Goal: Information Seeking & Learning: Learn about a topic

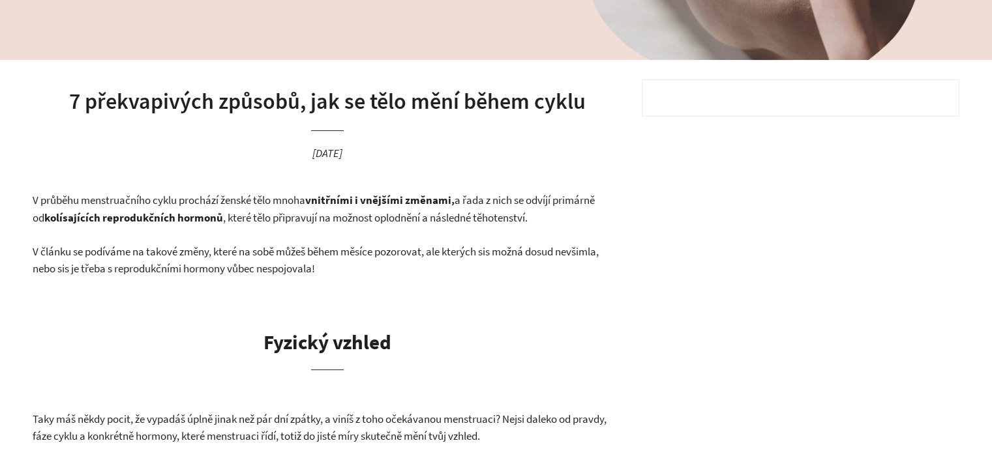
click at [274, 215] on span "V průběhu menstruačního cyklu prochází ženské tělo mnoha vnitřními i vnějšími z…" at bounding box center [314, 209] width 562 height 32
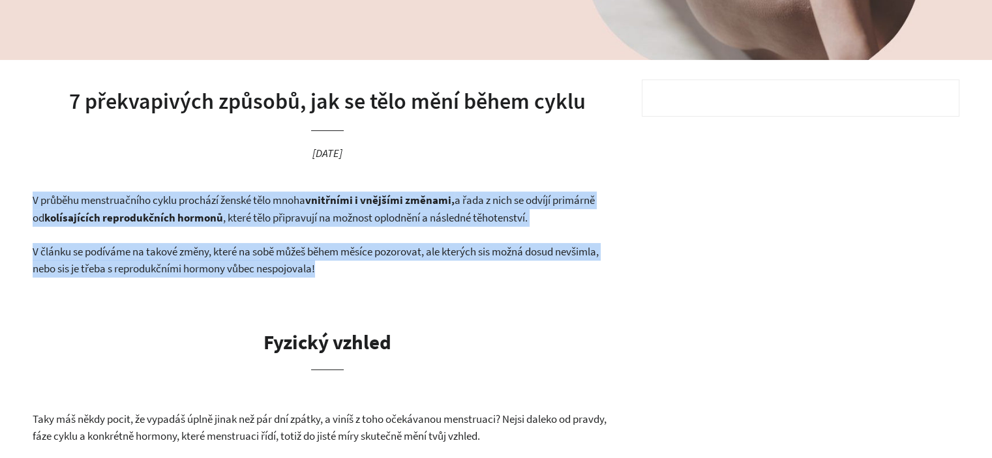
drag, startPoint x: 274, startPoint y: 215, endPoint x: 329, endPoint y: 254, distance: 67.7
click at [329, 254] on span "V článku se podíváme na takové změny, které na sobě můžeš během měsíce pozorova…" at bounding box center [316, 261] width 566 height 32
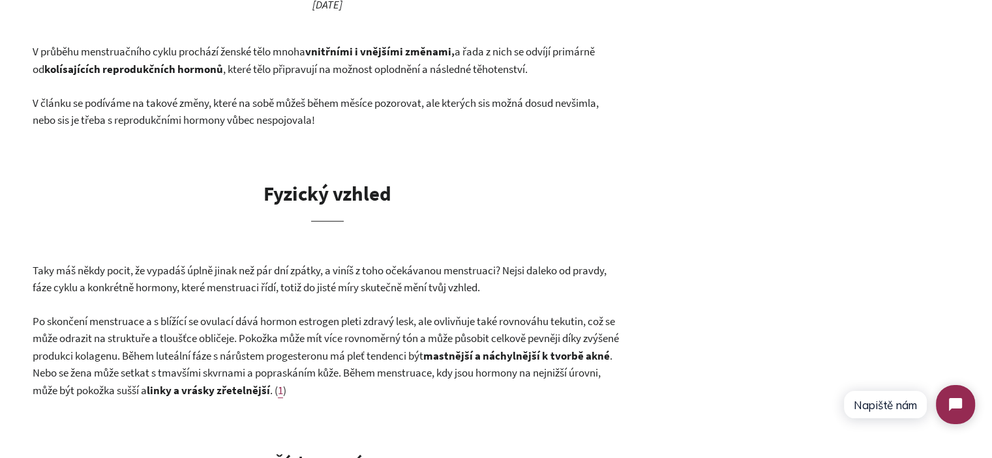
scroll to position [652, 0]
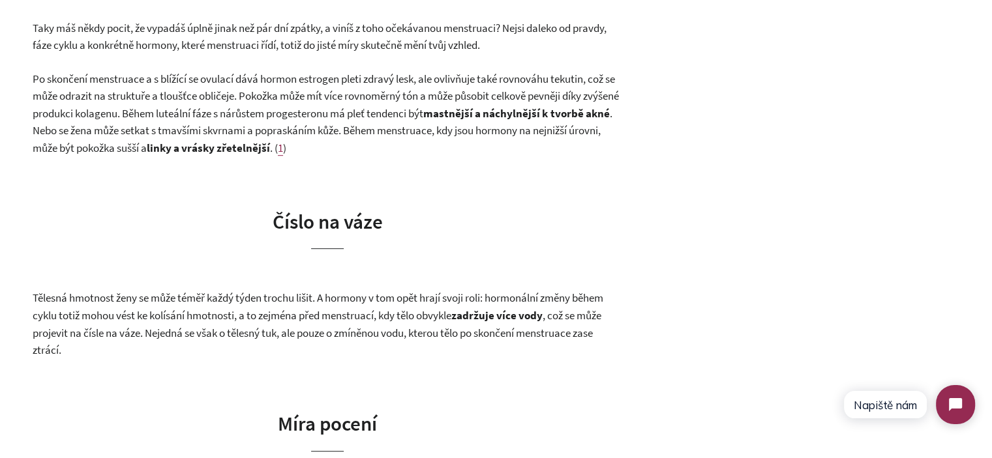
click at [383, 82] on span "Po skončení menstruace a s blížící se ovulací dává hormon estrogen pleti zdravý…" at bounding box center [326, 96] width 586 height 49
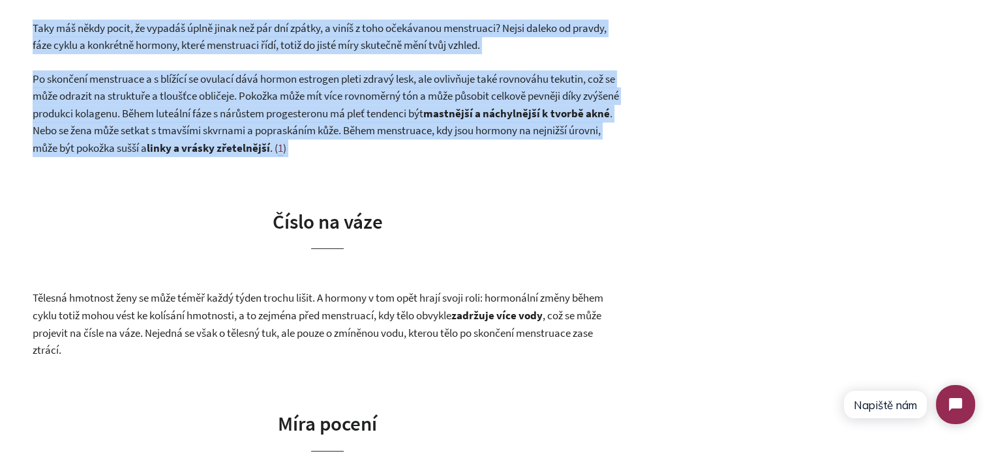
drag, startPoint x: 383, startPoint y: 82, endPoint x: 365, endPoint y: 46, distance: 40.8
click at [365, 46] on span "Taky máš někdy pocit, že vypadáš úplně jinak než pár dní zpátky, a viníš z toho…" at bounding box center [320, 37] width 574 height 32
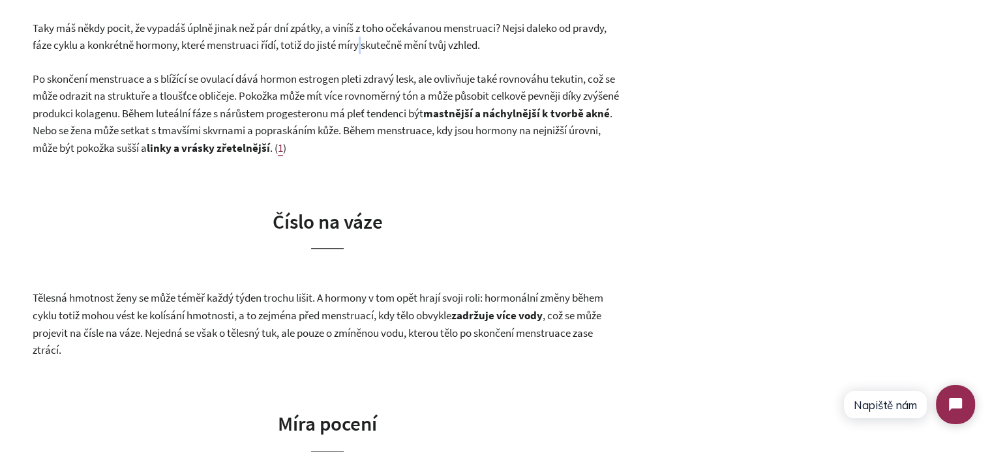
click at [365, 46] on span "Taky máš někdy pocit, že vypadáš úplně jinak než pár dní zpátky, a viníš z toho…" at bounding box center [320, 37] width 574 height 32
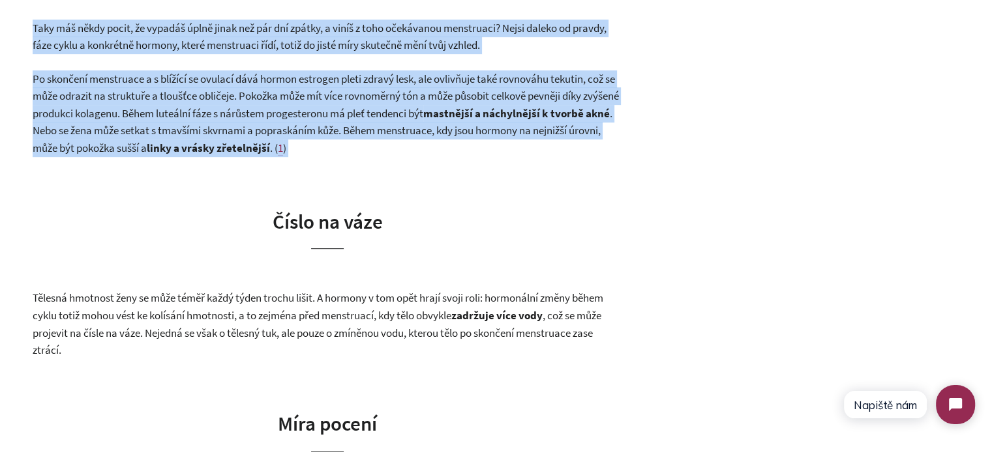
drag, startPoint x: 365, startPoint y: 46, endPoint x: 379, endPoint y: 91, distance: 47.0
click at [379, 91] on span "Po skončení menstruace a s blížící se ovulací dává hormon estrogen pleti zdravý…" at bounding box center [326, 96] width 586 height 49
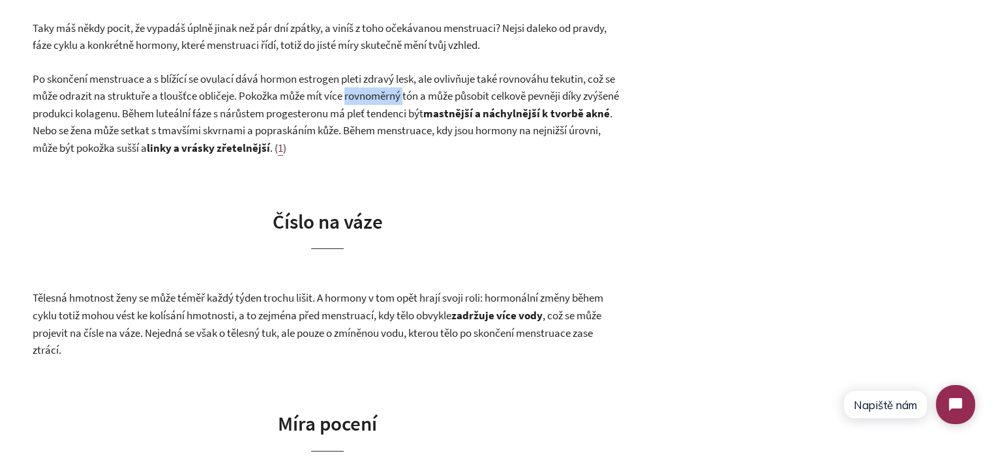
click at [379, 91] on span "Po skončení menstruace a s blížící se ovulací dává hormon estrogen pleti zdravý…" at bounding box center [326, 96] width 586 height 49
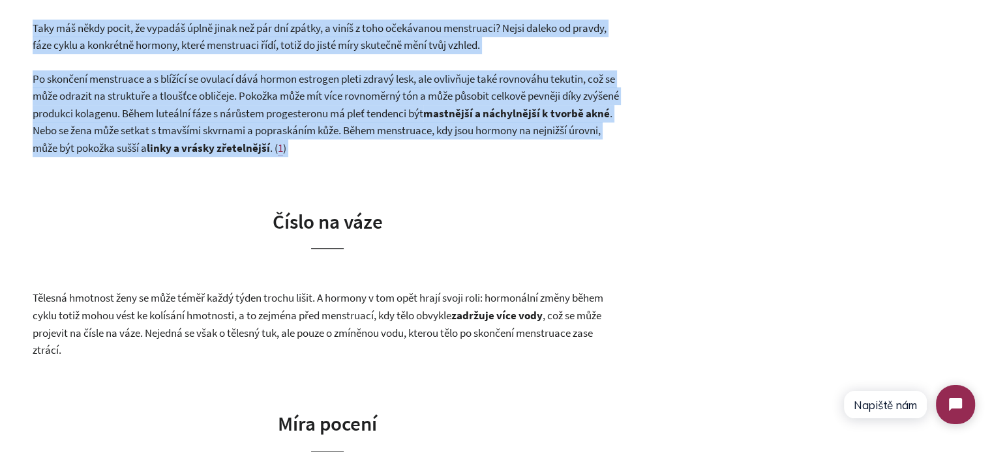
drag, startPoint x: 379, startPoint y: 91, endPoint x: 354, endPoint y: 46, distance: 50.8
click at [316, 89] on span "Po skončení menstruace a s blížící se ovulací dává hormon estrogen pleti zdravý…" at bounding box center [326, 96] width 586 height 49
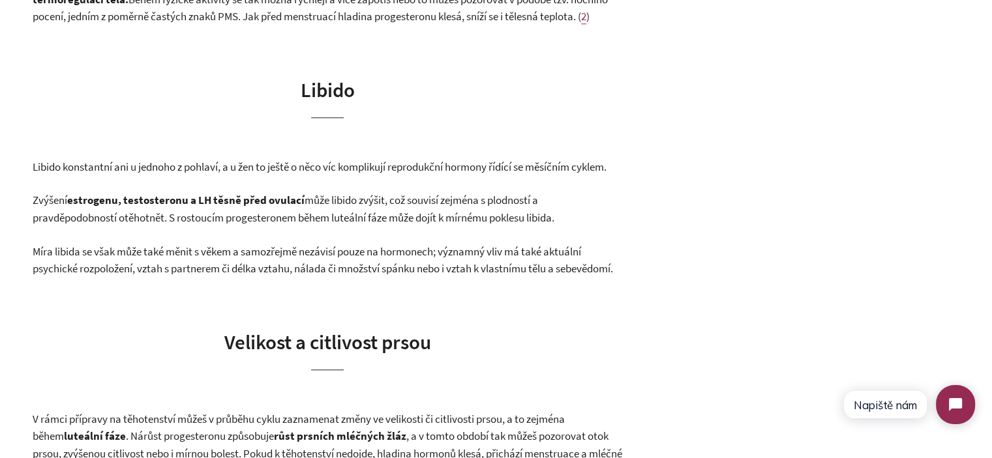
scroll to position [1500, 0]
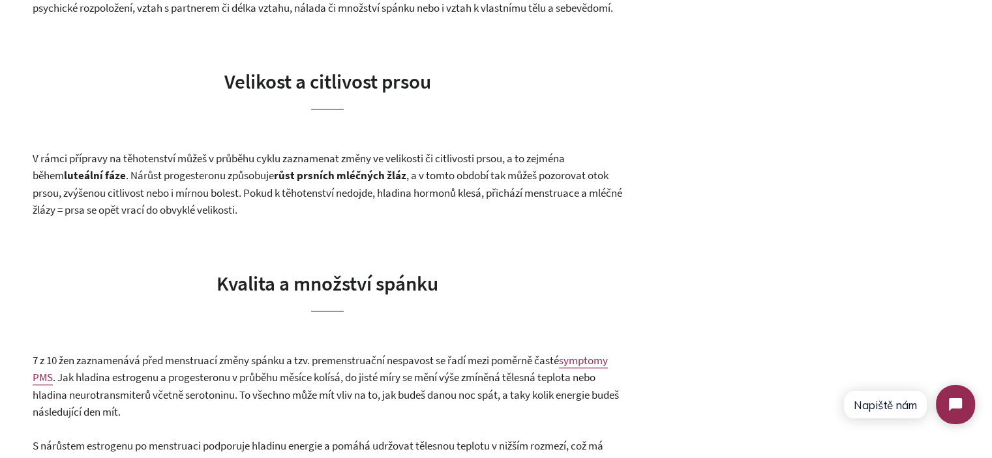
click at [267, 183] on span "V rámci přípravy na těhotenství můžeš v průběhu cyklu zaznamenat změny ve velik…" at bounding box center [299, 167] width 532 height 32
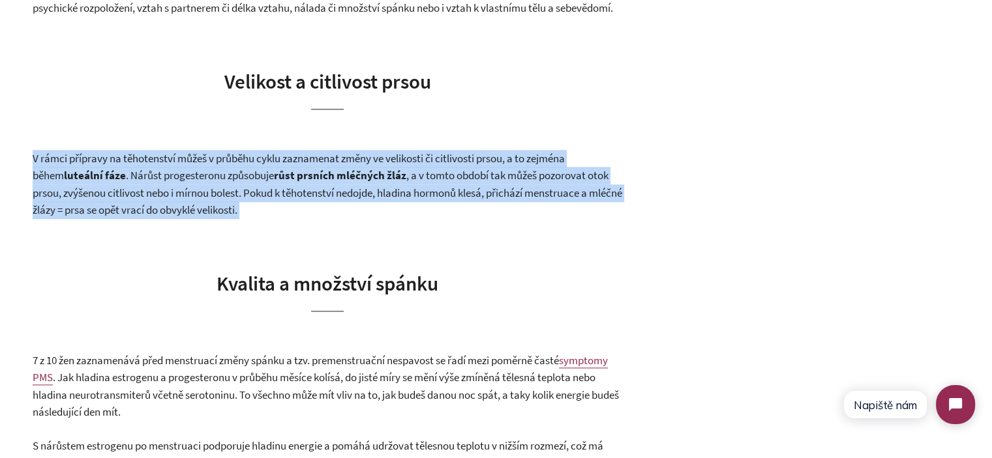
click at [267, 183] on span "V rámci přípravy na těhotenství můžeš v průběhu cyklu zaznamenat změny ve velik…" at bounding box center [299, 167] width 532 height 32
click at [276, 217] on span ", a v tomto období tak můžeš pozorovat otok prsou, zvýšenou citlivost nebo i mí…" at bounding box center [327, 192] width 589 height 49
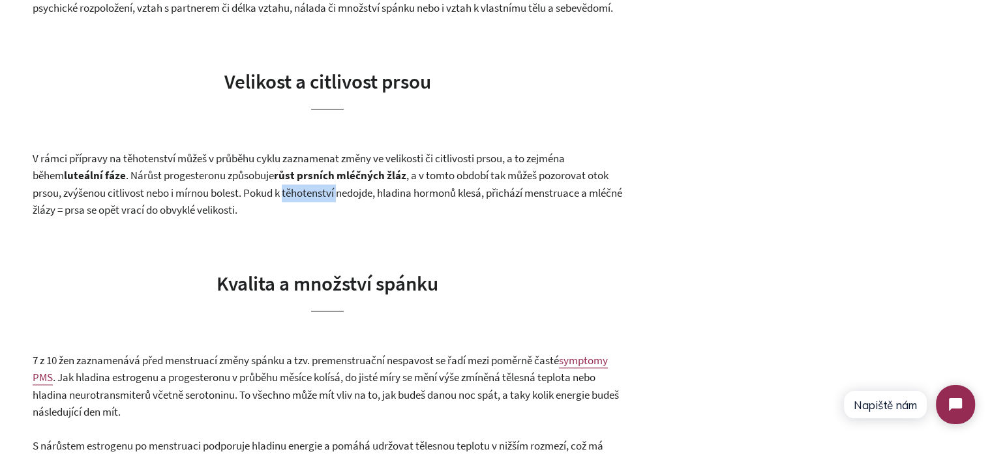
click at [276, 217] on span ", a v tomto období tak můžeš pozorovat otok prsou, zvýšenou citlivost nebo i mí…" at bounding box center [327, 192] width 589 height 49
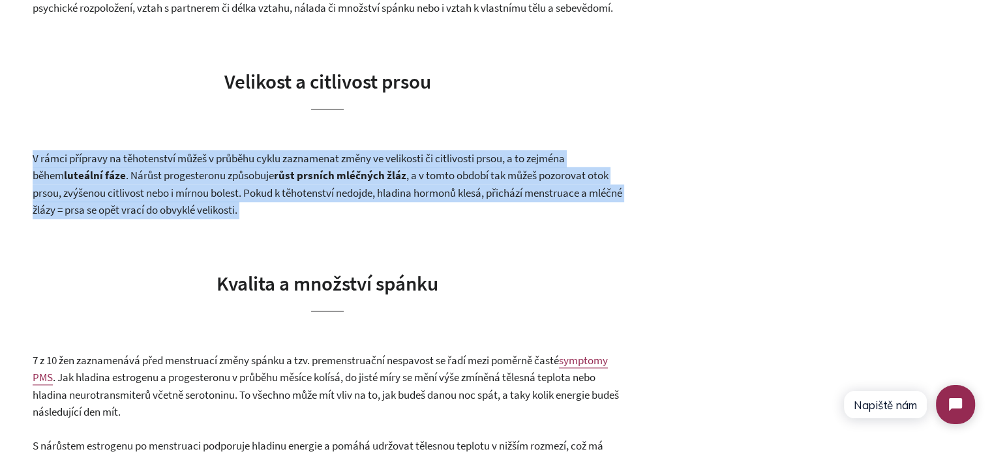
click at [276, 217] on span ", a v tomto období tak můžeš pozorovat otok prsou, zvýšenou citlivost nebo i mí…" at bounding box center [327, 192] width 589 height 49
click at [310, 219] on p "V rámci přípravy na těhotenství můžeš v průběhu cyklu zaznamenat změny ve velik…" at bounding box center [327, 184] width 589 height 69
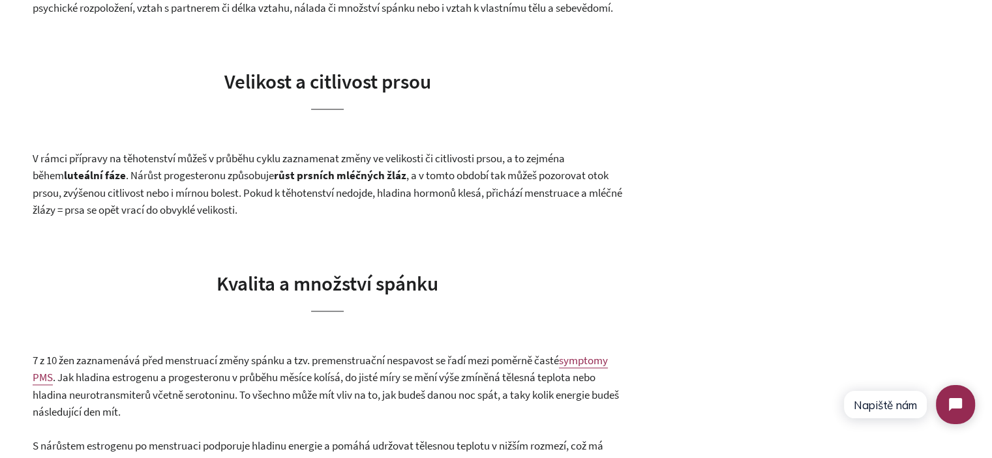
click at [336, 219] on p "V rámci přípravy na těhotenství můžeš v průběhu cyklu zaznamenat změny ve velik…" at bounding box center [327, 184] width 589 height 69
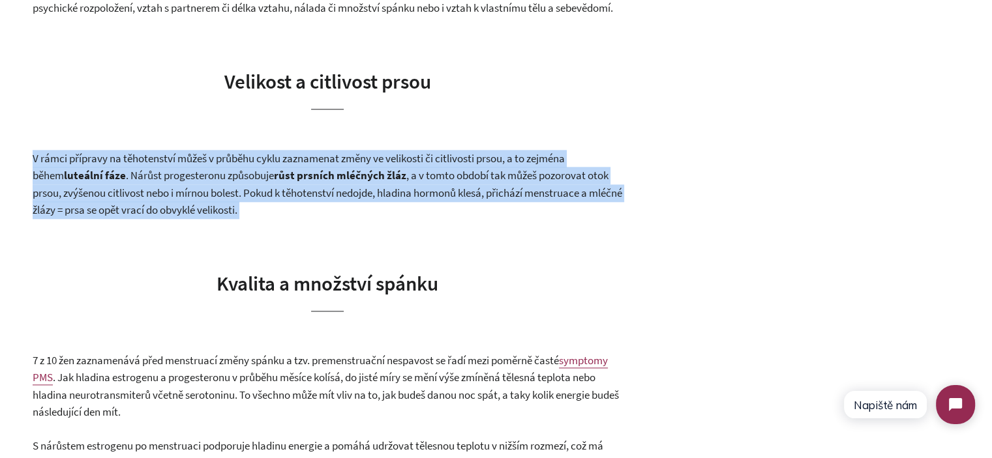
click at [336, 219] on p "V rámci přípravy na těhotenství můžeš v průběhu cyklu zaznamenat změny ve velik…" at bounding box center [327, 184] width 589 height 69
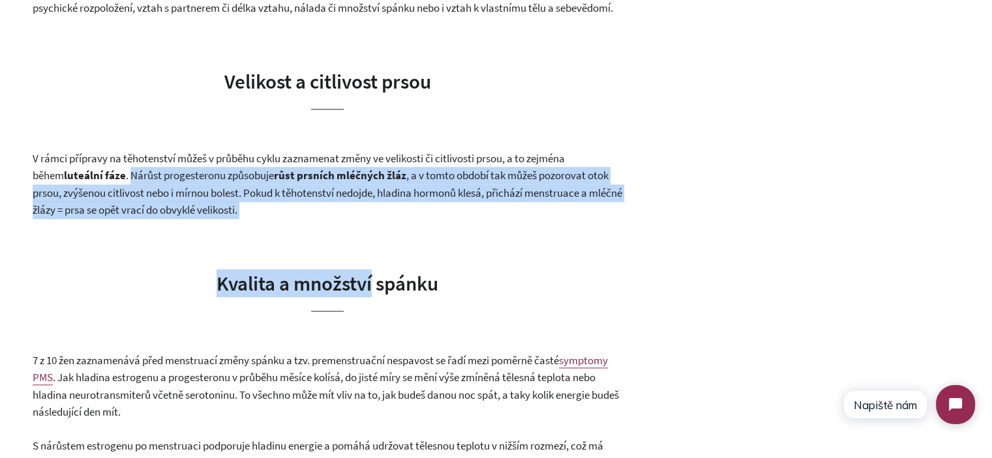
drag, startPoint x: 336, startPoint y: 255, endPoint x: 114, endPoint y: 204, distance: 228.1
click at [126, 183] on span ". Nárůst progesteronu způsobuje" at bounding box center [200, 175] width 148 height 14
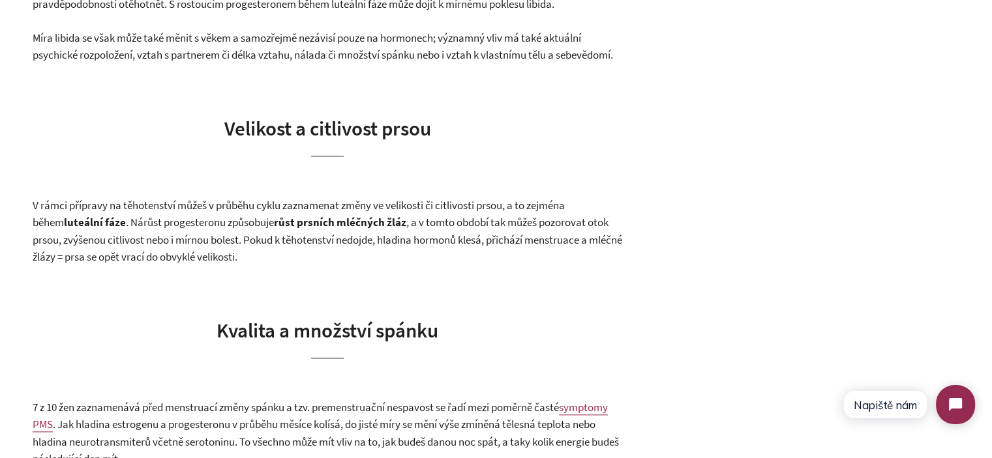
scroll to position [1435, 0]
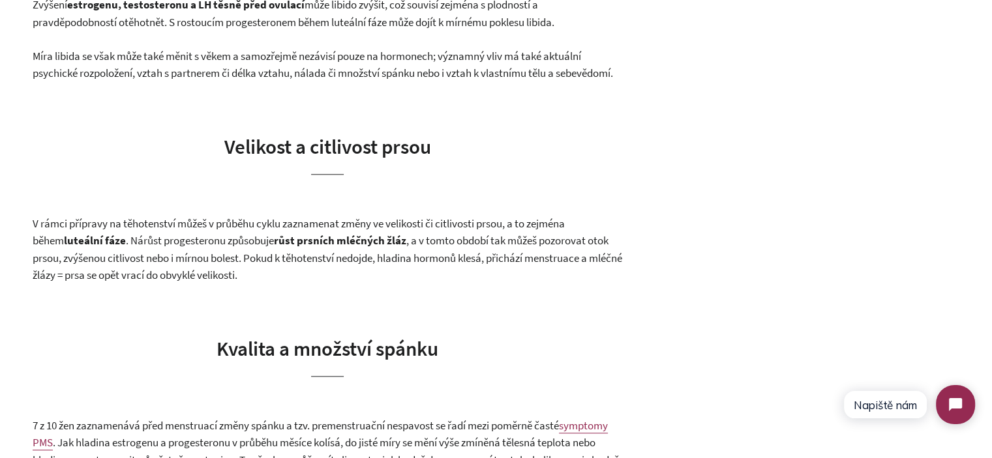
click at [162, 282] on span ", a v tomto období tak můžeš pozorovat otok prsou, zvýšenou citlivost nebo i mí…" at bounding box center [327, 257] width 589 height 49
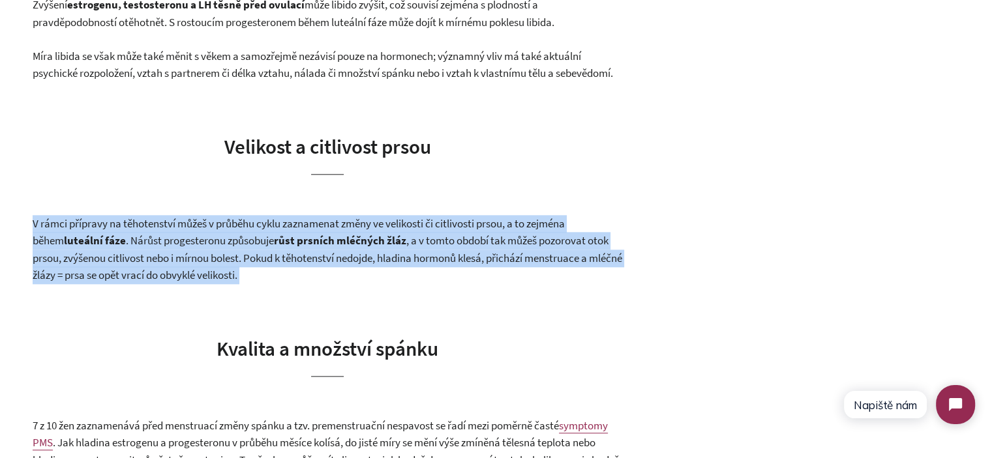
click at [162, 282] on span ", a v tomto období tak můžeš pozorovat otok prsou, zvýšenou citlivost nebo i mí…" at bounding box center [327, 257] width 589 height 49
click at [288, 282] on span ", a v tomto období tak můžeš pozorovat otok prsou, zvýšenou citlivost nebo i mí…" at bounding box center [327, 257] width 589 height 49
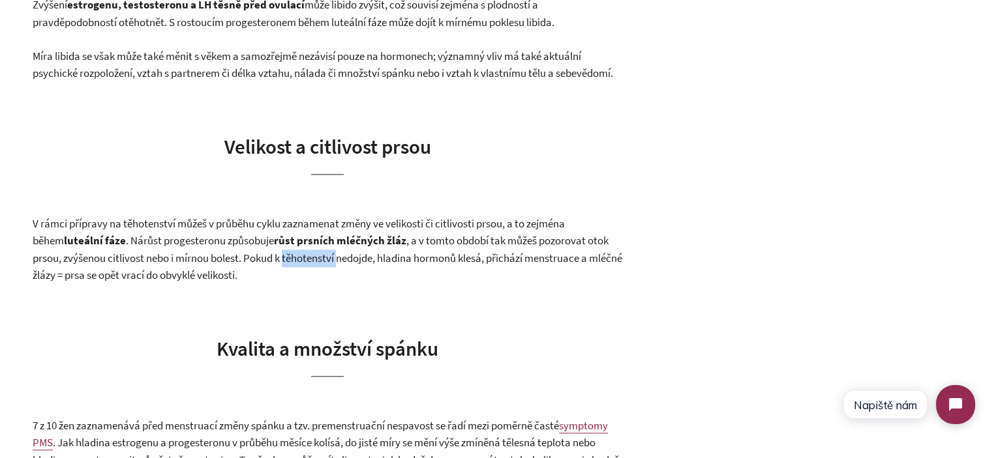
click at [288, 282] on span ", a v tomto období tak můžeš pozorovat otok prsou, zvýšenou citlivost nebo i mí…" at bounding box center [327, 257] width 589 height 49
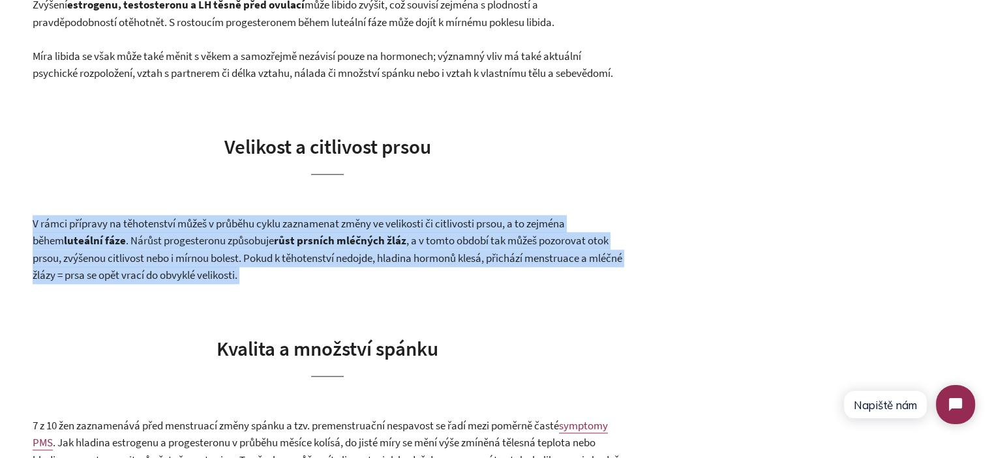
click at [288, 282] on span ", a v tomto období tak můžeš pozorovat otok prsou, zvýšenou citlivost nebo i mí…" at bounding box center [327, 257] width 589 height 49
click at [303, 284] on p "V rámci přípravy na těhotenství můžeš v průběhu cyklu zaznamenat změny ve velik…" at bounding box center [327, 249] width 589 height 69
drag, startPoint x: 211, startPoint y: 299, endPoint x: 22, endPoint y: 256, distance: 193.8
click at [22, 256] on div "7 překvapivých způsobů, jak se tělo mění během cyklu 15. duben 2024 V průběhu m…" at bounding box center [496, 37] width 992 height 2263
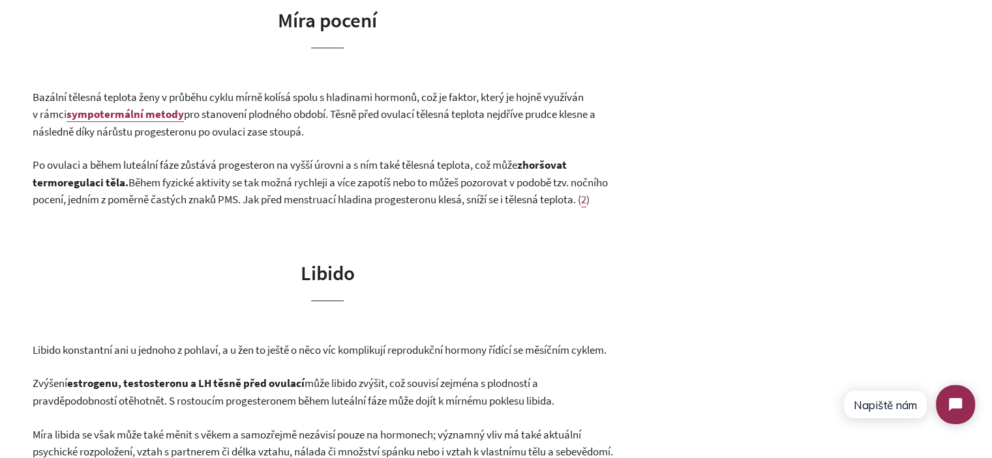
scroll to position [978, 0]
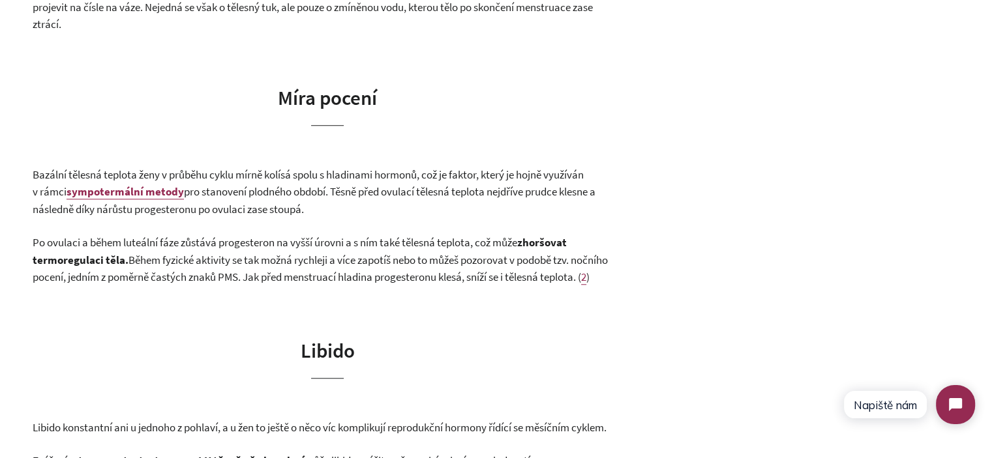
click at [258, 180] on span "Bazální tělesná teplota ženy v průběhu cyklu mírně kolísá spolu s hladinami hor…" at bounding box center [308, 184] width 551 height 32
click at [312, 198] on span "pro stanovení plodného období. Těsně před ovulací tělesná teplota nejdříve prud…" at bounding box center [314, 201] width 563 height 32
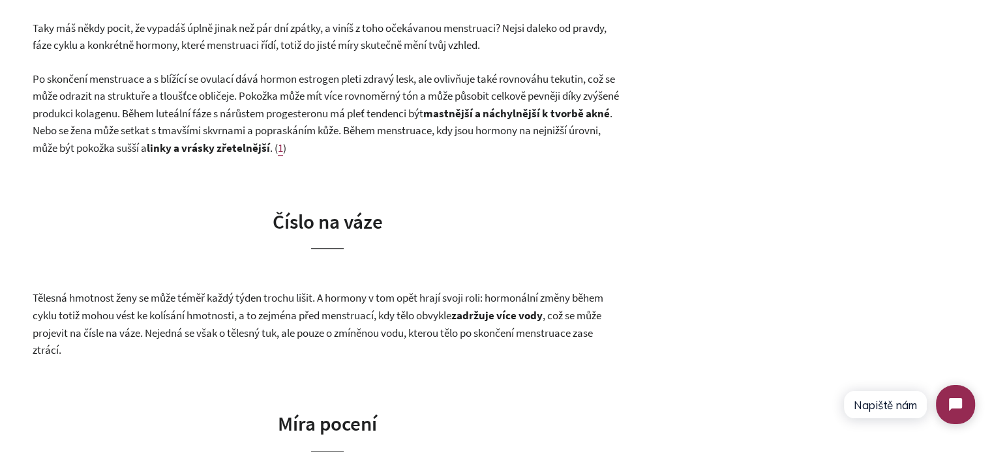
scroll to position [652, 0]
click at [146, 303] on span "Tělesná hmotnost ženy se může téměř každý týden trochu lišit. A hormony v tom o…" at bounding box center [318, 307] width 571 height 32
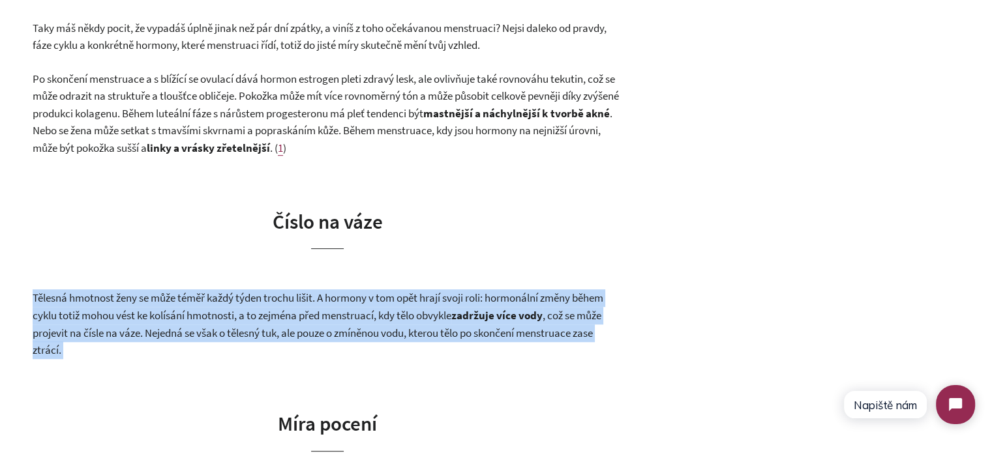
click at [146, 303] on span "Tělesná hmotnost ženy se může téměř každý týden trochu lišit. A hormony v tom o…" at bounding box center [318, 307] width 571 height 32
click at [413, 325] on span ", což se může projevit na čísle na váze. Nejedná se však o tělesný tuk, ale pou…" at bounding box center [317, 332] width 569 height 49
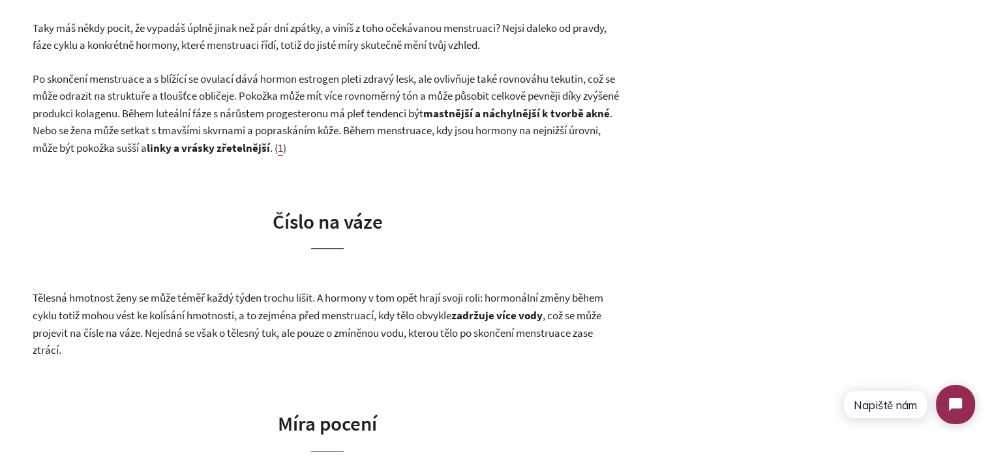
click at [415, 321] on span "Tělesná hmotnost ženy se může téměř každý týden trochu lišit. A hormony v tom o…" at bounding box center [318, 307] width 571 height 32
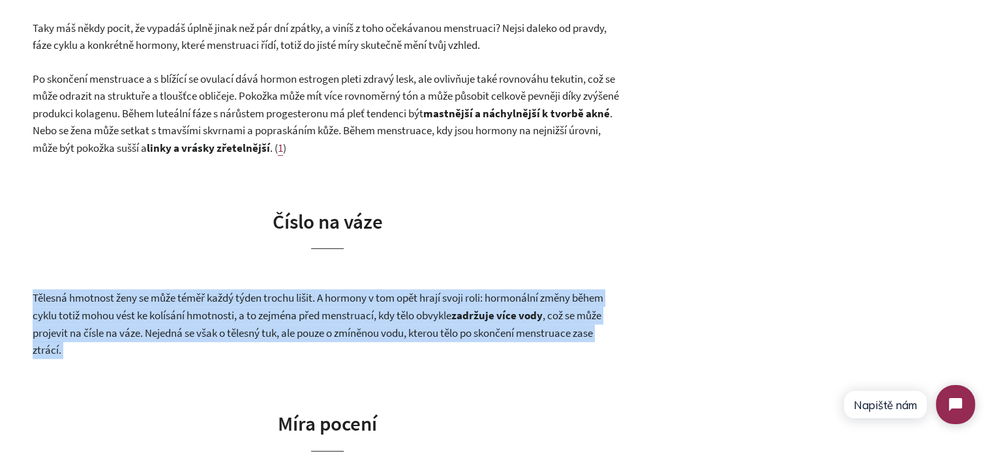
click at [415, 321] on span "Tělesná hmotnost ženy se může téměř každý týden trochu lišit. A hormony v tom o…" at bounding box center [318, 307] width 571 height 32
click at [263, 323] on p "Tělesná hmotnost ženy se může téměř každý týden trochu lišit. A hormony v tom o…" at bounding box center [327, 324] width 589 height 69
click at [269, 293] on span "Tělesná hmotnost ženy se může téměř každý týden trochu lišit. A hormony v tom o…" at bounding box center [318, 307] width 571 height 32
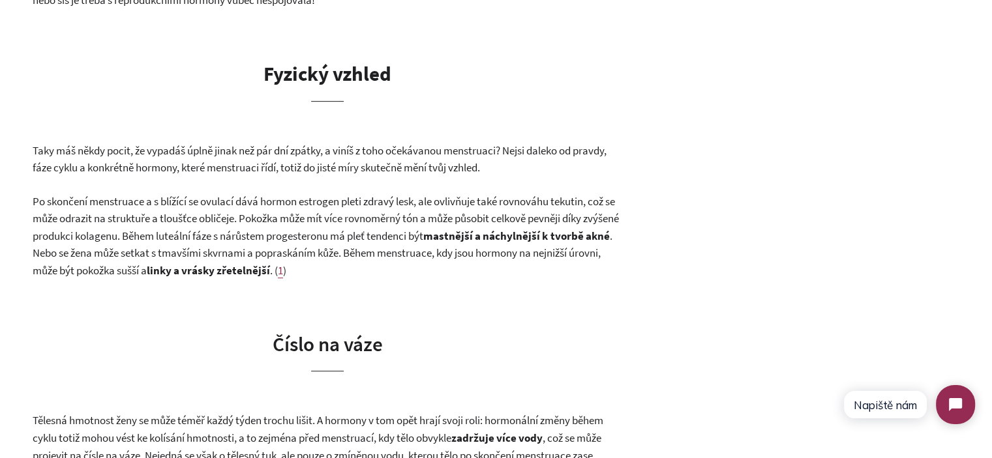
scroll to position [522, 0]
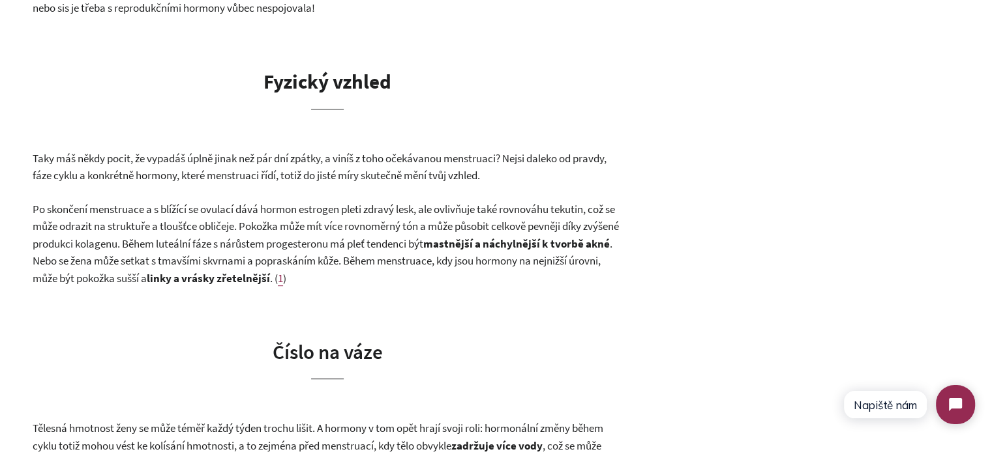
click at [219, 173] on span "Taky máš někdy pocit, že vypadáš úplně jinak než pár dní zpátky, a viníš z toho…" at bounding box center [320, 167] width 574 height 32
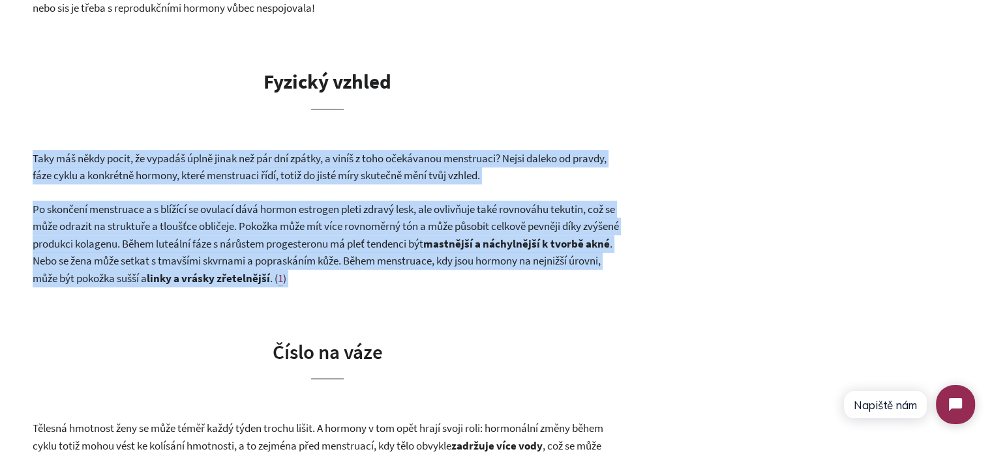
drag, startPoint x: 219, startPoint y: 172, endPoint x: 333, endPoint y: 213, distance: 121.3
click at [334, 213] on span "Po skončení menstruace a s blížící se ovulací dává hormon estrogen pleti zdravý…" at bounding box center [326, 226] width 586 height 49
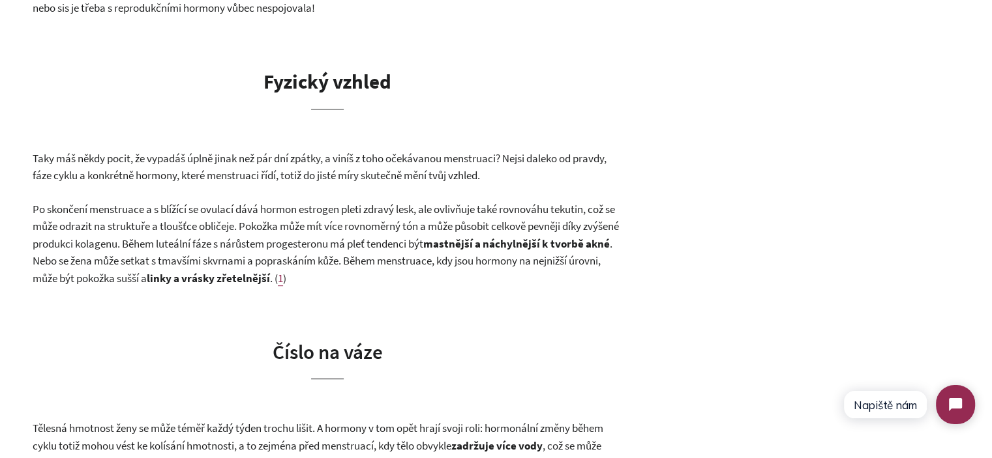
click at [209, 216] on span "Po skončení menstruace a s blížící se ovulací dává hormon estrogen pleti zdravý…" at bounding box center [326, 226] width 586 height 49
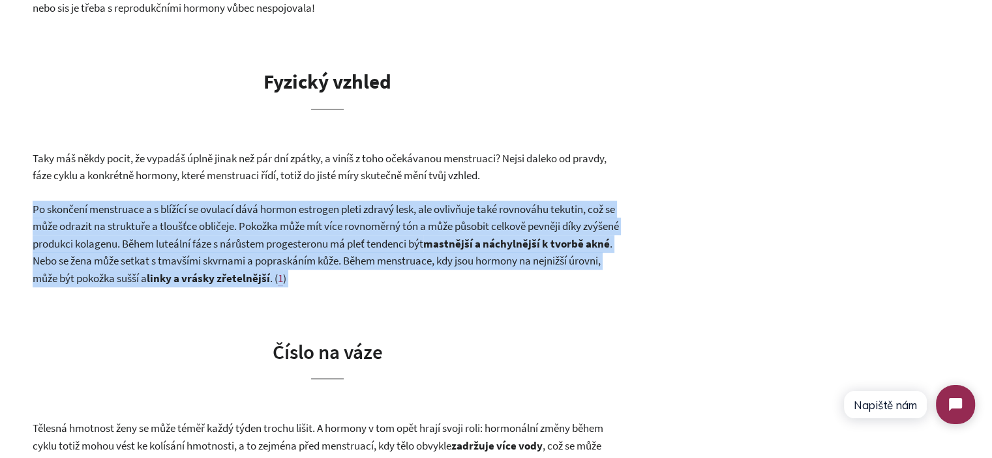
click at [209, 216] on span "Po skončení menstruace a s blížící se ovulací dává hormon estrogen pleti zdravý…" at bounding box center [326, 226] width 586 height 49
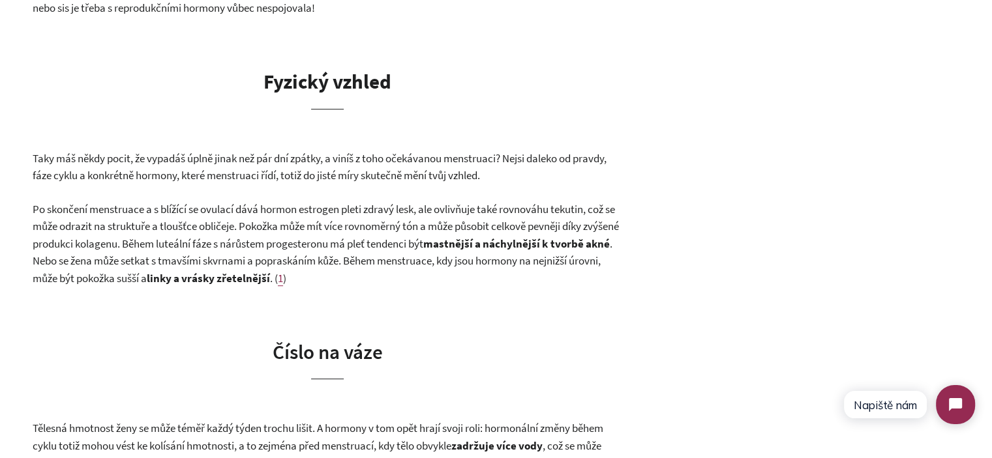
click at [124, 263] on span ". Nebo se žena může setkat s tmavšími skvrnami a popraskáním kůže. Během menstr…" at bounding box center [323, 261] width 580 height 49
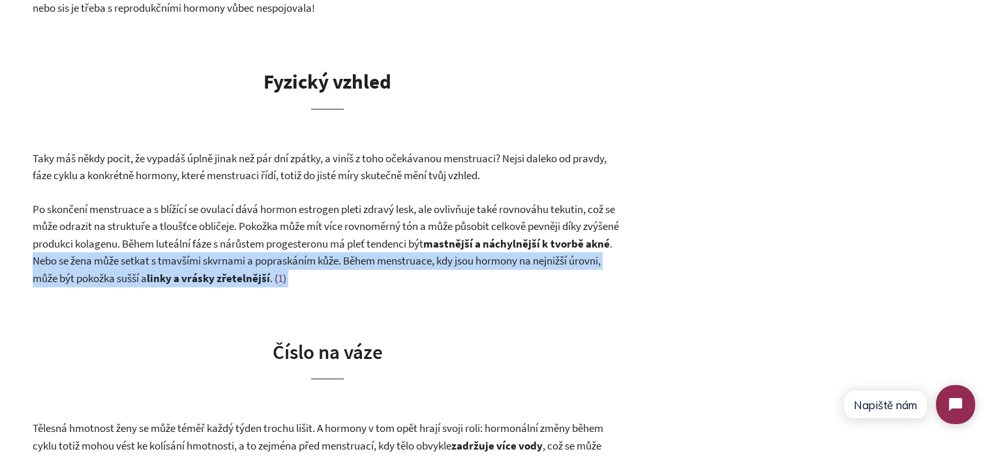
drag, startPoint x: 124, startPoint y: 263, endPoint x: 404, endPoint y: 276, distance: 280.0
click at [404, 276] on p "Po skončení menstruace a s blížící se ovulací dává hormon estrogen pleti zdravý…" at bounding box center [327, 244] width 589 height 87
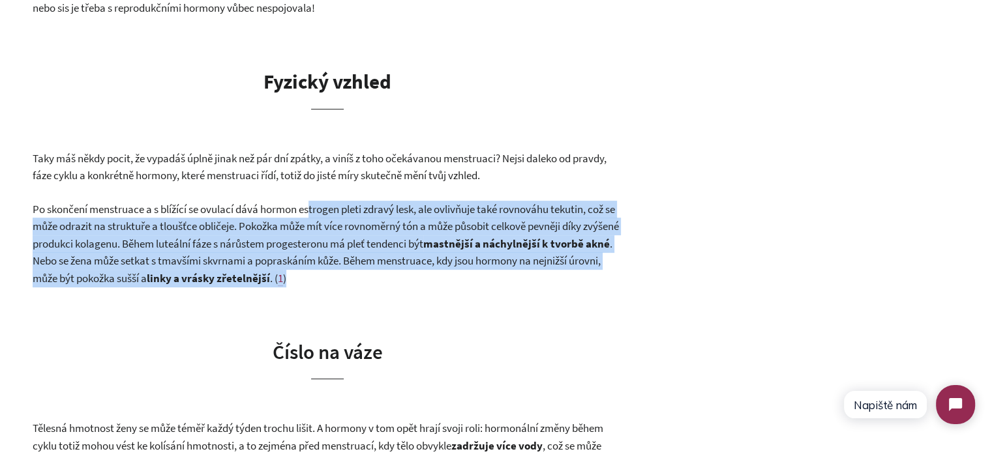
drag, startPoint x: 417, startPoint y: 278, endPoint x: 312, endPoint y: 205, distance: 128.8
click at [311, 205] on p "Po skončení menstruace a s blížící se ovulací dává hormon estrogen pleti zdravý…" at bounding box center [327, 244] width 589 height 87
click at [317, 206] on span "Po skončení menstruace a s blížící se ovulací dává hormon estrogen pleti zdravý…" at bounding box center [326, 226] width 586 height 49
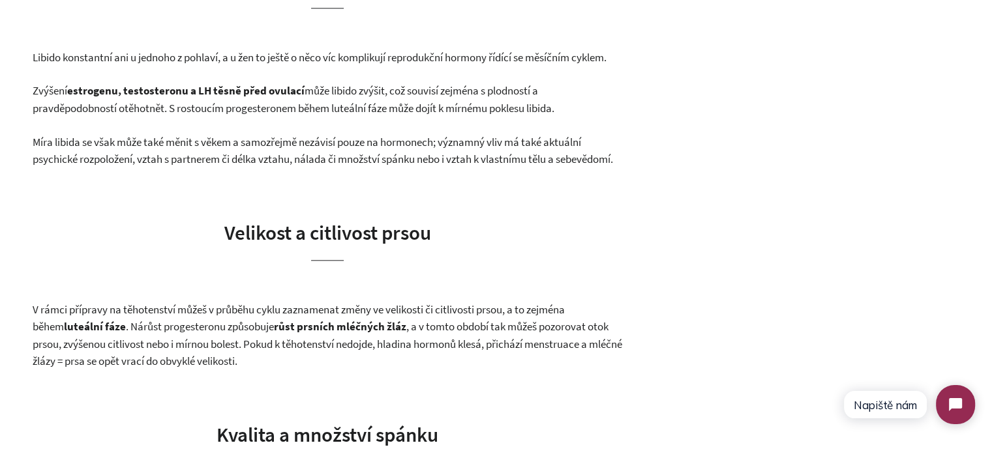
scroll to position [1435, 0]
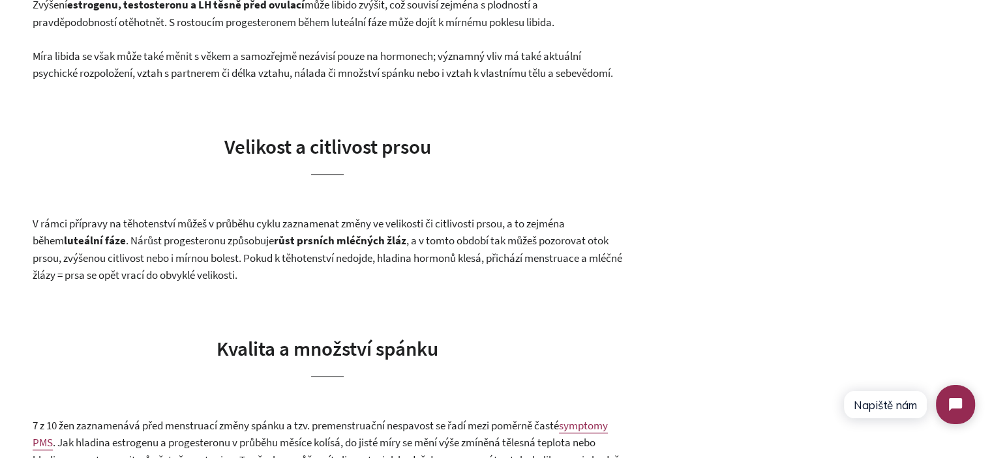
click at [284, 174] on h2 "Velikost a citlivost prsou" at bounding box center [327, 153] width 589 height 42
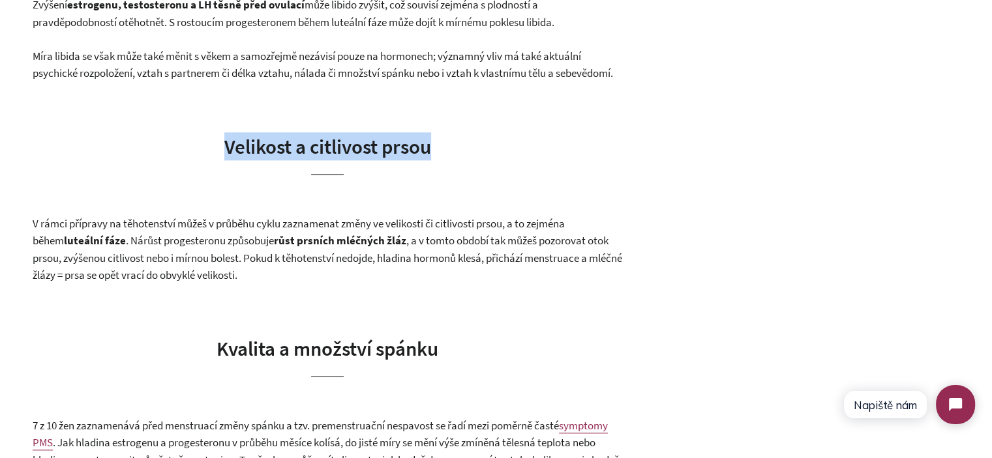
click at [284, 174] on h2 "Velikost a citlivost prsou" at bounding box center [327, 153] width 589 height 42
click at [406, 174] on h2 "Velikost a citlivost prsou" at bounding box center [327, 153] width 589 height 42
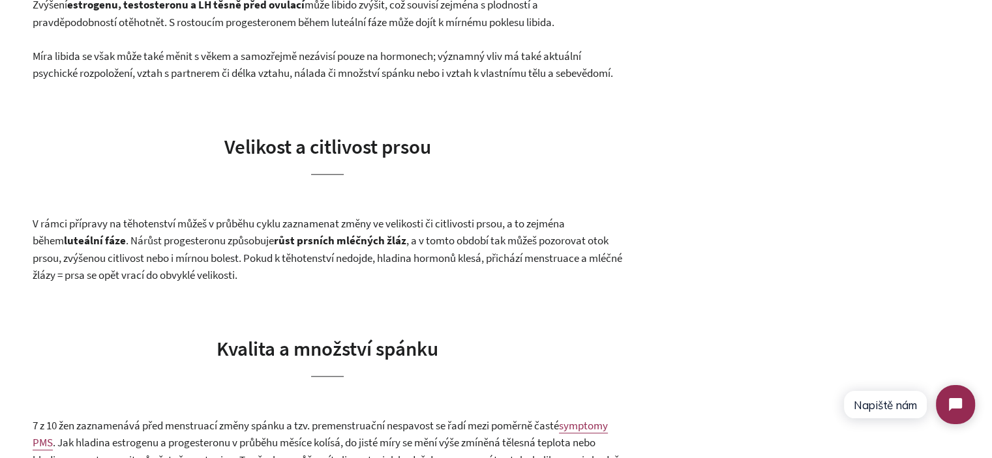
click at [370, 248] on b "růst prsních mléčných žláz" at bounding box center [340, 240] width 132 height 14
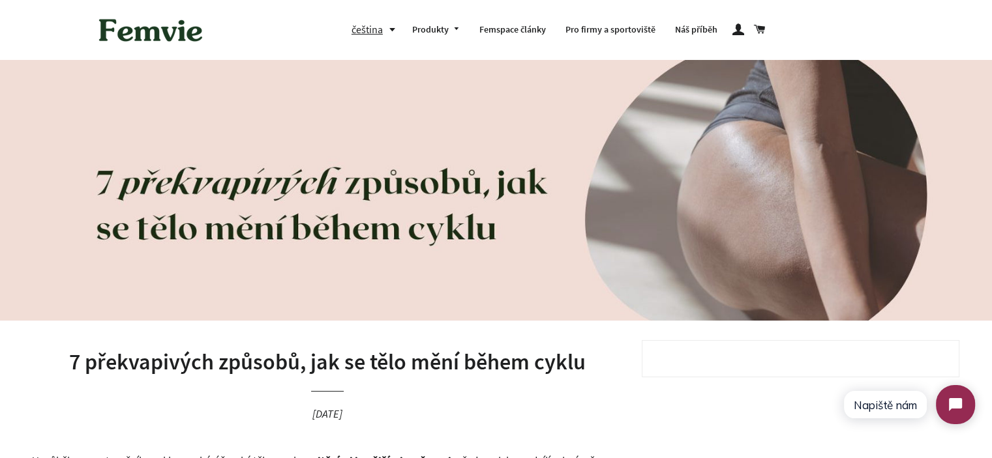
scroll to position [0, 0]
click at [411, 368] on h1 "7 překvapivých způsobů, jak se tělo mění během cyklu" at bounding box center [327, 362] width 589 height 31
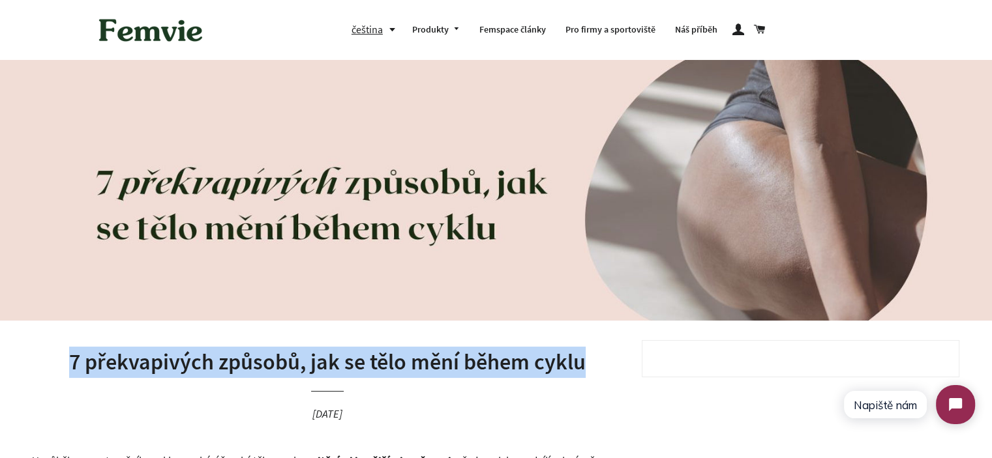
click at [411, 368] on h1 "7 překvapivých způsobů, jak se tělo mění během cyklu" at bounding box center [327, 362] width 589 height 31
copy h1 "7 překvapivých způsobů, jak se tělo mění během cyklu"
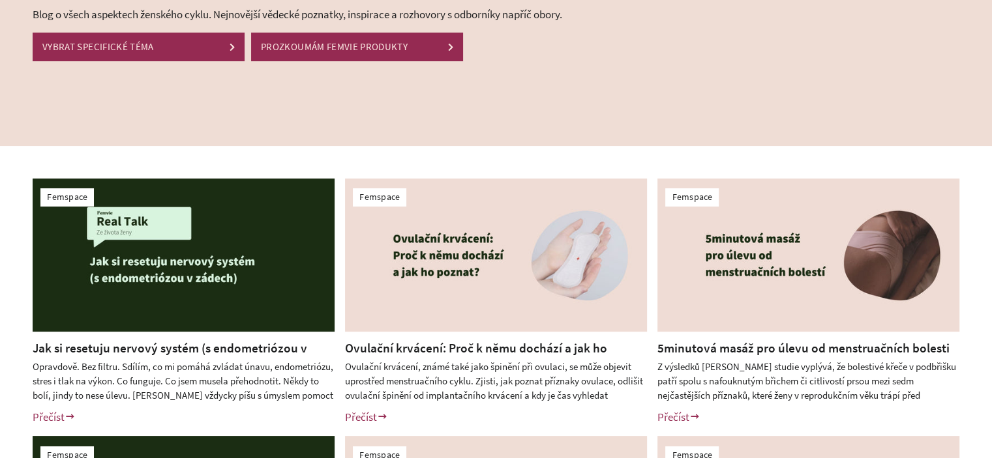
scroll to position [196, 0]
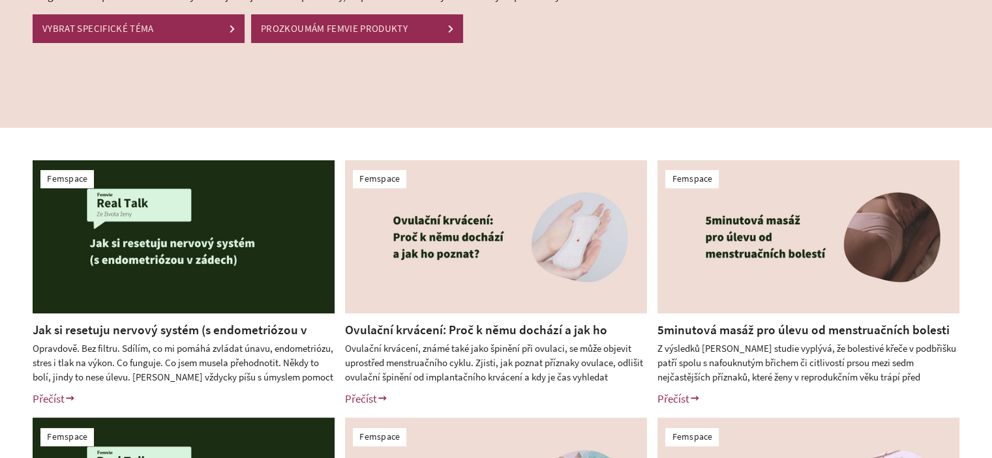
click at [417, 271] on img at bounding box center [496, 236] width 302 height 153
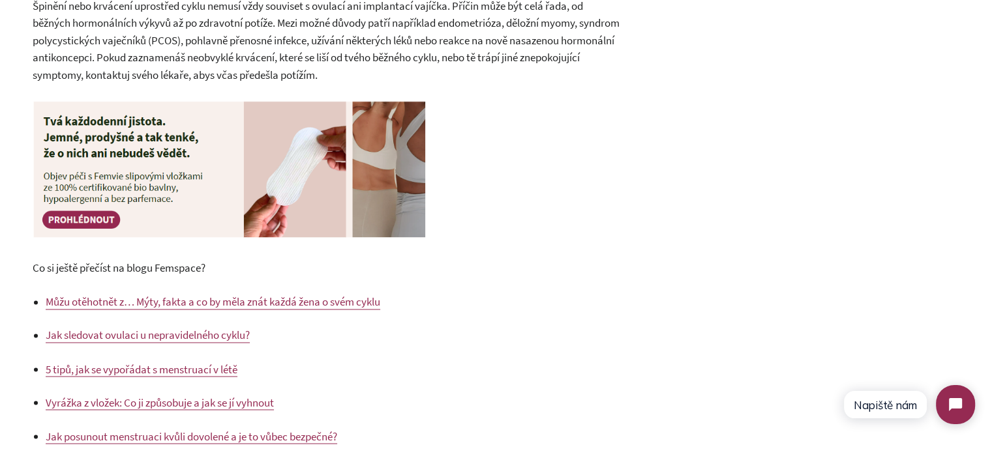
scroll to position [2087, 0]
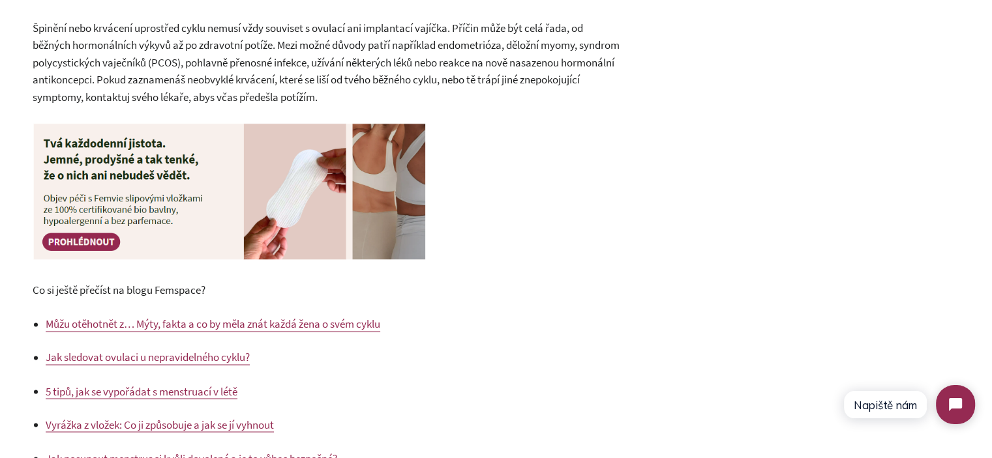
click at [526, 245] on p at bounding box center [327, 193] width 589 height 143
click at [131, 79] on span "Špinění nebo krvácení uprostřed cyklu nemusí vždy souviset s ovulací ani implan…" at bounding box center [326, 62] width 587 height 83
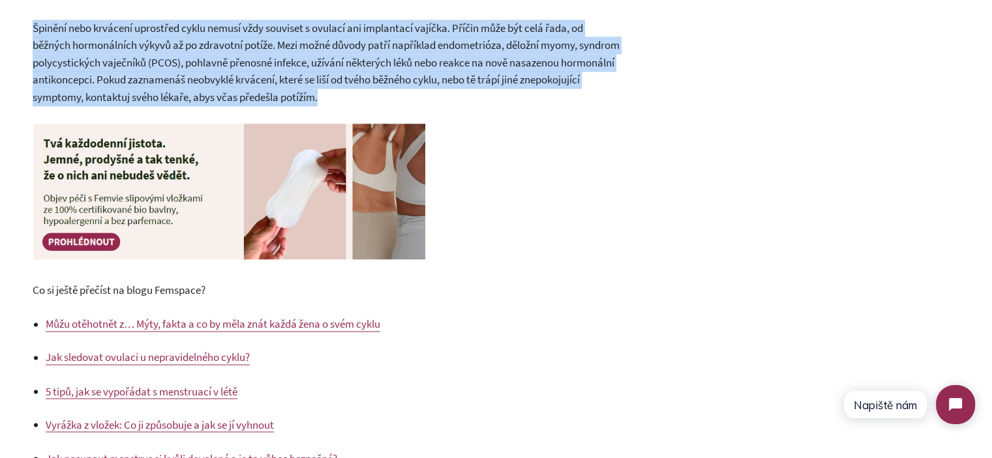
click at [131, 79] on span "Špinění nebo krvácení uprostřed cyklu nemusí vždy souviset s ovulací ani implan…" at bounding box center [326, 62] width 587 height 83
click at [348, 75] on span "Špinění nebo krvácení uprostřed cyklu nemusí vždy souviset s ovulací ani implan…" at bounding box center [326, 62] width 587 height 83
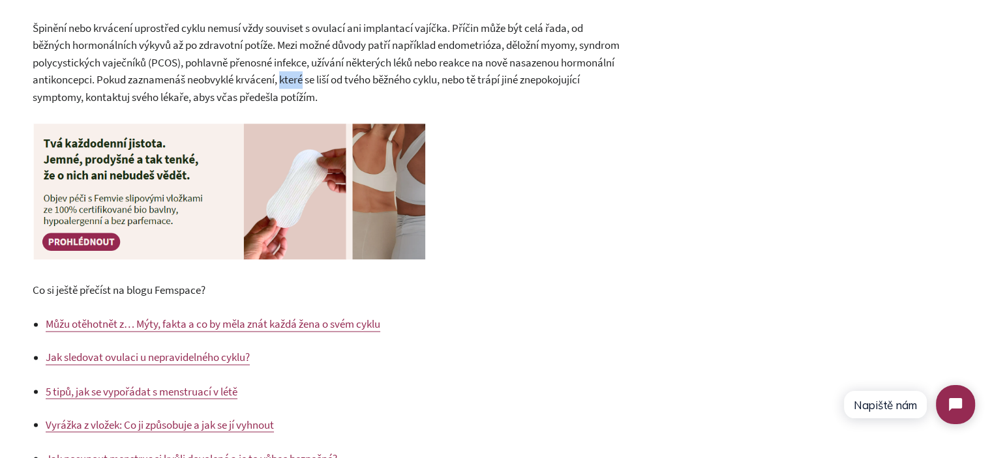
click at [348, 74] on span "Špinění nebo krvácení uprostřed cyklu nemusí vždy souviset s ovulací ani implan…" at bounding box center [326, 62] width 587 height 83
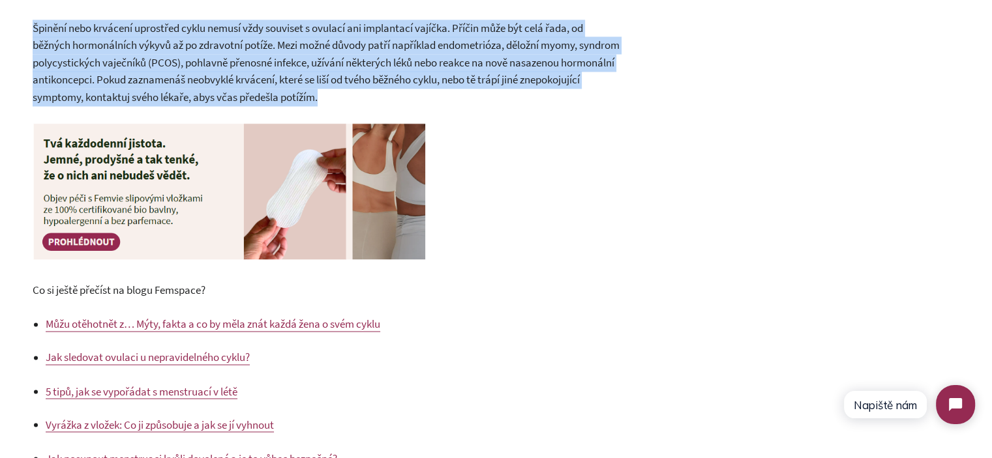
click at [348, 74] on span "Špinění nebo krvácení uprostřed cyklu nemusí vždy souviset s ovulací ani implan…" at bounding box center [326, 62] width 587 height 83
click at [387, 95] on p "Špinění nebo krvácení uprostřed cyklu nemusí vždy souviset s ovulací ani implan…" at bounding box center [327, 63] width 589 height 87
click at [53, 54] on span "Špinění nebo krvácení uprostřed cyklu nemusí vždy souviset s ovulací ani implan…" at bounding box center [326, 62] width 587 height 83
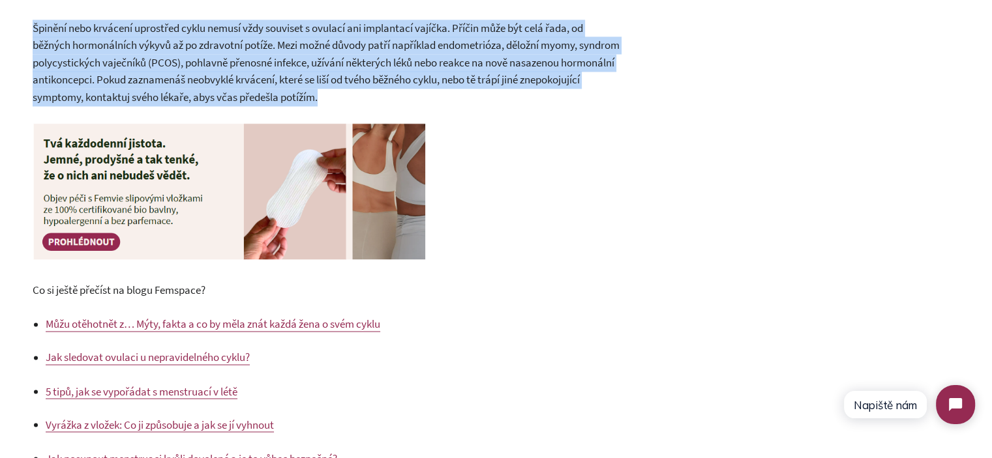
click at [293, 54] on span "Špinění nebo krvácení uprostřed cyklu nemusí vždy souviset s ovulací ani implan…" at bounding box center [326, 62] width 587 height 83
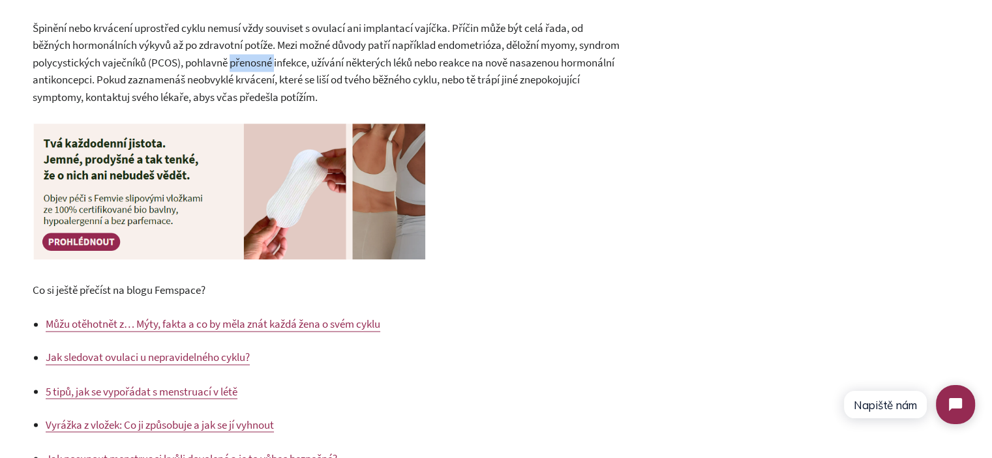
click at [293, 54] on span "Špinění nebo krvácení uprostřed cyklu nemusí vždy souviset s ovulací ani implan…" at bounding box center [326, 62] width 587 height 83
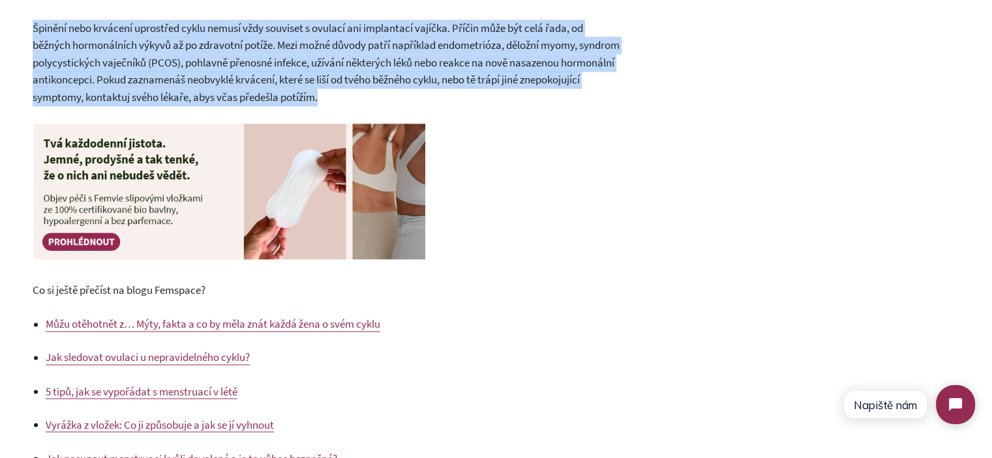
click at [293, 54] on span "Špinění nebo krvácení uprostřed cyklu nemusí vždy souviset s ovulací ani implan…" at bounding box center [326, 62] width 587 height 83
click at [370, 70] on p "Špinění nebo krvácení uprostřed cyklu nemusí vždy souviset s ovulací ani implan…" at bounding box center [327, 63] width 589 height 87
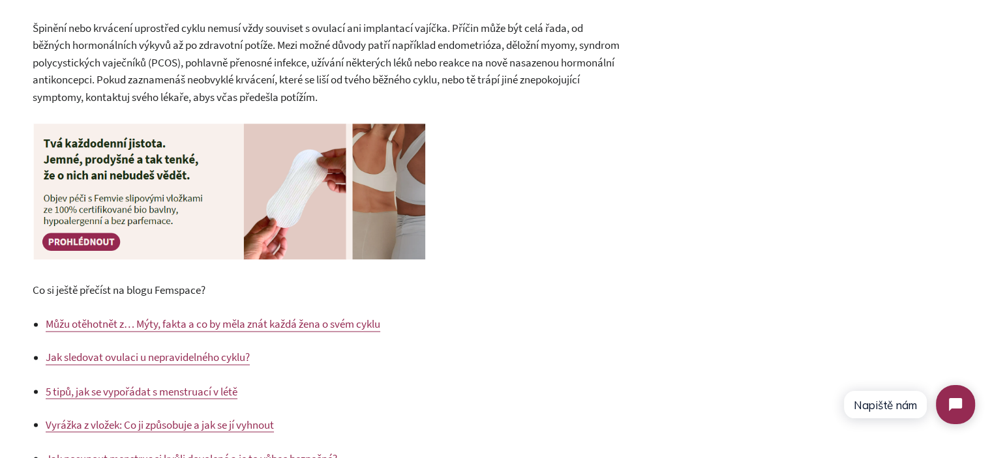
click at [393, 89] on p "Špinění nebo krvácení uprostřed cyklu nemusí vždy souviset s ovulací ani implan…" at bounding box center [327, 63] width 589 height 87
click at [484, 187] on p at bounding box center [327, 193] width 589 height 143
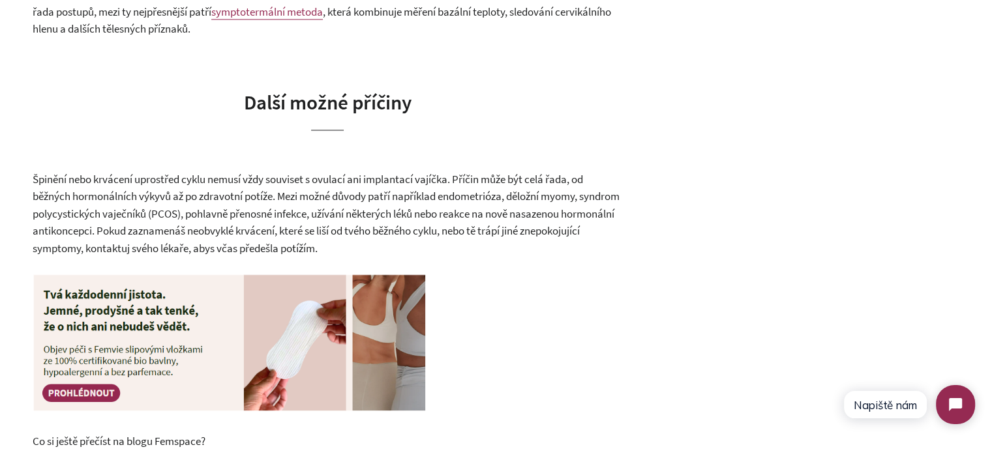
scroll to position [1891, 0]
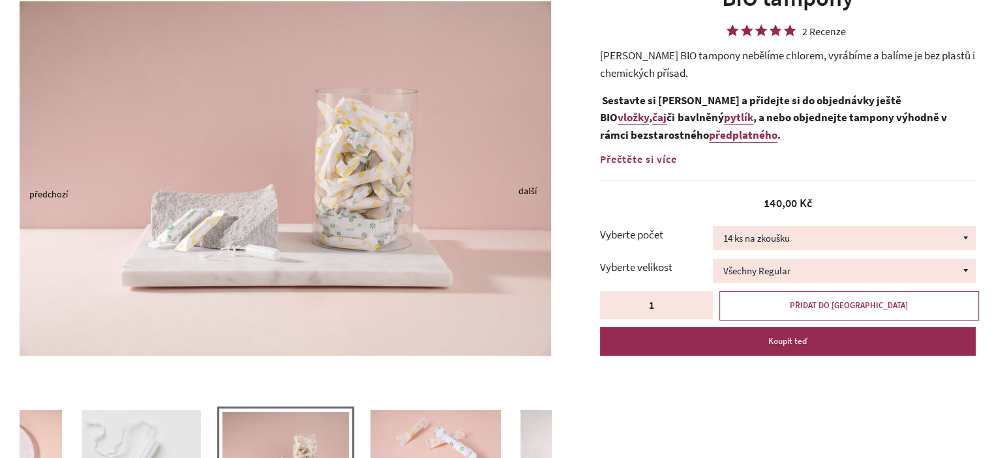
scroll to position [130, 0]
click at [655, 159] on span "Přečtěte si více" at bounding box center [638, 159] width 77 height 13
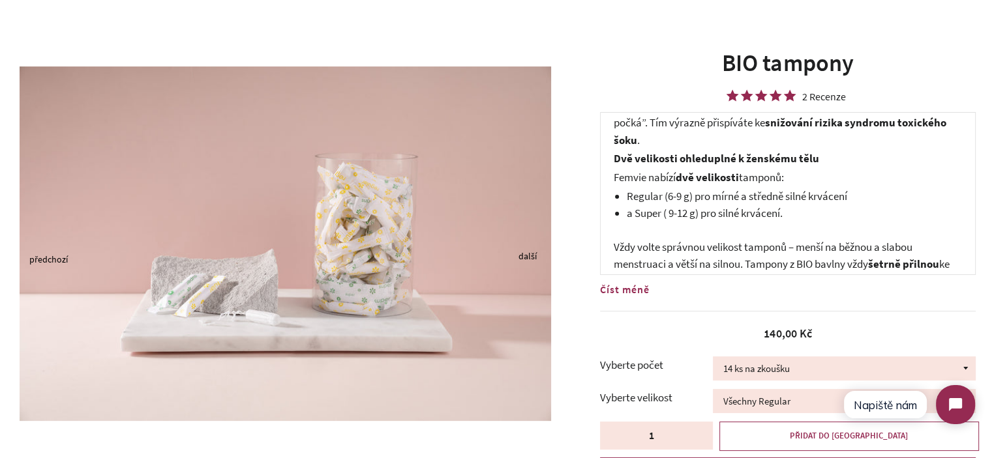
scroll to position [522, 0]
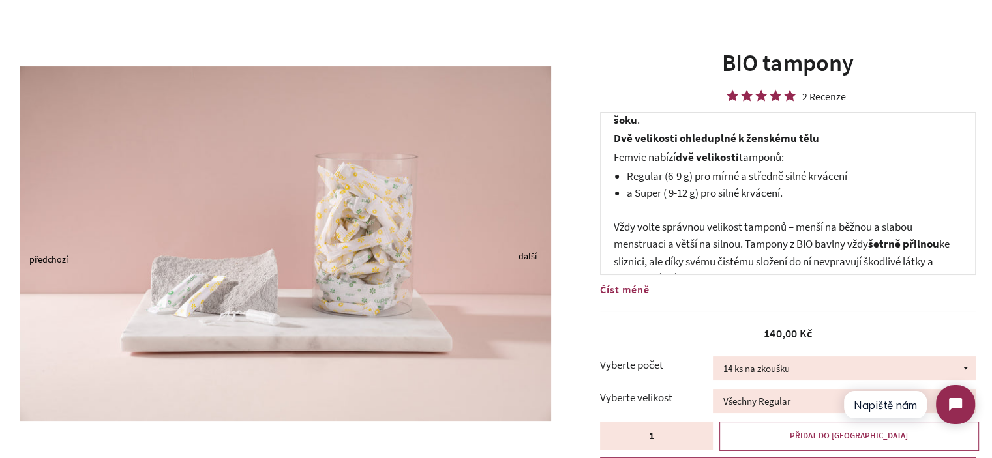
click at [684, 183] on span "Regular (6-9 g) pro mírné a středně silné krvácení" at bounding box center [737, 176] width 220 height 14
click at [722, 200] on span "a Super ( 9-12 g) pro silné krvácení." at bounding box center [705, 193] width 156 height 14
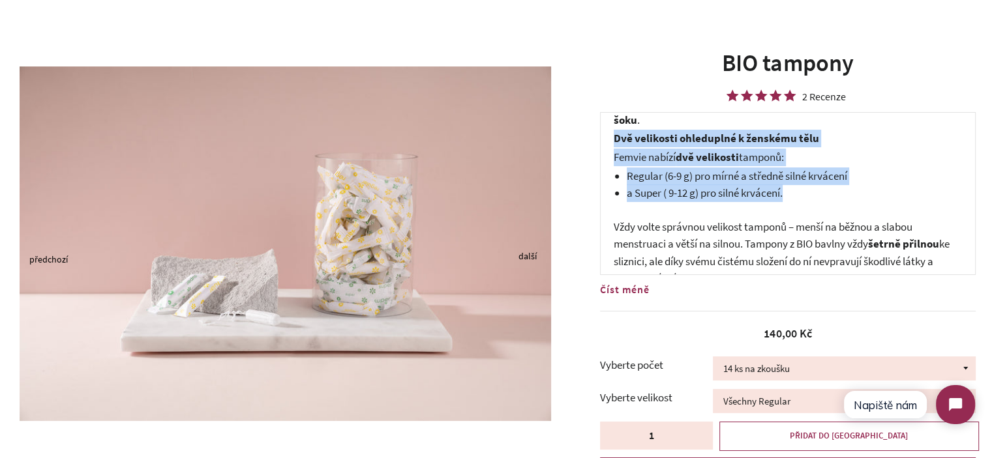
drag, startPoint x: 722, startPoint y: 224, endPoint x: 650, endPoint y: 172, distance: 88.8
click at [650, 172] on div "Femvie BIO tampony nebělíme chlorem, vyrábíme a balíme je bez plastů i chemický…" at bounding box center [788, 193] width 376 height 163
click at [650, 145] on strong "Dvě velikosti ohleduplné k ženskému tělu" at bounding box center [716, 138] width 205 height 14
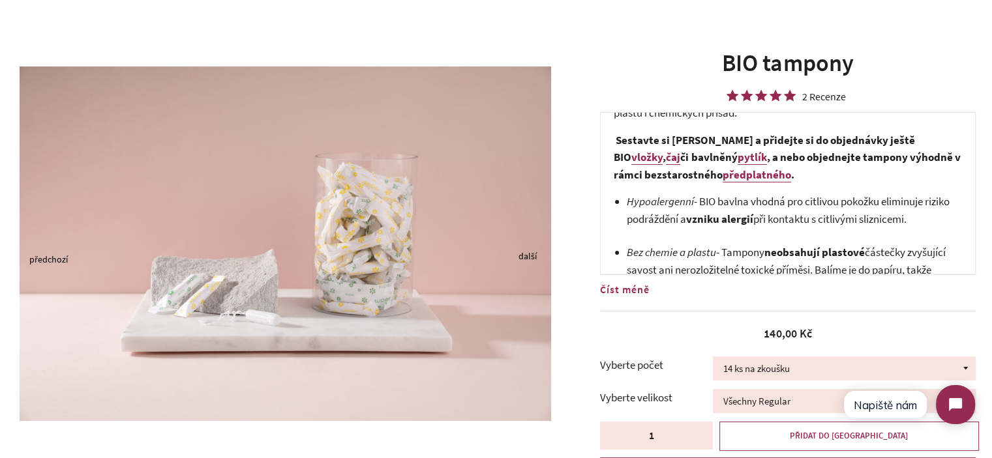
scroll to position [0, 0]
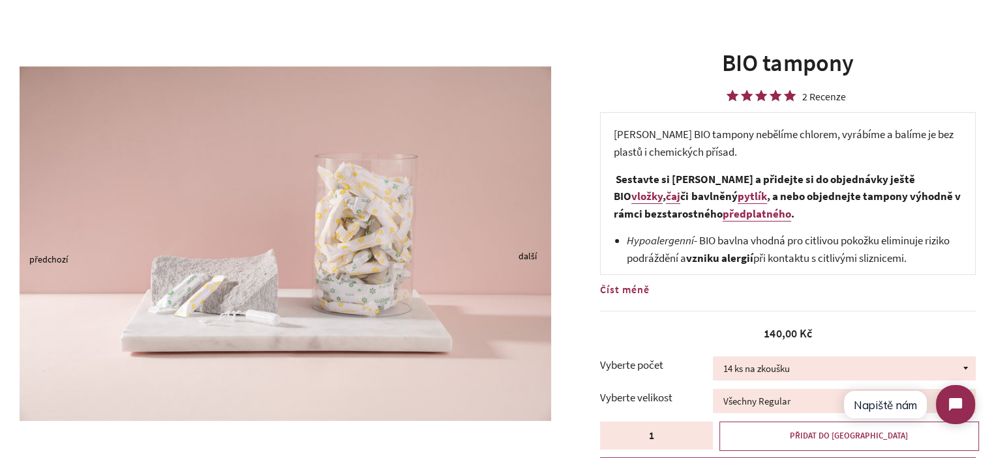
click at [578, 218] on div "BIO tampony 2 Recenze Femvie BIO tampony nebělíme chlorem, vyrábíme a balíme je…" at bounding box center [781, 273] width 421 height 453
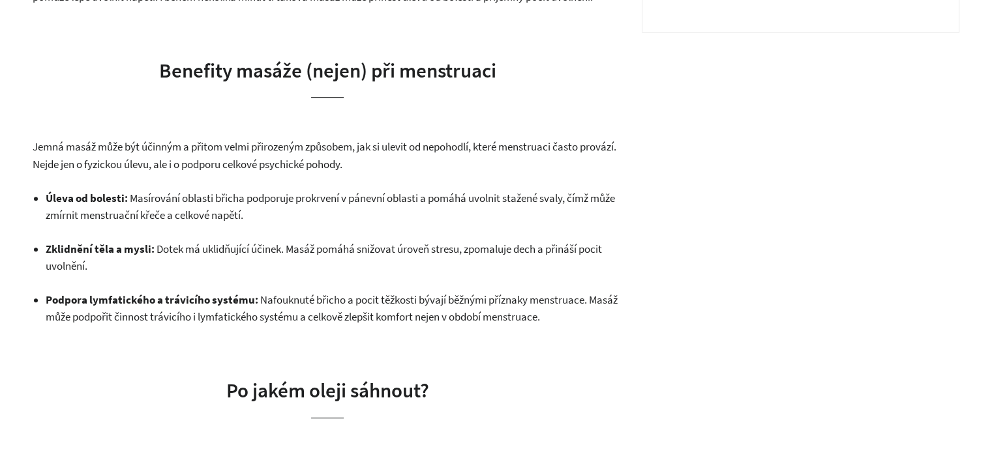
scroll to position [848, 0]
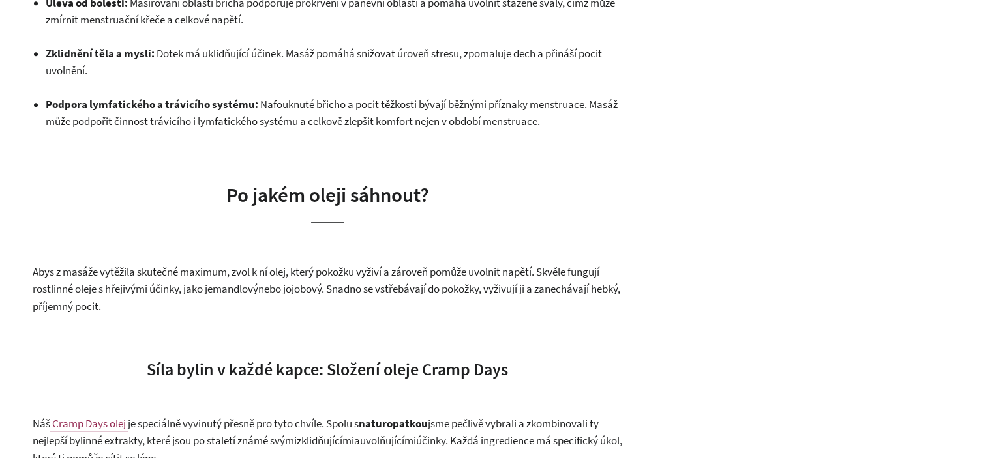
click at [270, 125] on span "Nafouknuté břicho a pocit těžkosti bývají běžnými příznaky menstruace. Masáž mů…" at bounding box center [332, 113] width 572 height 32
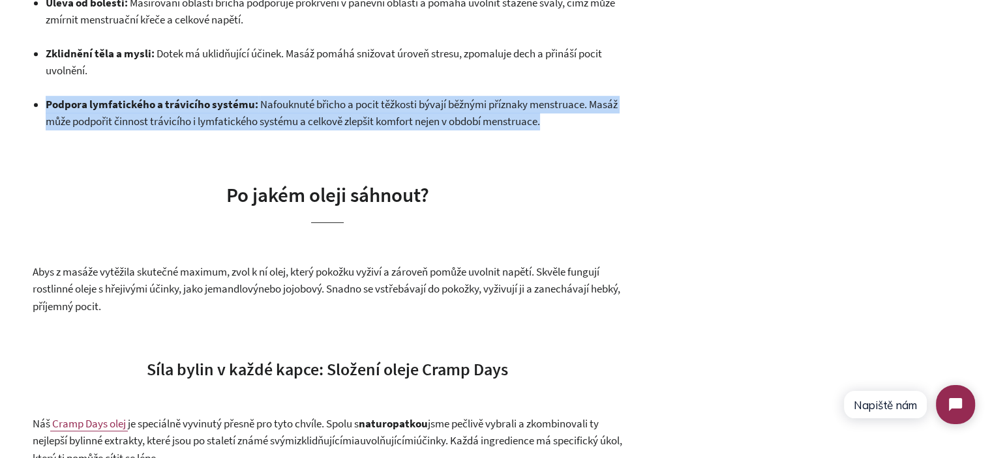
click at [270, 125] on span "Nafouknuté břicho a pocit těžkosti bývají běžnými příznaky menstruace. Masáž mů…" at bounding box center [332, 113] width 572 height 32
click at [326, 121] on span "Nafouknuté břicho a pocit těžkosti bývají běžnými příznaky menstruace. Masáž mů…" at bounding box center [332, 113] width 572 height 32
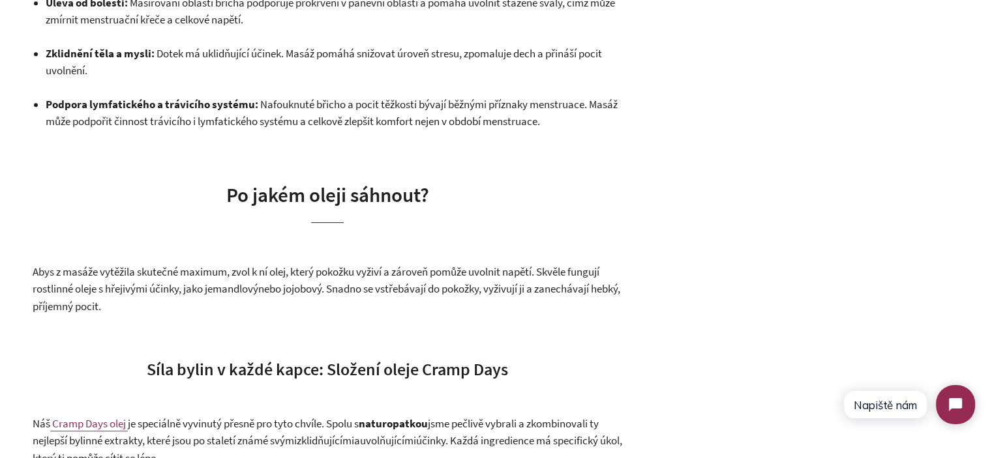
click at [605, 106] on span "Nafouknuté břicho a pocit těžkosti bývají běžnými příznaky menstruace. Masáž mů…" at bounding box center [332, 113] width 572 height 32
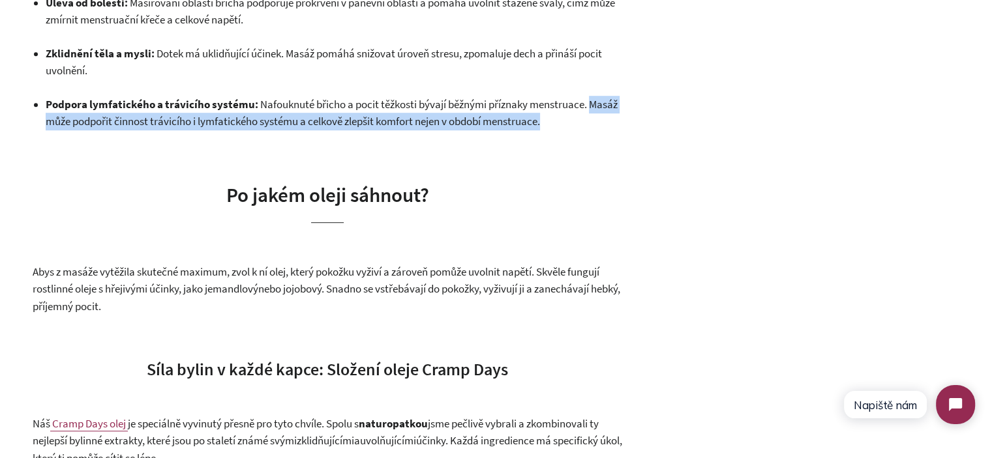
drag, startPoint x: 605, startPoint y: 106, endPoint x: 600, endPoint y: 124, distance: 18.4
click at [600, 124] on p "Podpora lymfatického a trávicího systému: Nafouknuté břicho a pocit těžkosti bý…" at bounding box center [334, 113] width 576 height 35
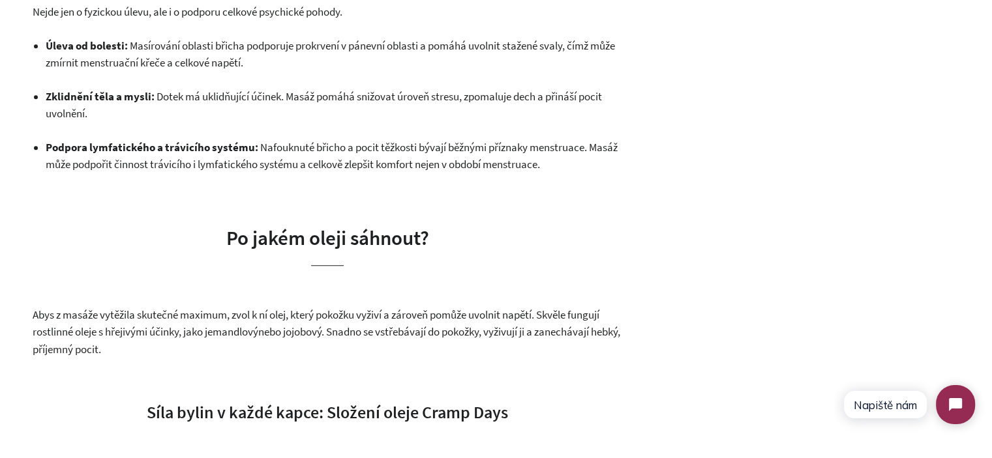
scroll to position [782, 0]
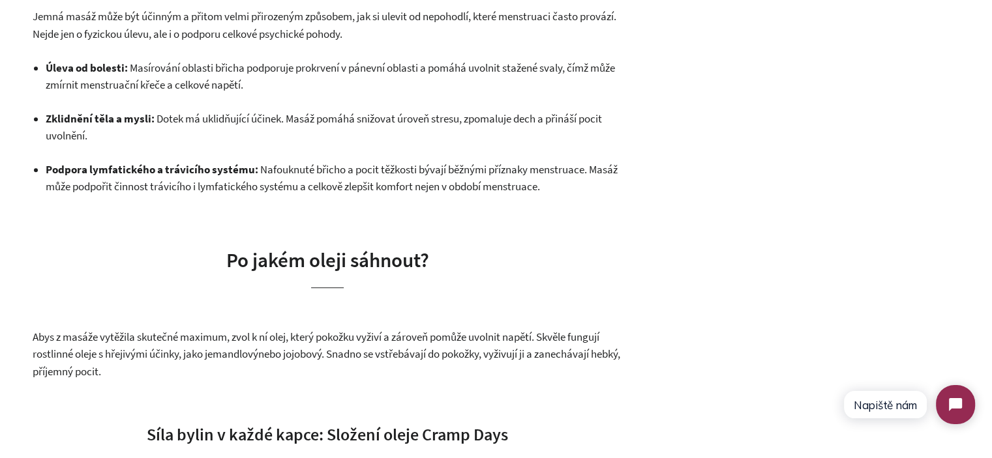
click at [348, 73] on span "Masírování oblasti břicha podporuje prokrvení v pánevní oblasti a pomáhá uvolni…" at bounding box center [330, 77] width 569 height 32
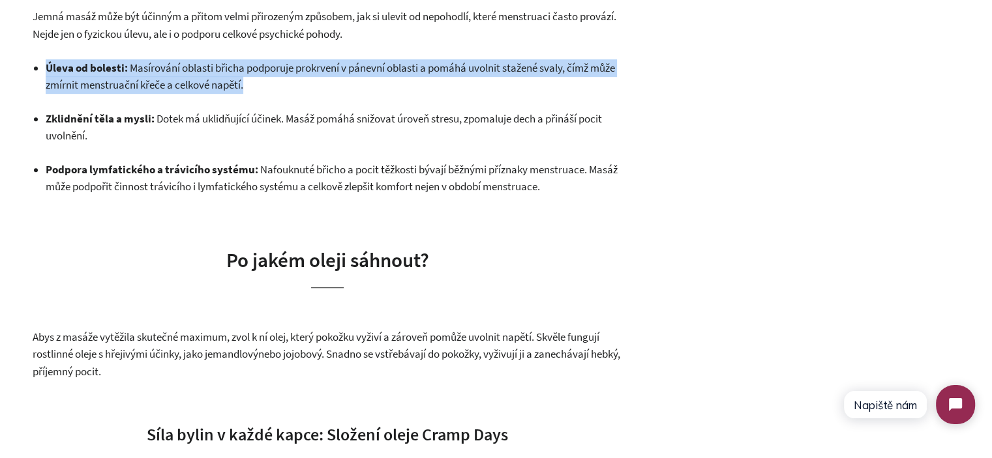
click at [348, 73] on span "Masírování oblasti břicha podporuje prokrvení v pánevní oblasti a pomáhá uvolni…" at bounding box center [330, 77] width 569 height 32
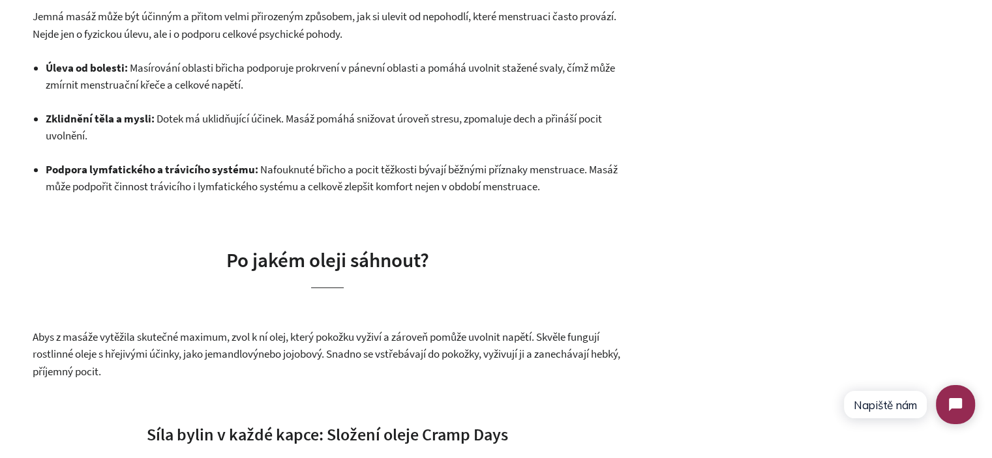
click at [502, 164] on span "Nafouknuté břicho a pocit těžkosti bývají běžnými příznaky menstruace. Masáž mů…" at bounding box center [332, 178] width 572 height 32
click at [604, 167] on span "Nafouknuté břicho a pocit těžkosti bývají běžnými příznaky menstruace. Masáž mů…" at bounding box center [332, 178] width 572 height 32
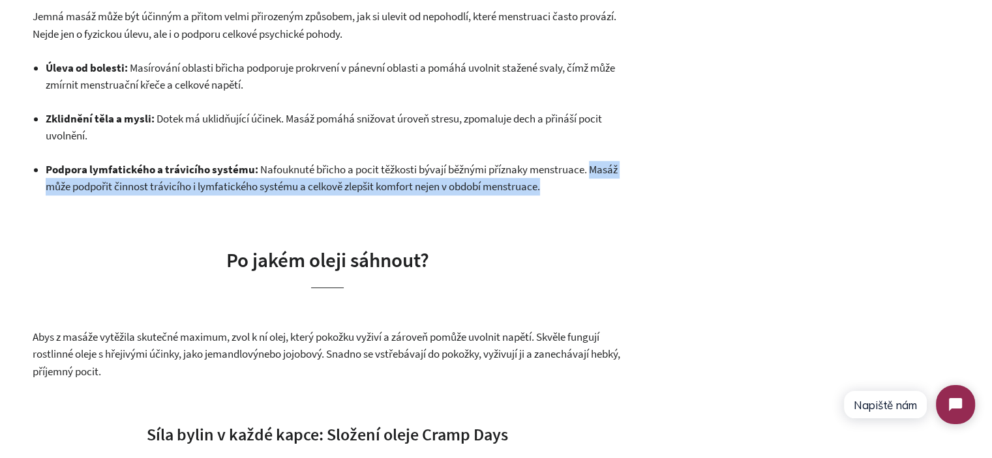
drag, startPoint x: 604, startPoint y: 167, endPoint x: 602, endPoint y: 186, distance: 19.0
click at [602, 186] on p "Podpora lymfatického a trávicího systému: Nafouknuté břicho a pocit těžkosti bý…" at bounding box center [334, 178] width 576 height 35
copy div "Masáž může podpořit činnost trávicího i lymfatického systému a celkově zlepšit …"
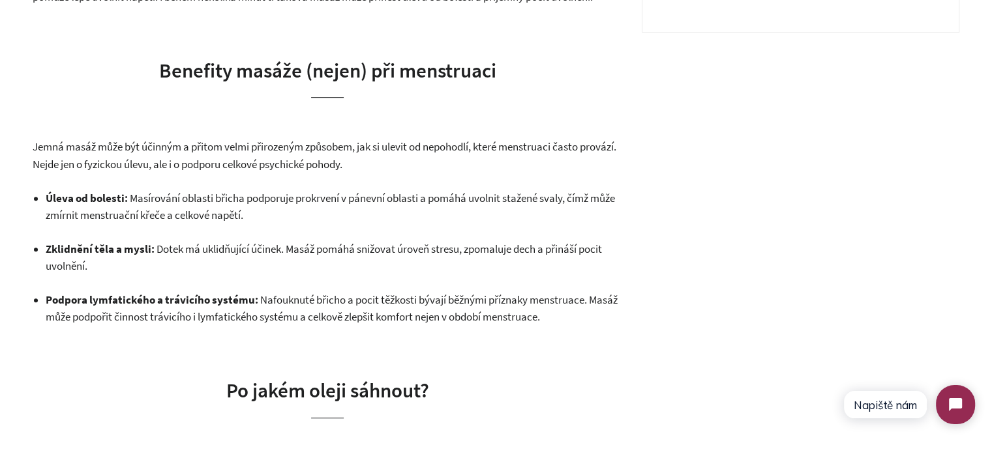
scroll to position [0, 0]
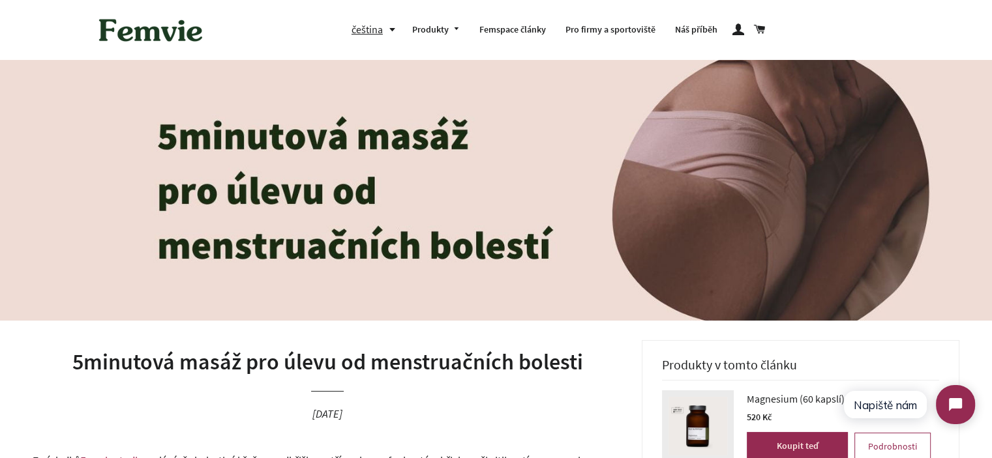
click at [573, 369] on h1 "5minutová masáž pro úlevu od menstruačních bolesti" at bounding box center [327, 362] width 589 height 31
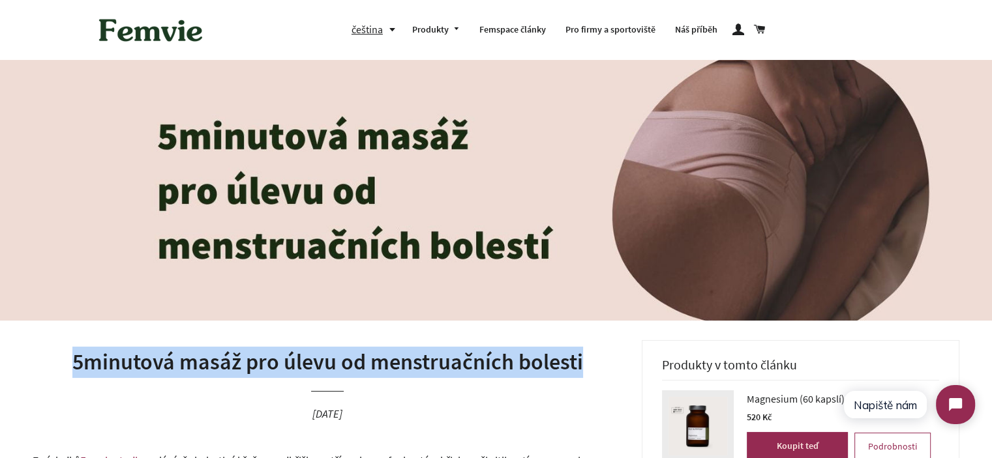
click at [573, 369] on h1 "5minutová masáž pro úlevu od menstruačních bolesti" at bounding box center [327, 362] width 589 height 31
click at [600, 369] on h1 "5minutová masáž pro úlevu od menstruačních bolesti" at bounding box center [327, 362] width 589 height 31
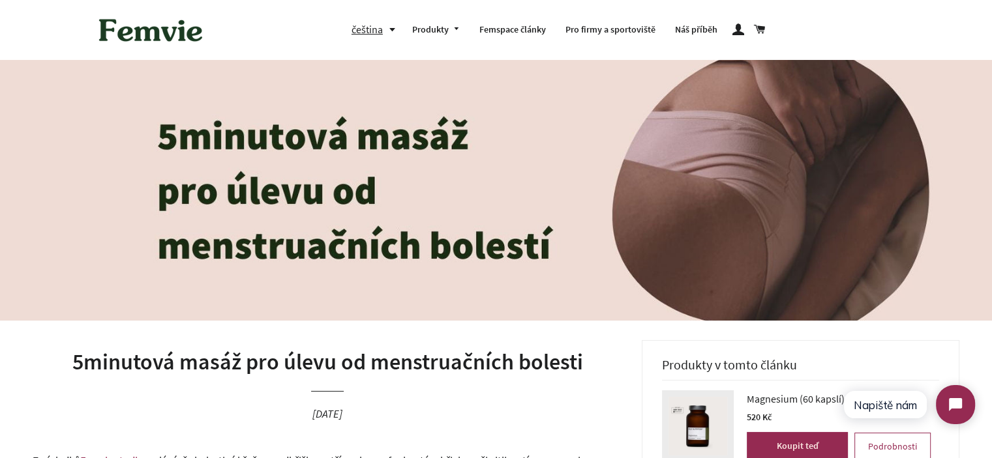
click at [522, 369] on h1 "5minutová masáž pro úlevu od menstruačních bolesti" at bounding box center [327, 362] width 589 height 31
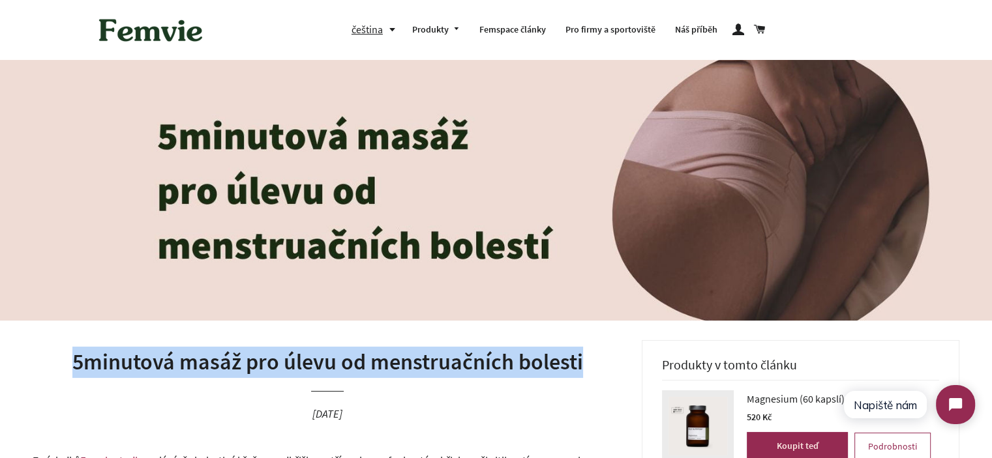
click at [522, 369] on h1 "5minutová masáž pro úlevu od menstruačních bolesti" at bounding box center [327, 362] width 589 height 31
click at [572, 368] on h1 "5minutová masáž pro úlevu od menstruačních bolesti" at bounding box center [327, 362] width 589 height 31
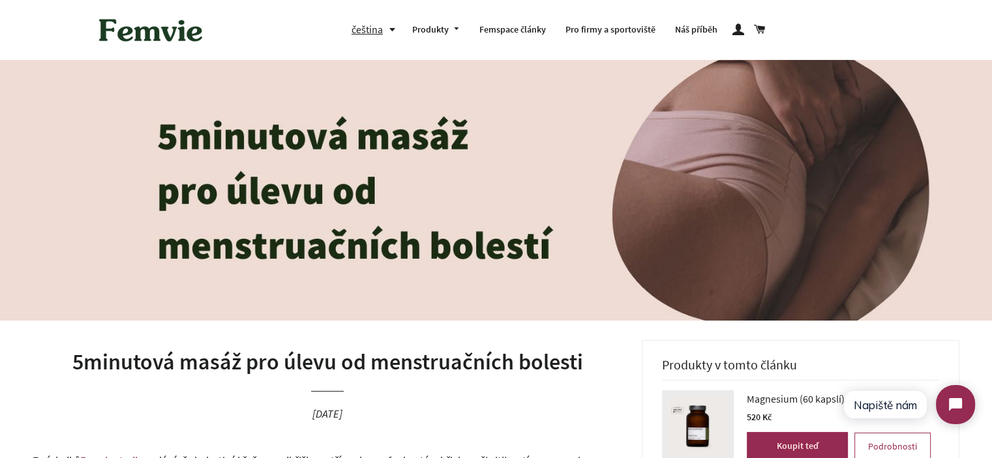
click at [587, 368] on h1 "5minutová masáž pro úlevu od menstruačních bolesti" at bounding box center [327, 362] width 589 height 31
click at [337, 357] on h1 "5minutová masáž pro úlevu od menstruačních bolesti" at bounding box center [327, 362] width 589 height 31
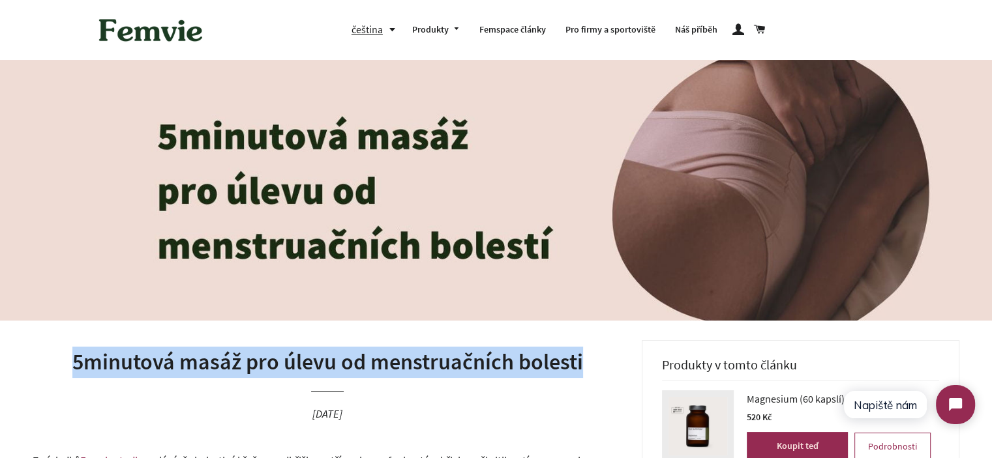
click at [338, 357] on h1 "5minutová masáž pro úlevu od menstruačních bolesti" at bounding box center [327, 362] width 589 height 31
copy h1 "5minutová masáž pro úlevu od menstruačních bolesti"
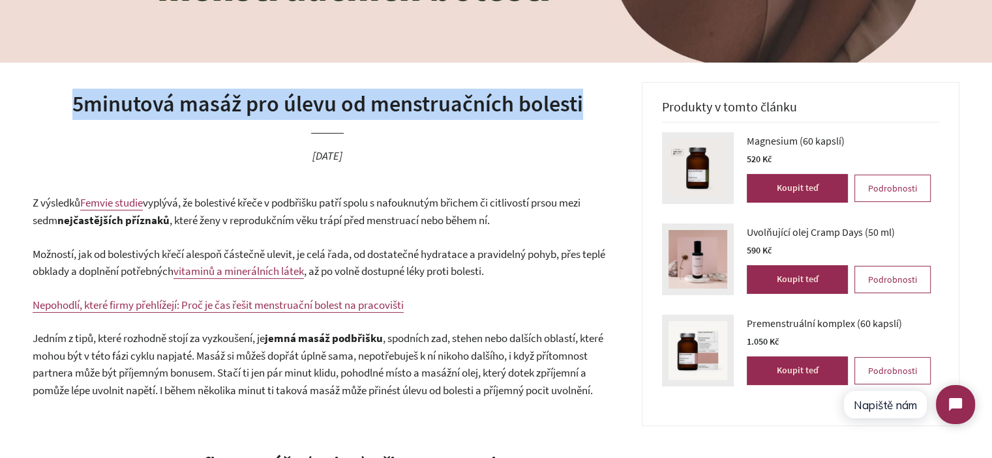
scroll to position [261, 0]
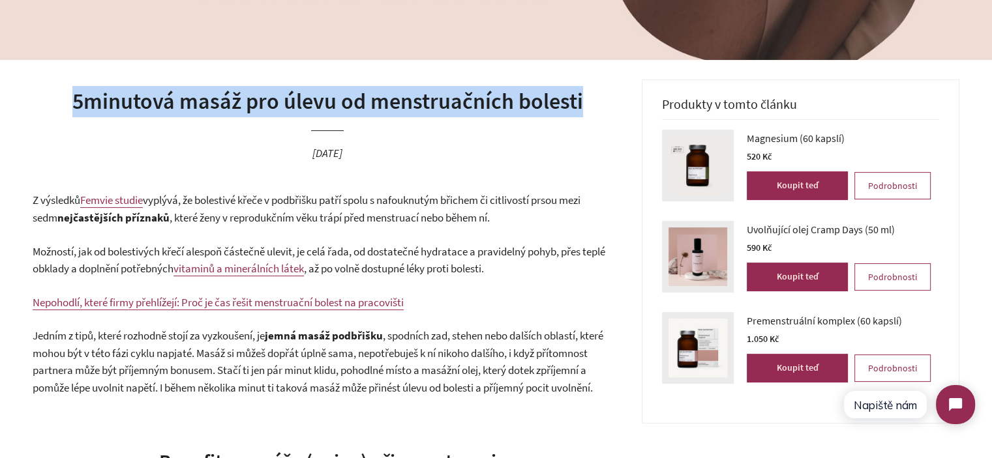
click at [405, 209] on p "Z výsledků Femvie studie vyplývá, že bolestivé křeče v podbřišku patří spolu s …" at bounding box center [327, 209] width 589 height 35
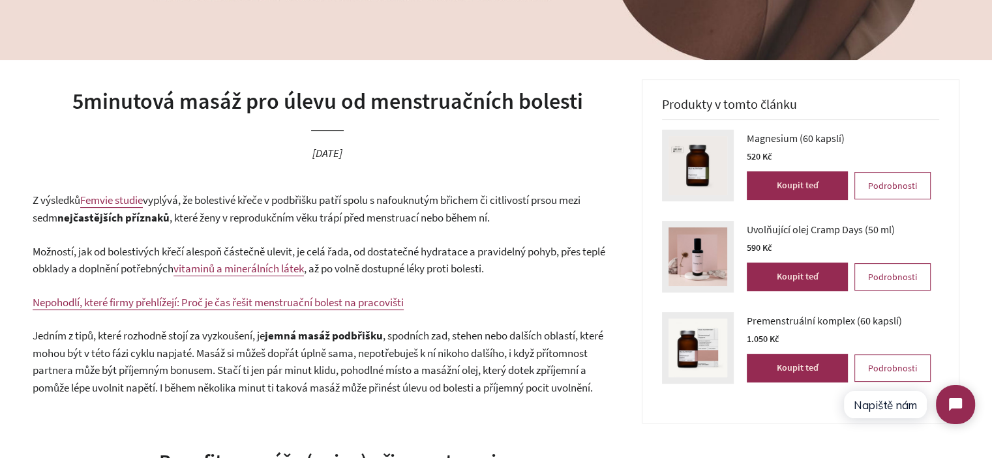
click at [394, 206] on span "vyplývá, že bolestivé křeče v podbřišku patří spolu s nafouknutým břichem či ci…" at bounding box center [307, 209] width 548 height 32
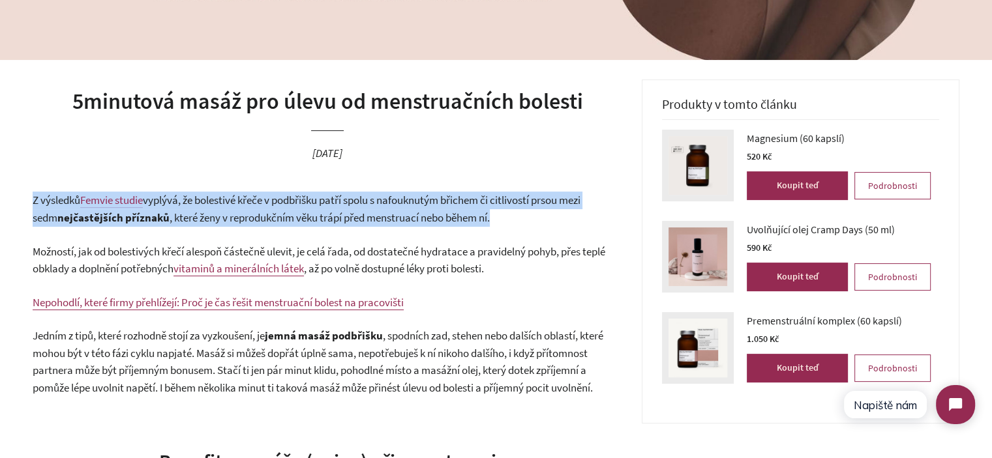
click at [394, 206] on span "vyplývá, že bolestivé křeče v podbřišku patří spolu s nafouknutým břichem či ci…" at bounding box center [307, 209] width 548 height 32
click at [501, 219] on p "Z výsledků Femvie studie vyplývá, že bolestivé křeče v podbřišku patří spolu s …" at bounding box center [327, 209] width 589 height 35
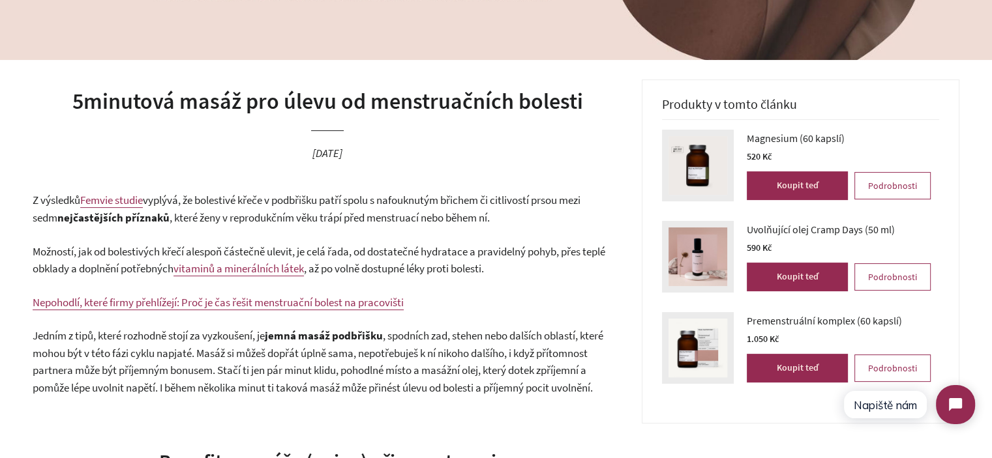
click at [502, 219] on p "Z výsledků Femvie studie vyplývá, že bolestivé křeče v podbřišku patří spolu s …" at bounding box center [327, 209] width 589 height 35
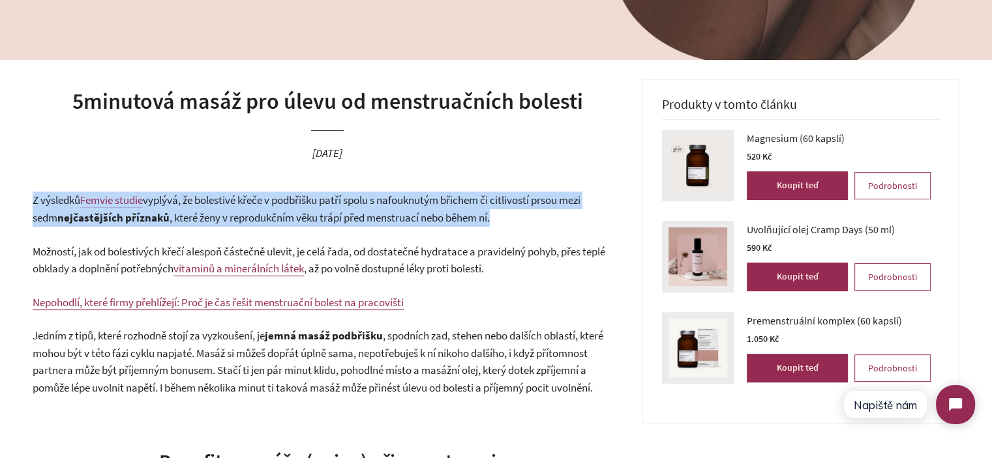
click at [502, 219] on p "Z výsledků Femvie studie vyplývá, že bolestivé křeče v podbřišku patří spolu s …" at bounding box center [327, 209] width 589 height 35
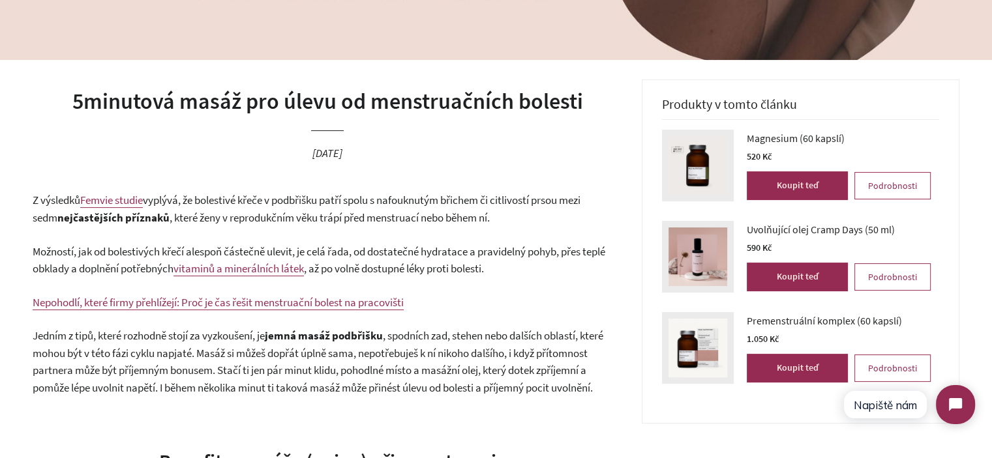
click at [484, 270] on span ", až po volně dostupné léky proti bolesti." at bounding box center [394, 268] width 180 height 14
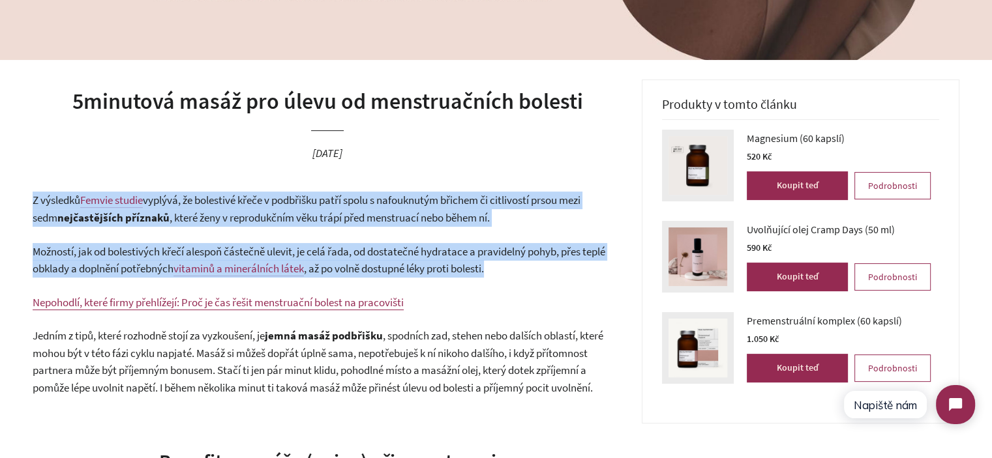
drag, startPoint x: 487, startPoint y: 270, endPoint x: 447, endPoint y: 219, distance: 65.0
click at [447, 219] on span ", které ženy v reprodukčním věku trápí před menstruací nebo během ní." at bounding box center [330, 218] width 320 height 14
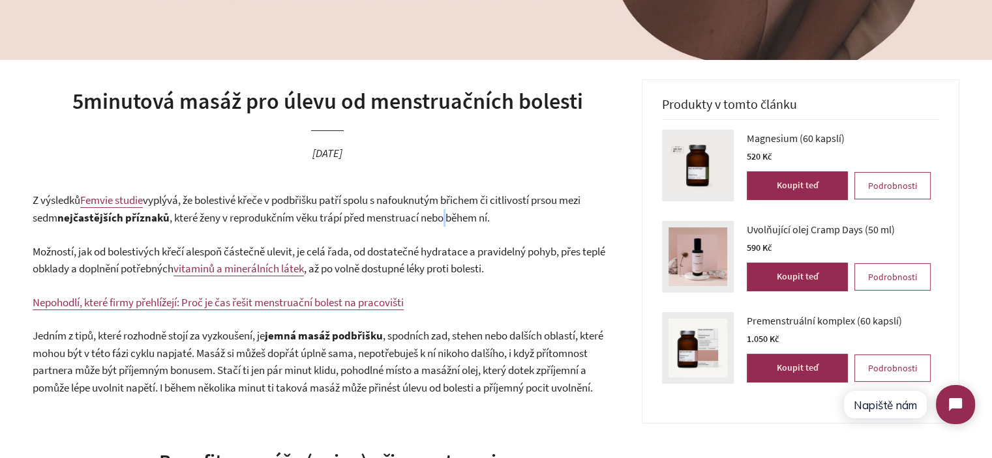
click at [447, 219] on span ", které ženy v reprodukčním věku trápí před menstruací nebo během ní." at bounding box center [330, 218] width 320 height 14
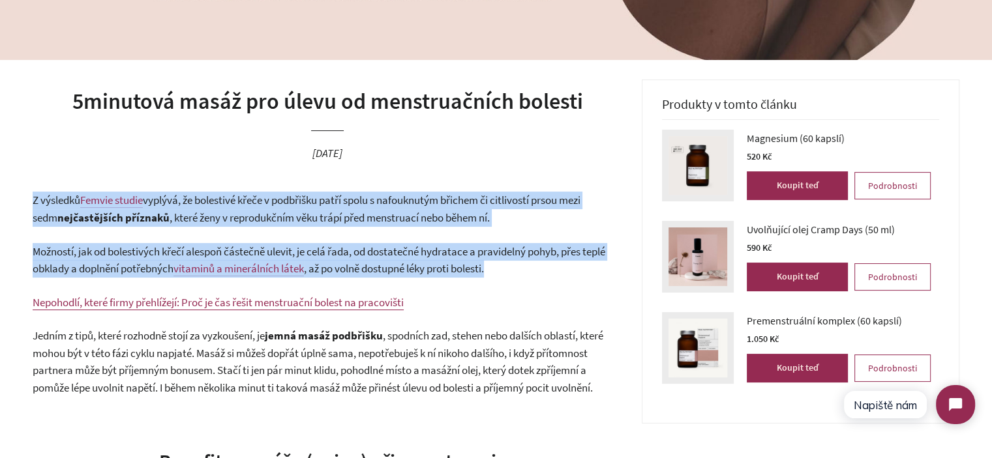
drag, startPoint x: 447, startPoint y: 219, endPoint x: 485, endPoint y: 263, distance: 58.7
drag, startPoint x: 485, startPoint y: 263, endPoint x: 514, endPoint y: 273, distance: 30.7
click at [484, 264] on span ", až po volně dostupné léky proti bolesti." at bounding box center [394, 268] width 180 height 14
click at [514, 273] on p "Možností, jak od bolestivých křečí alespoň částečně ulevit, je celá řada, od do…" at bounding box center [327, 260] width 589 height 35
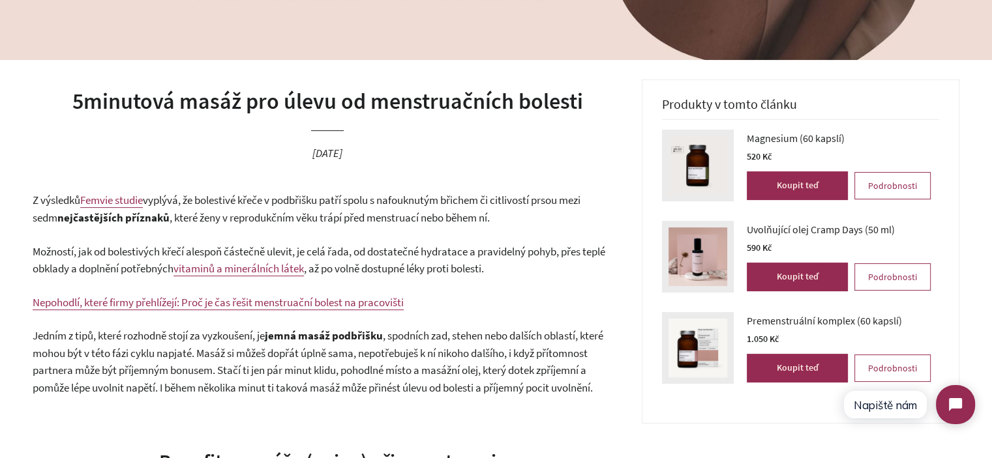
click at [523, 263] on p "Možností, jak od bolestivých křečí alespoň částečně ulevit, je celá řada, od do…" at bounding box center [327, 260] width 589 height 35
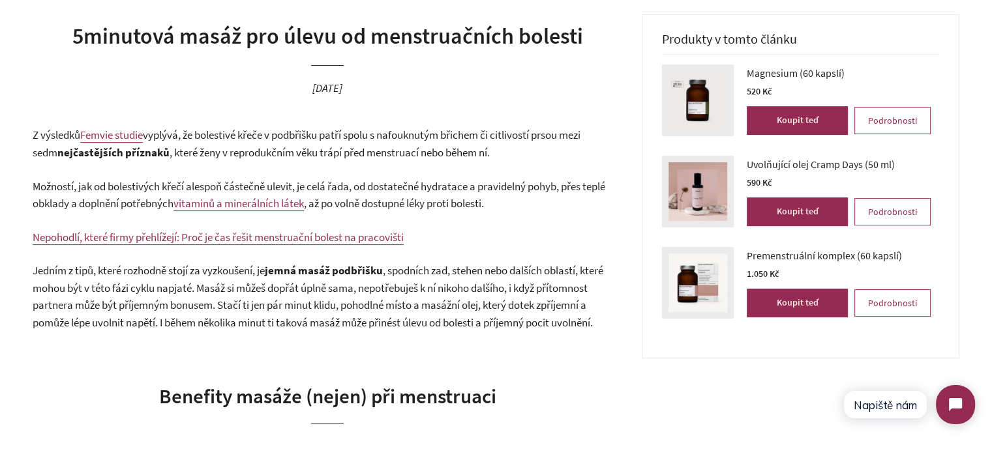
scroll to position [391, 0]
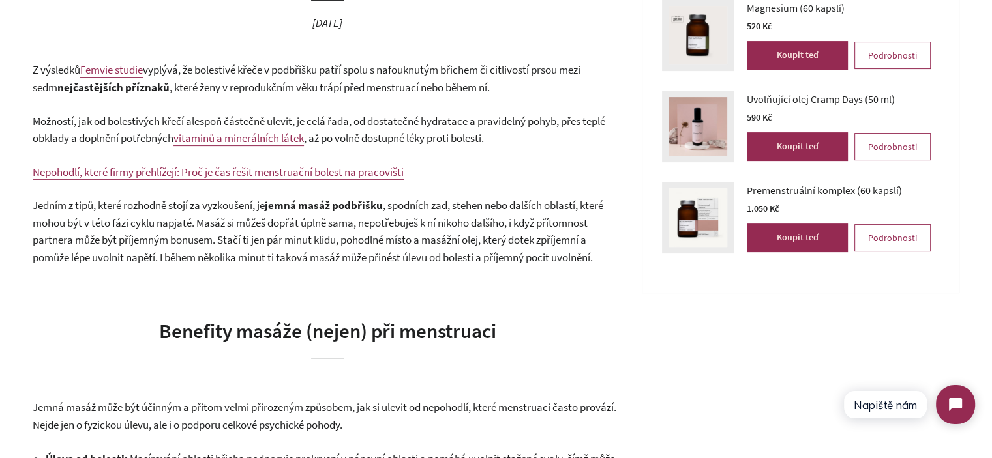
click at [420, 202] on span ", spodních zad, stehen nebo dalších oblastí, které mohou být v této fázi cyklu …" at bounding box center [318, 231] width 571 height 67
click at [420, 203] on span ", spodních zad, stehen nebo dalších oblastí, které mohou být v této fázi cyklu …" at bounding box center [318, 231] width 571 height 67
click at [389, 221] on span ", spodních zad, stehen nebo dalších oblastí, které mohou být v této fázi cyklu …" at bounding box center [318, 231] width 571 height 67
click at [210, 227] on span ", spodních zad, stehen nebo dalších oblastí, které mohou být v této fázi cyklu …" at bounding box center [318, 231] width 571 height 67
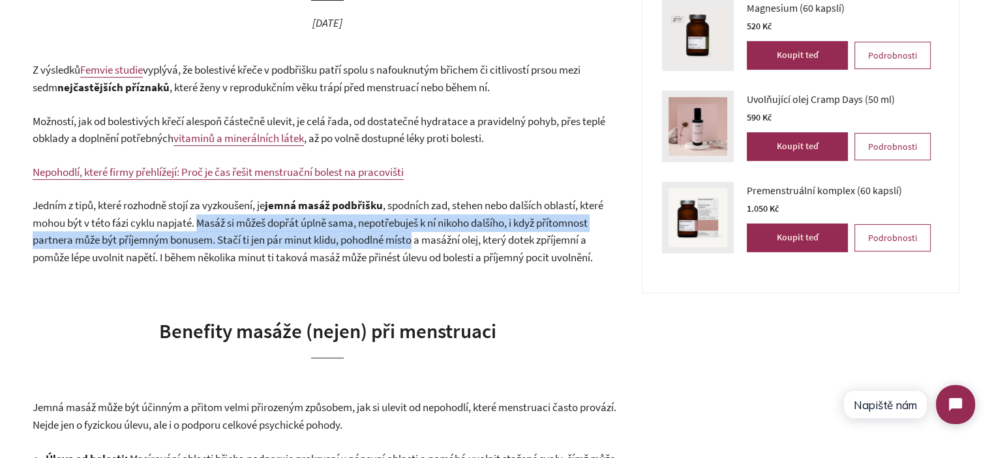
drag, startPoint x: 210, startPoint y: 227, endPoint x: 423, endPoint y: 251, distance: 214.6
click at [421, 250] on p "Jedním z tipů, které rozhodně stojí za vyzkoušení, je jemná masáž podbřišku , s…" at bounding box center [327, 231] width 589 height 69
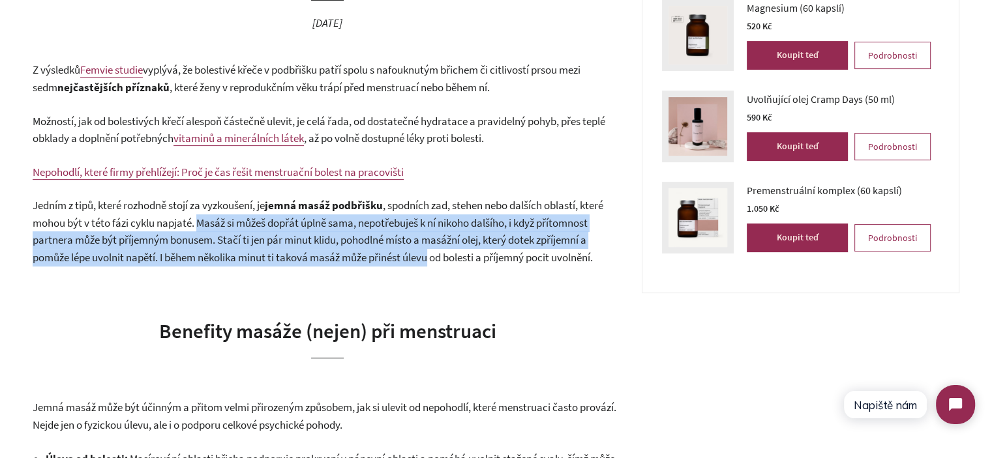
click at [423, 251] on span ", spodních zad, stehen nebo dalších oblastí, které mohou být v této fázi cyklu …" at bounding box center [318, 231] width 571 height 67
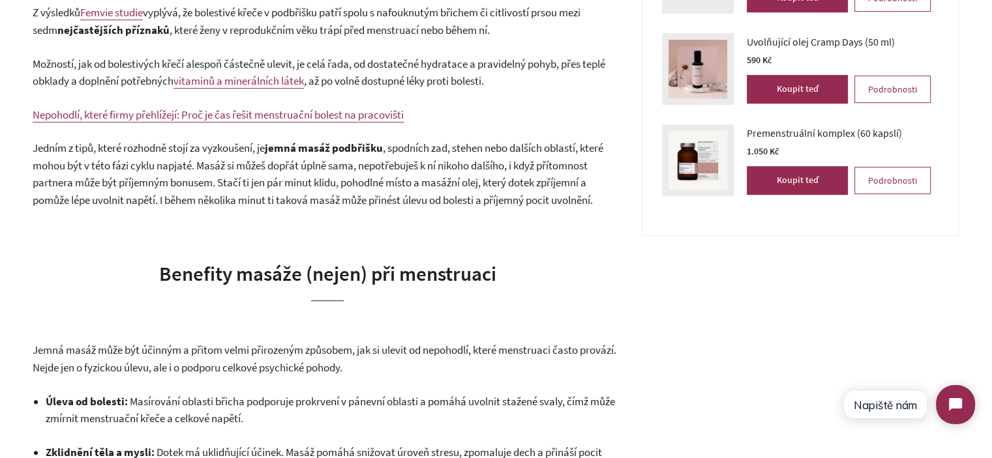
scroll to position [587, 0]
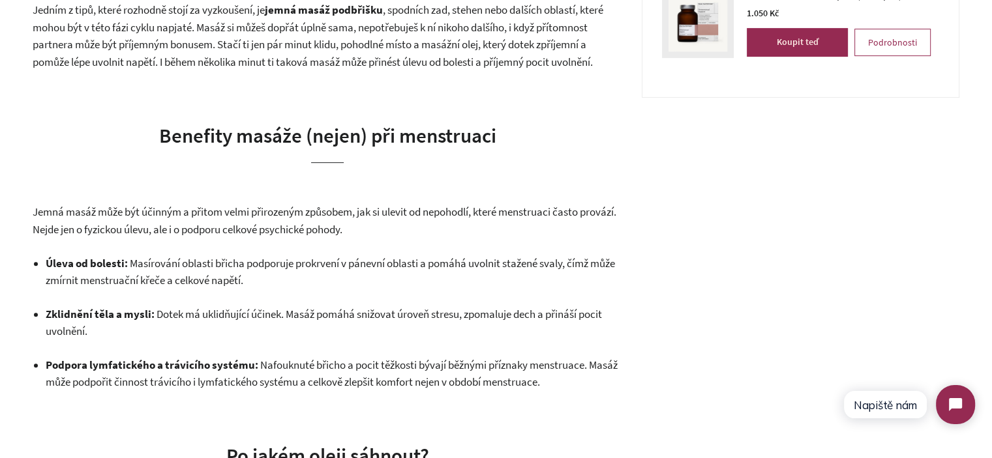
click at [50, 228] on span "Jemná masáž může být účinným a přitom velmi přirozeným způsobem, jak si ulevit …" at bounding box center [325, 221] width 584 height 32
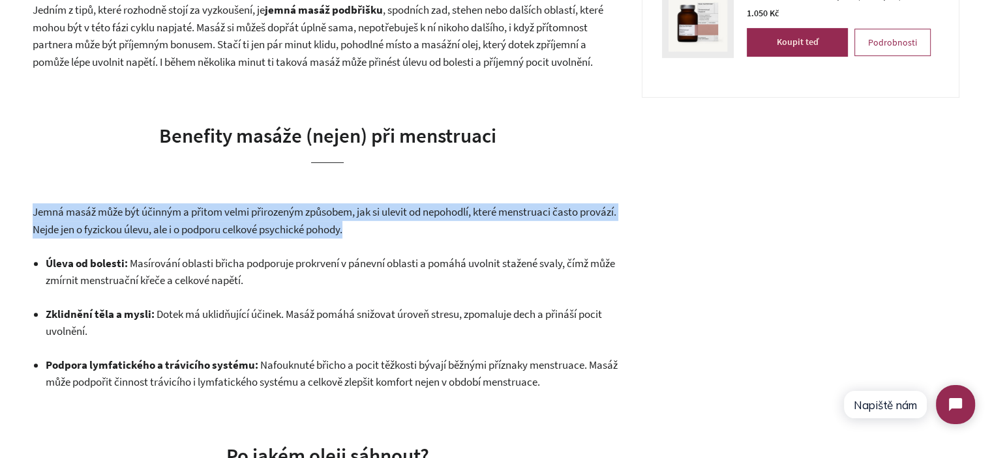
click at [50, 228] on span "Jemná masáž může být účinným a přitom velmi přirozeným způsobem, jak si ulevit …" at bounding box center [325, 221] width 584 height 32
click at [53, 224] on span "Jemná masáž může být účinným a přitom velmi přirozeným způsobem, jak si ulevit …" at bounding box center [325, 221] width 584 height 32
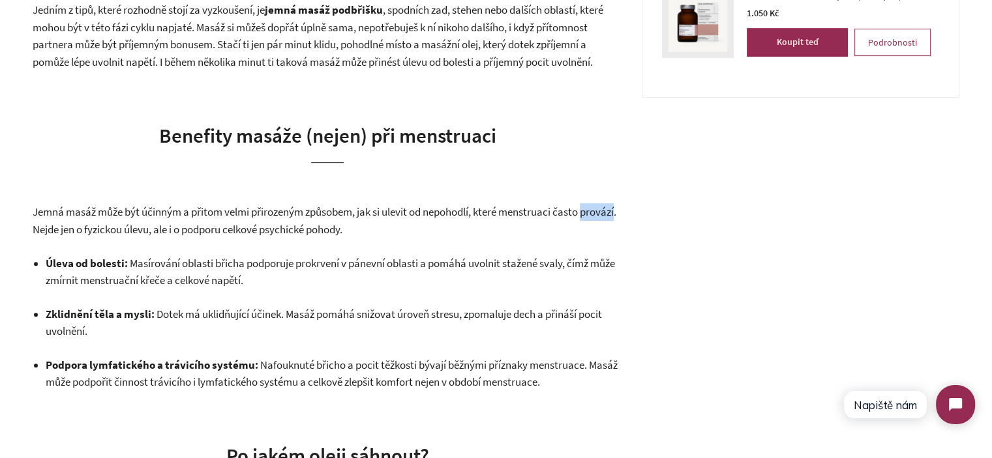
click at [53, 224] on span "Jemná masáž může být účinným a přitom velmi přirozeným způsobem, jak si ulevit …" at bounding box center [325, 221] width 584 height 32
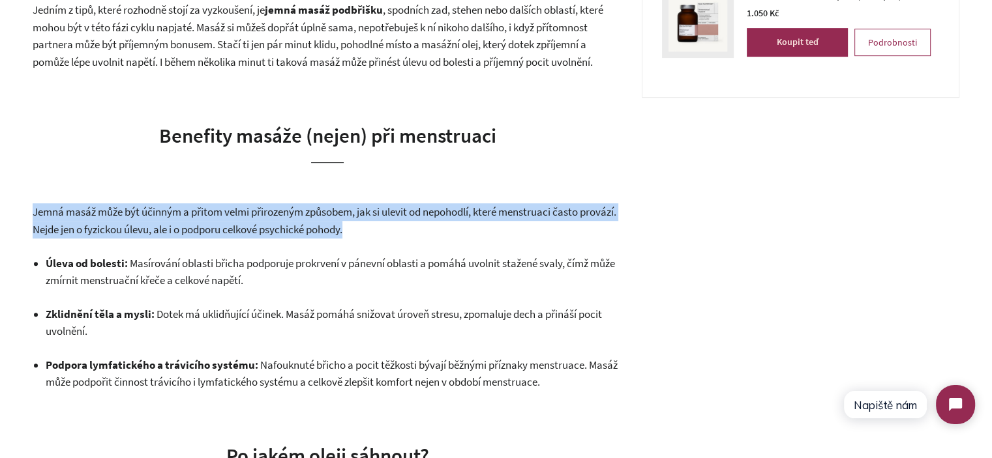
click at [53, 224] on span "Jemná masáž může být účinným a přitom velmi přirozeným způsobem, jak si ulevit …" at bounding box center [325, 221] width 584 height 32
click at [50, 220] on p "Jemná masáž může být účinným a přitom velmi přirozeným způsobem, jak si ulevit …" at bounding box center [327, 220] width 589 height 35
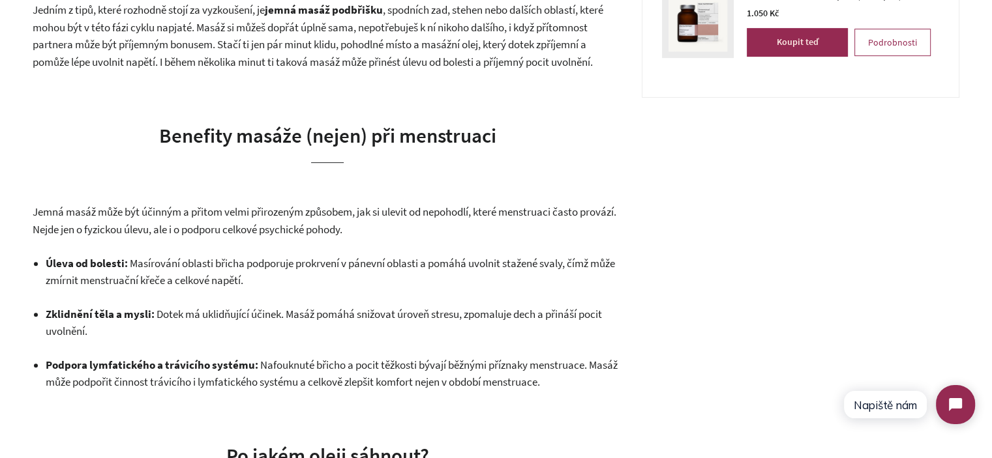
click at [45, 216] on span "Jemná masáž může být účinným a přitom velmi přirozeným způsobem, jak si ulevit …" at bounding box center [325, 221] width 584 height 32
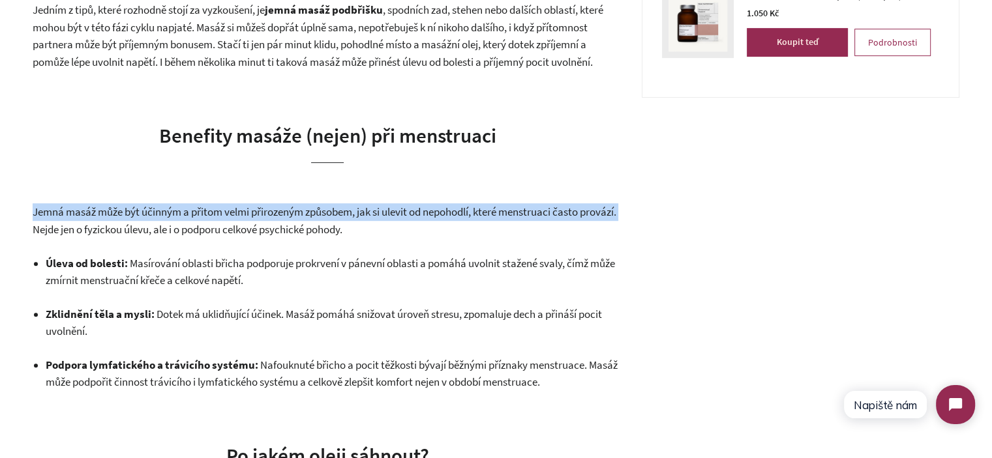
drag, startPoint x: 45, startPoint y: 216, endPoint x: 68, endPoint y: 234, distance: 29.2
click at [68, 234] on span "Jemná masáž může být účinným a přitom velmi přirozeným způsobem, jak si ulevit …" at bounding box center [325, 221] width 584 height 32
copy span "Jemná masáž může být účinným a přitom velmi přirozeným způsobem, jak si ulevit …"
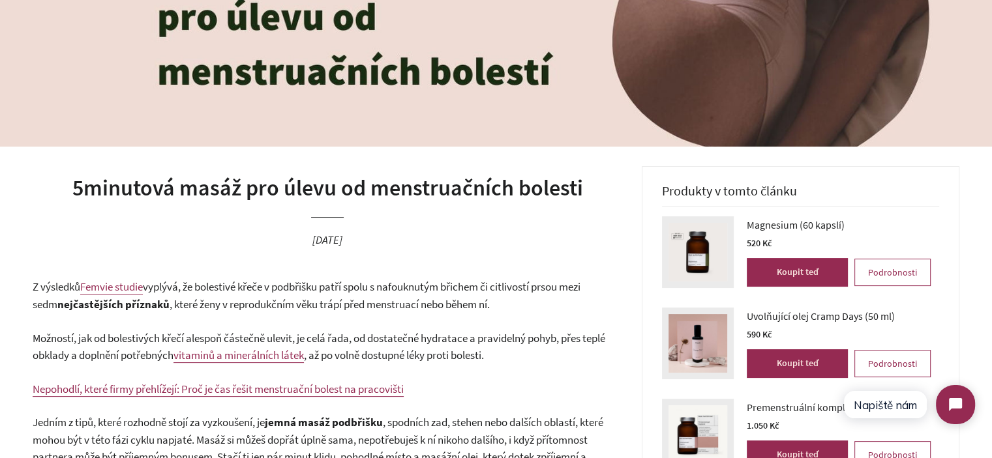
scroll to position [0, 0]
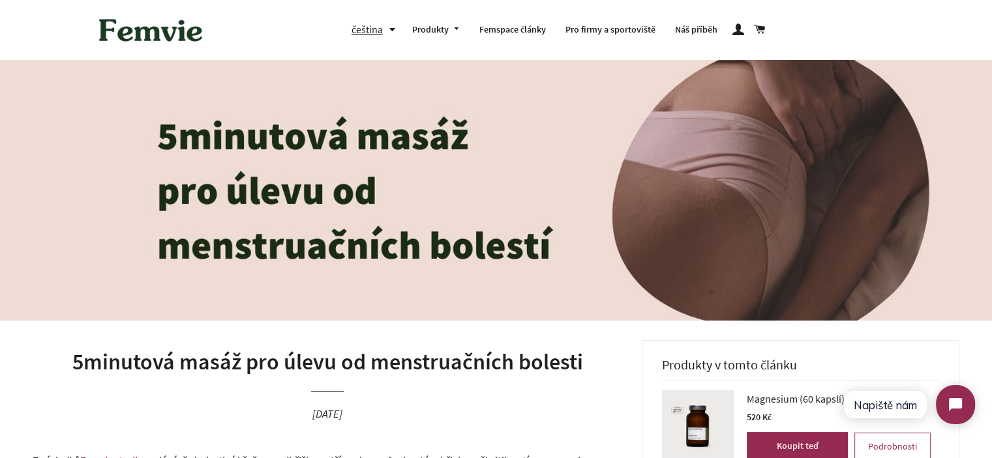
click at [445, 347] on h1 "5minutová masáž pro úlevu od menstruačních bolesti" at bounding box center [327, 362] width 589 height 31
click at [449, 353] on h1 "5minutová masáž pro úlevu od menstruačních bolesti" at bounding box center [327, 362] width 589 height 31
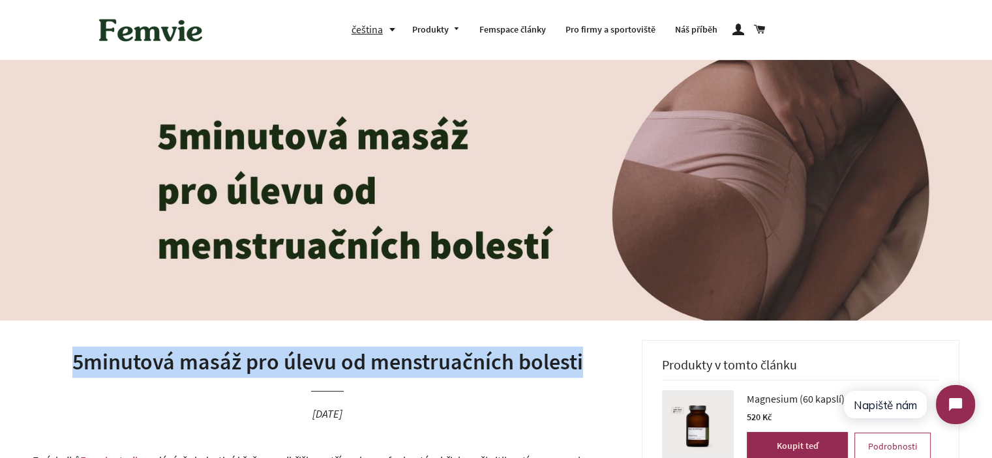
click at [449, 353] on h1 "5minutová masáž pro úlevu od menstruačních bolesti" at bounding box center [327, 362] width 589 height 31
click at [520, 360] on h1 "5minutová masáž pro úlevu od menstruačních bolesti" at bounding box center [327, 362] width 589 height 31
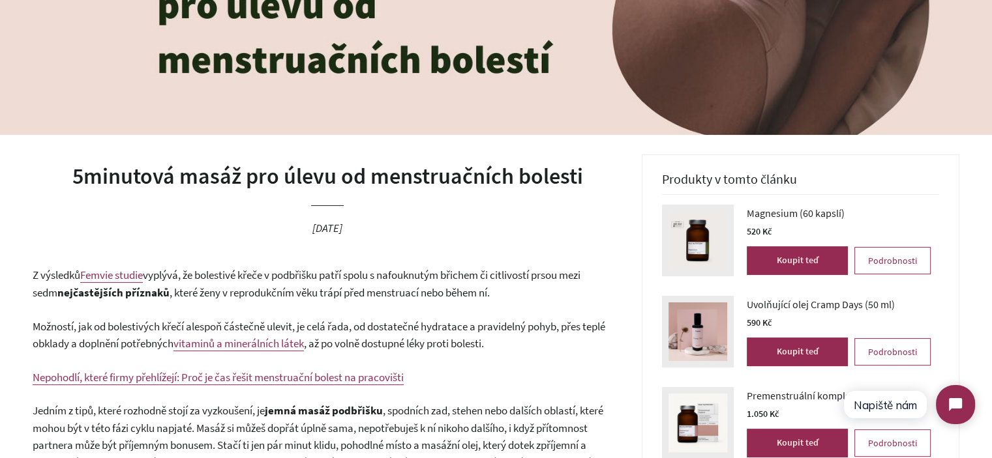
scroll to position [196, 0]
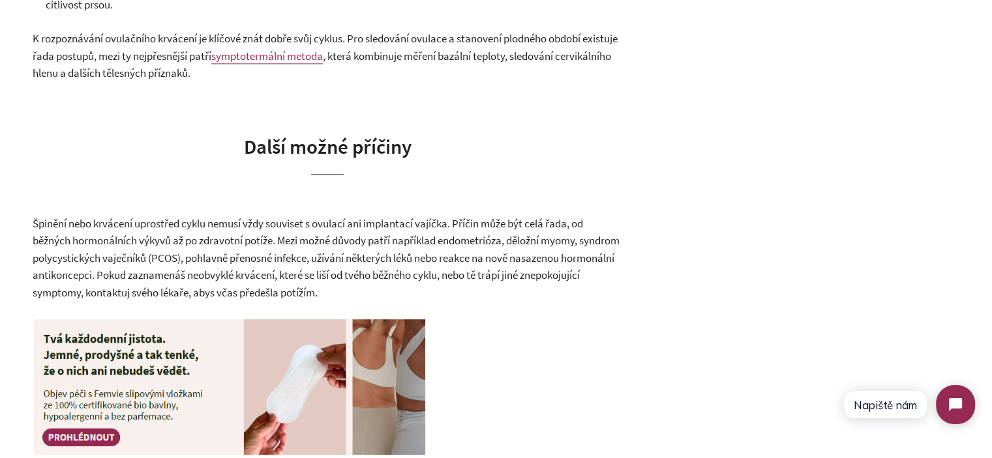
click at [439, 243] on span "Špinění nebo krvácení uprostřed cyklu nemusí vždy souviset s ovulací ani implan…" at bounding box center [326, 257] width 587 height 83
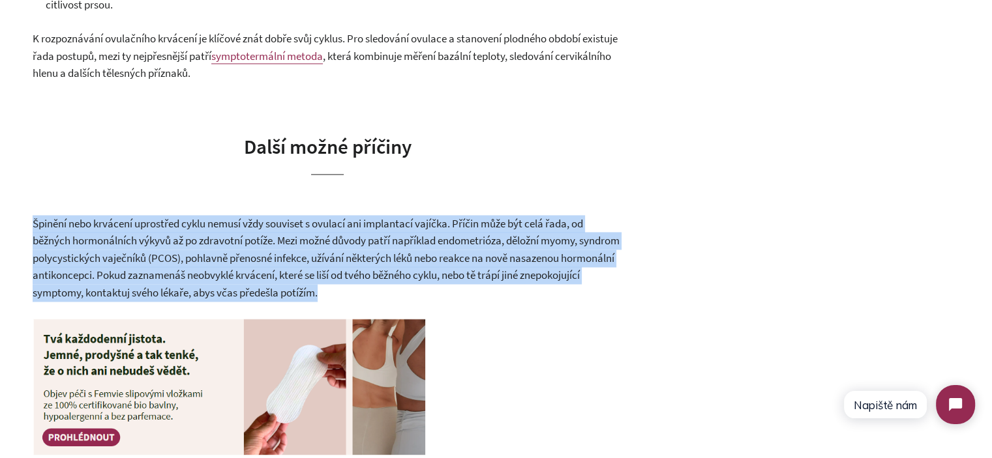
click at [439, 243] on span "Špinění nebo krvácení uprostřed cyklu nemusí vždy souviset s ovulací ani implan…" at bounding box center [326, 257] width 587 height 83
click at [436, 276] on span "Špinění nebo krvácení uprostřed cyklu nemusí vždy souviset s ovulací ani implan…" at bounding box center [326, 257] width 587 height 83
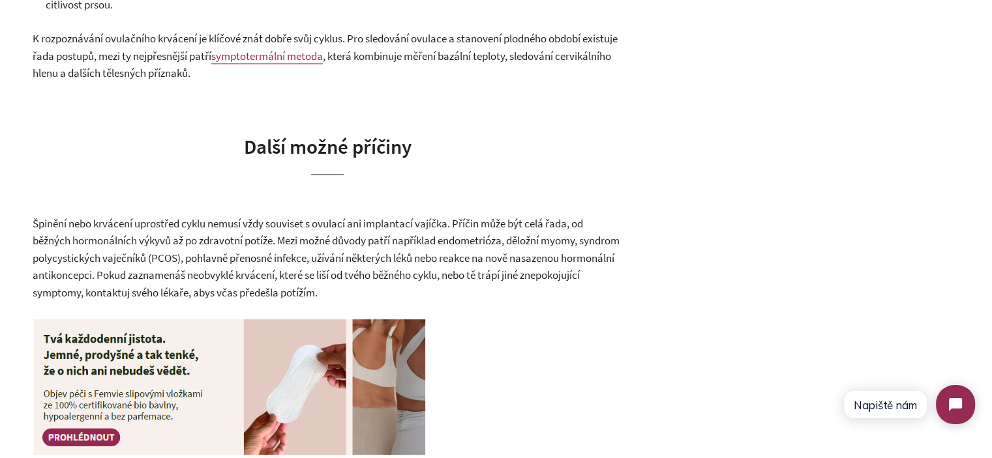
click at [429, 289] on p "Špinění nebo krvácení uprostřed cyklu nemusí vždy souviset s ovulací ani implan…" at bounding box center [327, 258] width 589 height 87
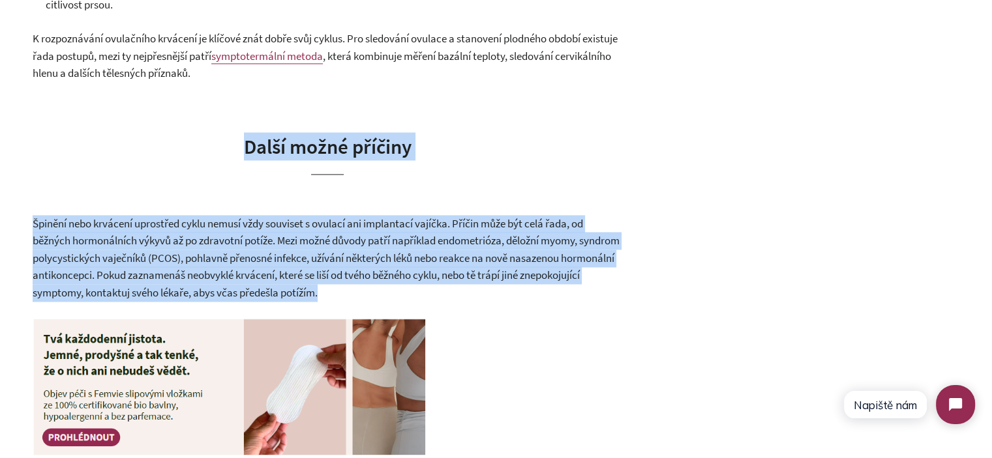
drag, startPoint x: 428, startPoint y: 289, endPoint x: 216, endPoint y: 136, distance: 261.1
click at [254, 148] on span "Další možné příčiny" at bounding box center [328, 146] width 168 height 25
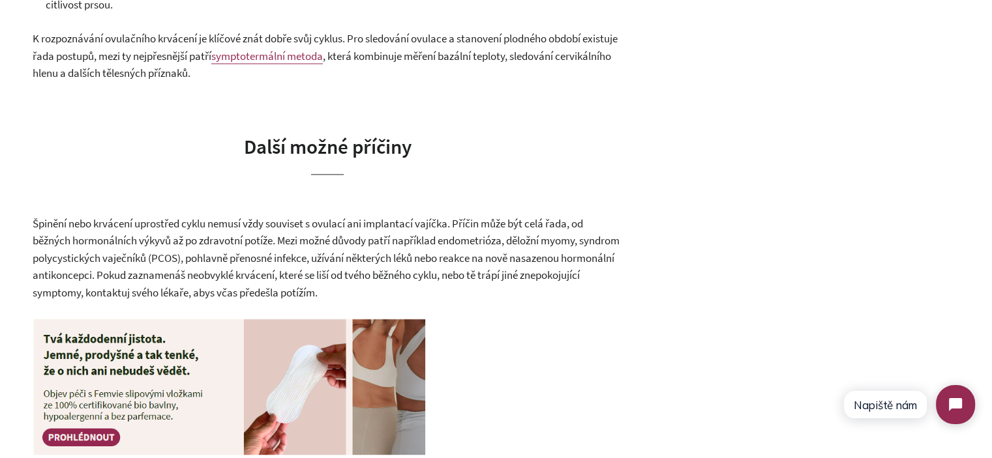
click at [254, 148] on span "Další možné příčiny" at bounding box center [328, 146] width 168 height 25
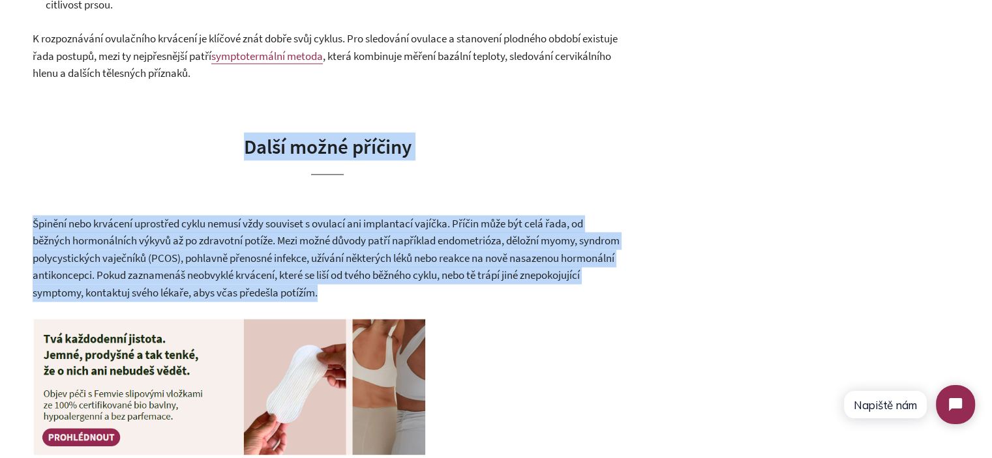
drag, startPoint x: 381, startPoint y: 238, endPoint x: 430, endPoint y: 276, distance: 61.8
click at [430, 276] on span "Špinění nebo krvácení uprostřed cyklu nemusí vždy souviset s ovulací ani implan…" at bounding box center [326, 257] width 587 height 83
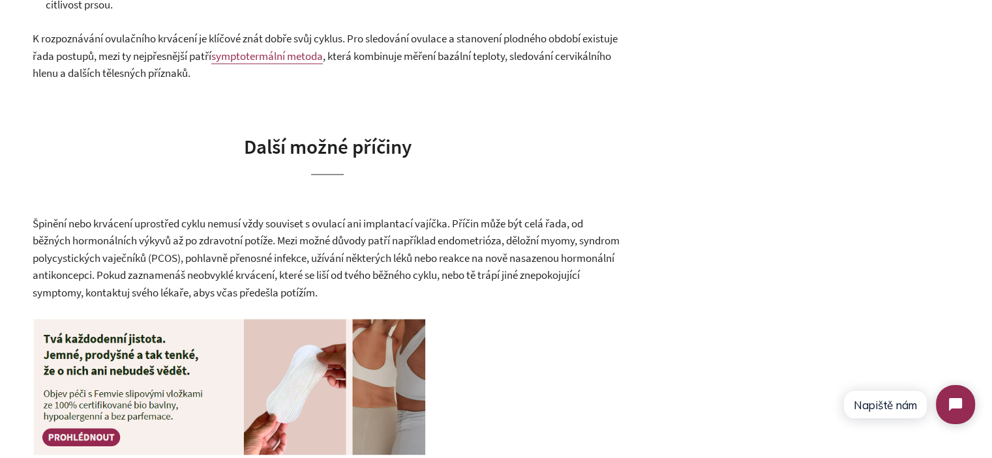
click at [417, 286] on p "Špinění nebo krvácení uprostřed cyklu nemusí vždy souviset s ovulací ani implan…" at bounding box center [327, 258] width 589 height 87
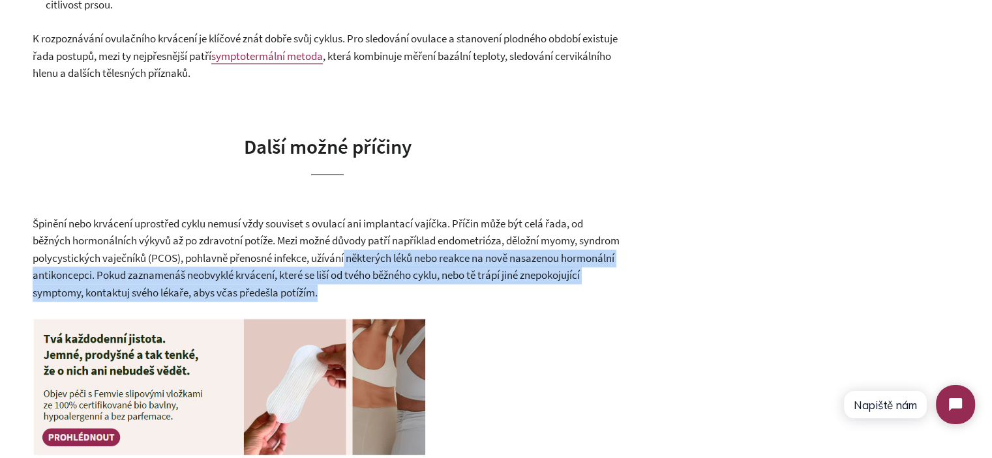
drag, startPoint x: 417, startPoint y: 286, endPoint x: 404, endPoint y: 273, distance: 18.4
click at [393, 265] on p "Špinění nebo krvácení uprostřed cyklu nemusí vždy souviset s ovulací ani implan…" at bounding box center [327, 258] width 589 height 87
click at [404, 273] on span "Špinění nebo krvácení uprostřed cyklu nemusí vždy souviset s ovulací ani implan…" at bounding box center [326, 257] width 587 height 83
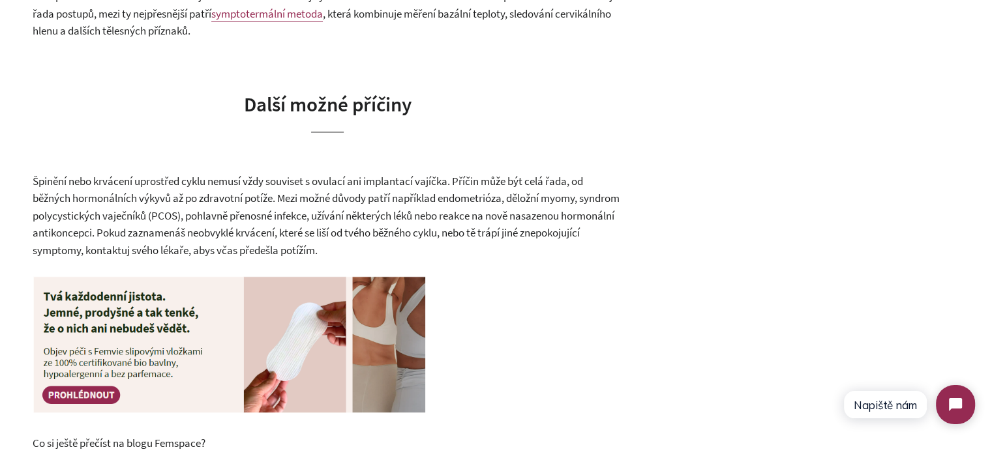
scroll to position [1956, 0]
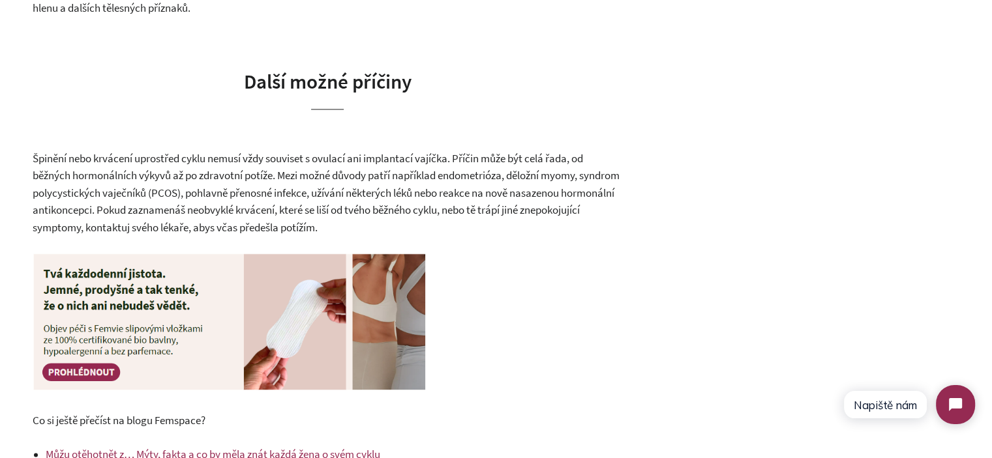
click at [443, 200] on p "Špinění nebo krvácení uprostřed cyklu nemusí vždy souviset s ovulací ani implan…" at bounding box center [327, 193] width 589 height 87
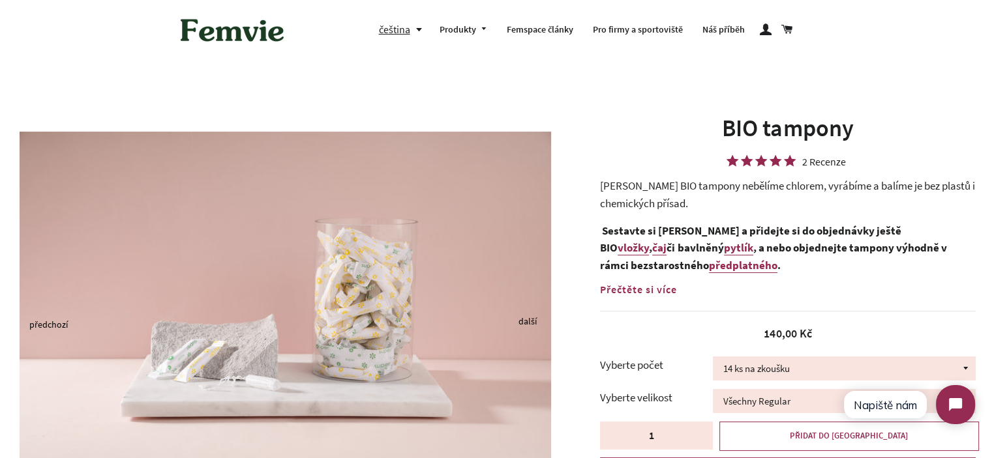
click at [639, 288] on span "Přečtěte si více" at bounding box center [638, 289] width 77 height 13
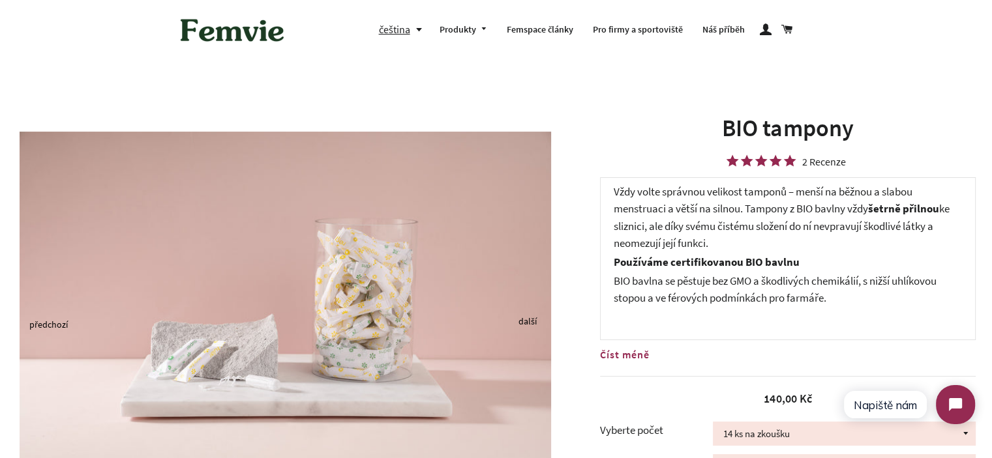
scroll to position [656, 0]
click at [810, 286] on span "BIO bavlna se pěstuje bez GMO a škodlivých chemikálií, s nižší uhlíkovou stopou…" at bounding box center [775, 290] width 323 height 32
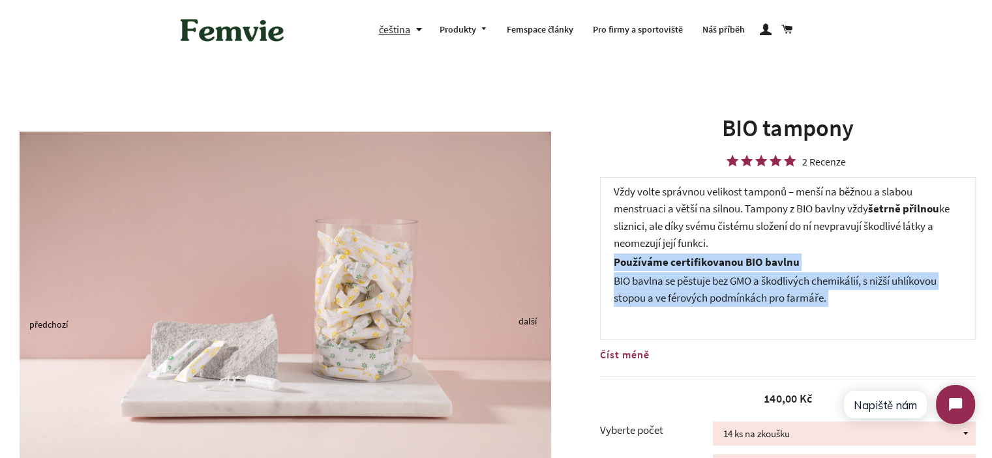
drag, startPoint x: 810, startPoint y: 286, endPoint x: 678, endPoint y: 260, distance: 134.4
click at [678, 260] on div "Femvie BIO tampony nebělíme chlorem, vyrábíme a balíme je bez plastů i chemický…" at bounding box center [788, 258] width 376 height 163
click at [678, 259] on strong "Používáme certifikovanou BIO bavlnu" at bounding box center [707, 262] width 186 height 14
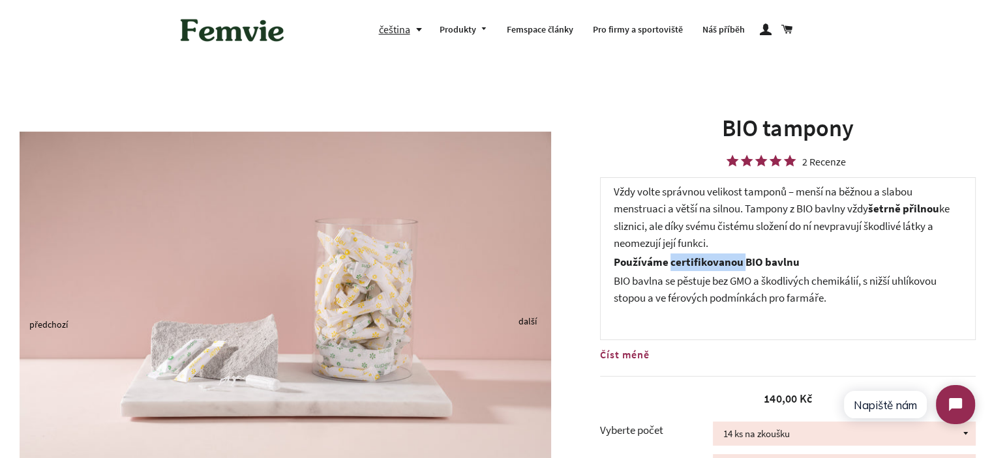
click at [678, 259] on strong "Používáme certifikovanou BIO bavlnu" at bounding box center [707, 262] width 186 height 14
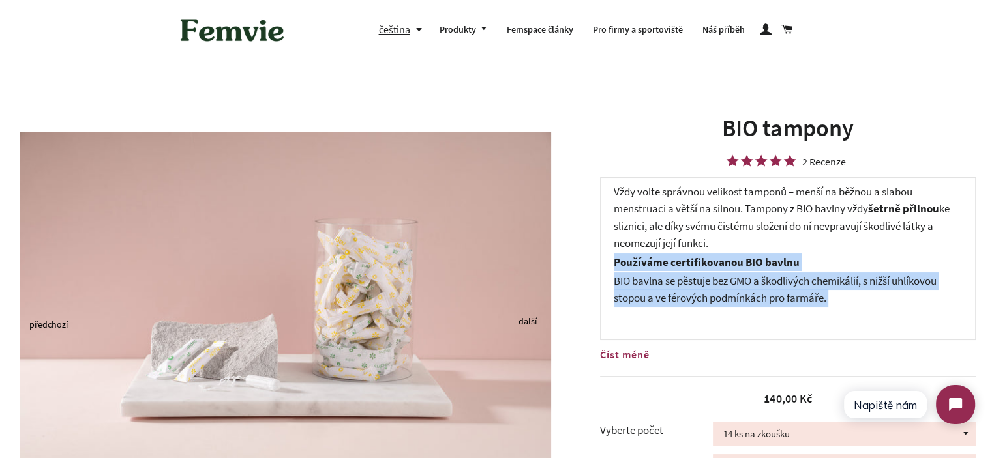
drag, startPoint x: 678, startPoint y: 259, endPoint x: 850, endPoint y: 297, distance: 175.6
click at [850, 297] on div "Femvie BIO tampony nebělíme chlorem, vyrábíme a balíme je bez plastů i chemický…" at bounding box center [788, 258] width 376 height 163
click at [850, 297] on p "BIO bavlna se pěstuje bez GMO a škodlivých chemikálií, s nižší uhlíkovou stopou…" at bounding box center [788, 290] width 348 height 35
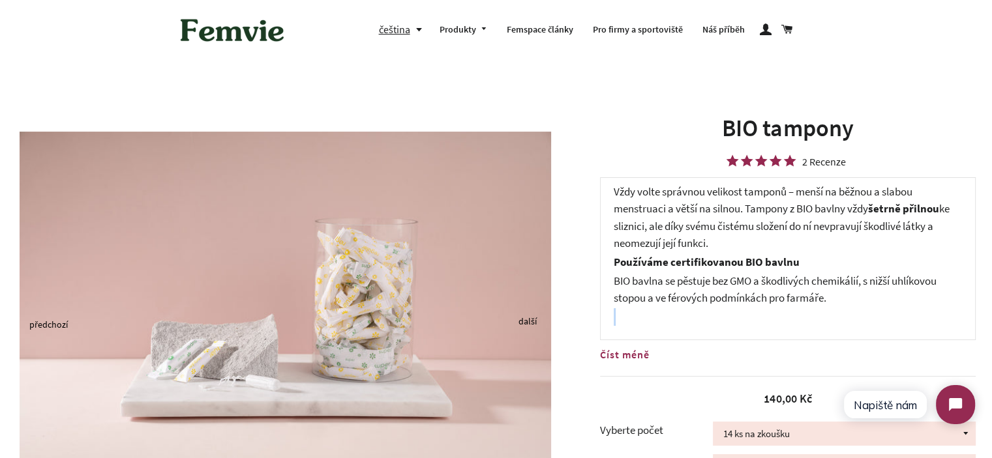
click at [850, 297] on p "BIO bavlna se pěstuje bez GMO a škodlivých chemikálií, s nižší uhlíkovou stopou…" at bounding box center [788, 290] width 348 height 35
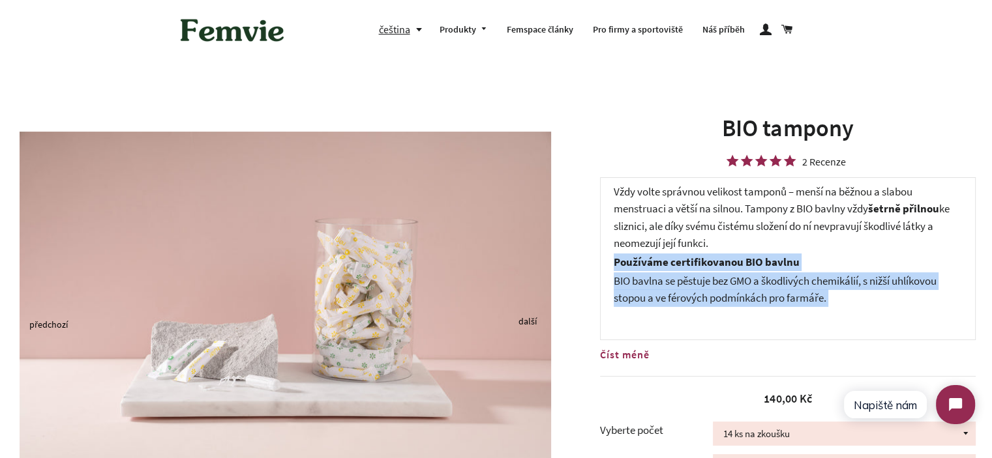
drag, startPoint x: 850, startPoint y: 297, endPoint x: 715, endPoint y: 269, distance: 138.5
click at [716, 270] on div "Femvie BIO tampony nebělíme chlorem, vyrábíme a balíme je bez plastů i chemický…" at bounding box center [788, 258] width 376 height 163
click at [711, 266] on strong "Používáme certifikovanou BIO bavlnu" at bounding box center [707, 262] width 186 height 14
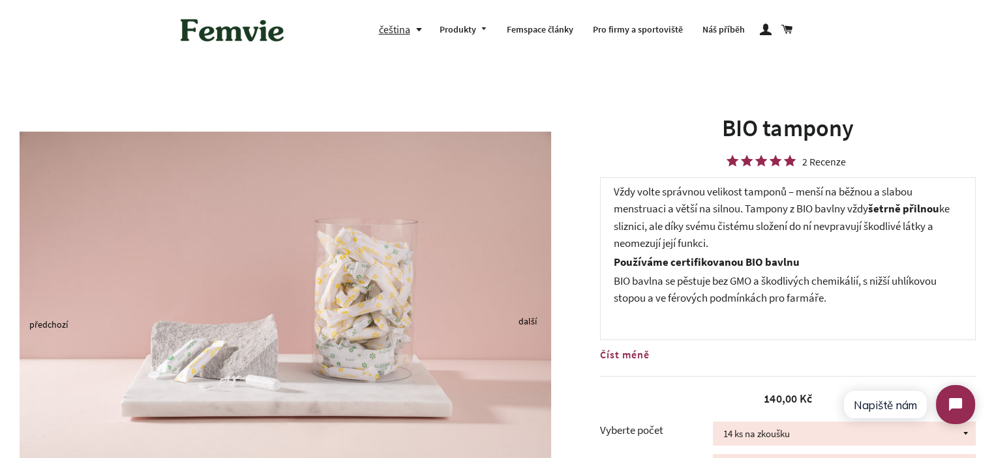
click at [837, 285] on span "BIO bavlna se pěstuje bez GMO a škodlivých chemikálií, s nižší uhlíkovou stopou…" at bounding box center [775, 290] width 323 height 32
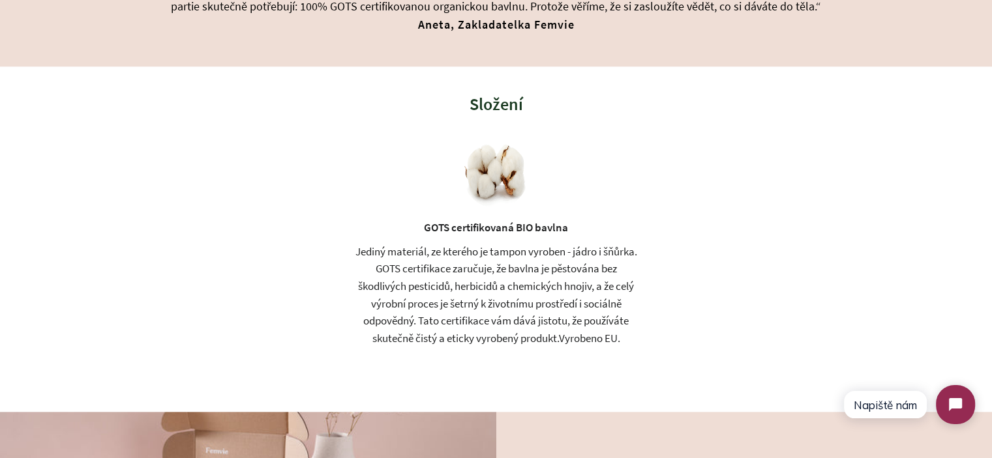
scroll to position [1565, 0]
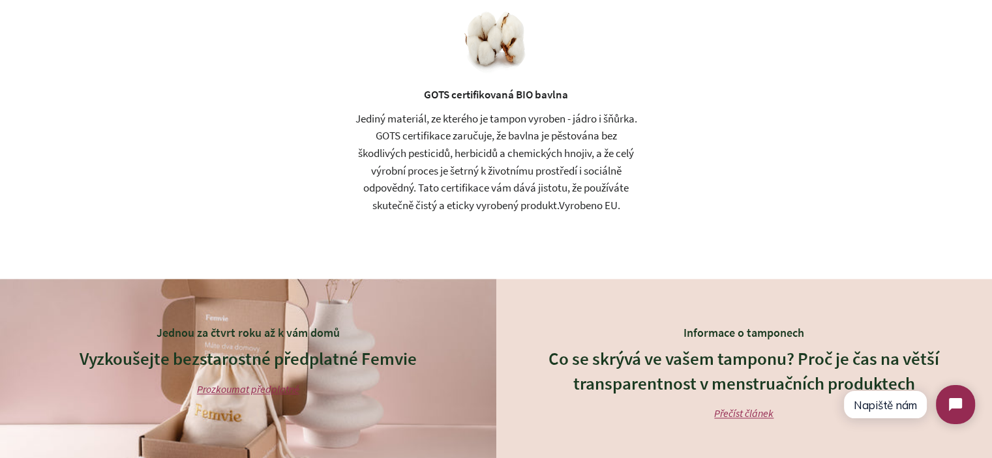
click at [439, 197] on div "Jediný materiál, ze kterého je tampon vyroben - jádro i šňůrka. GOTS certifikac…" at bounding box center [495, 162] width 297 height 104
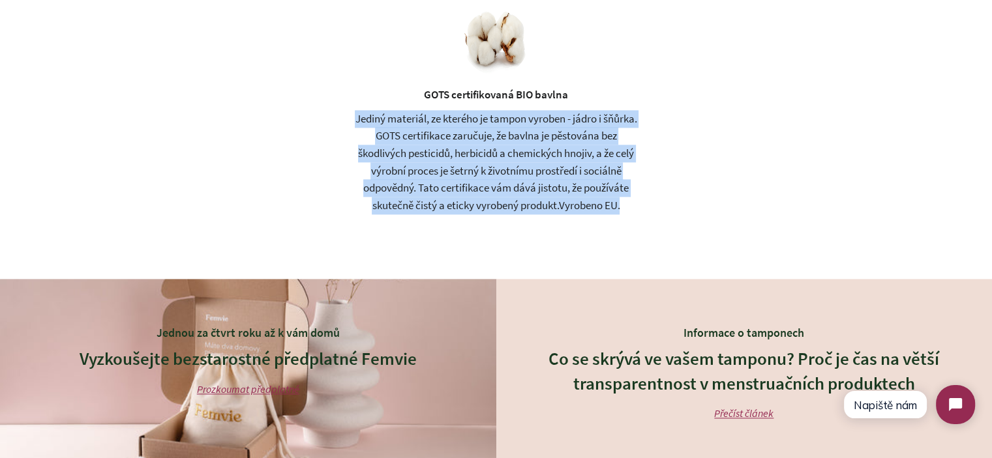
drag, startPoint x: 439, startPoint y: 197, endPoint x: 424, endPoint y: 164, distance: 36.2
click at [425, 164] on div "Jediný materiál, ze kterého je tampon vyroben - jádro i šňůrka. GOTS certifikac…" at bounding box center [495, 162] width 297 height 104
click at [424, 164] on div "Jediný materiál, ze kterého je tampon vyroben - jádro i šňůrka. GOTS certifikac…" at bounding box center [495, 162] width 297 height 104
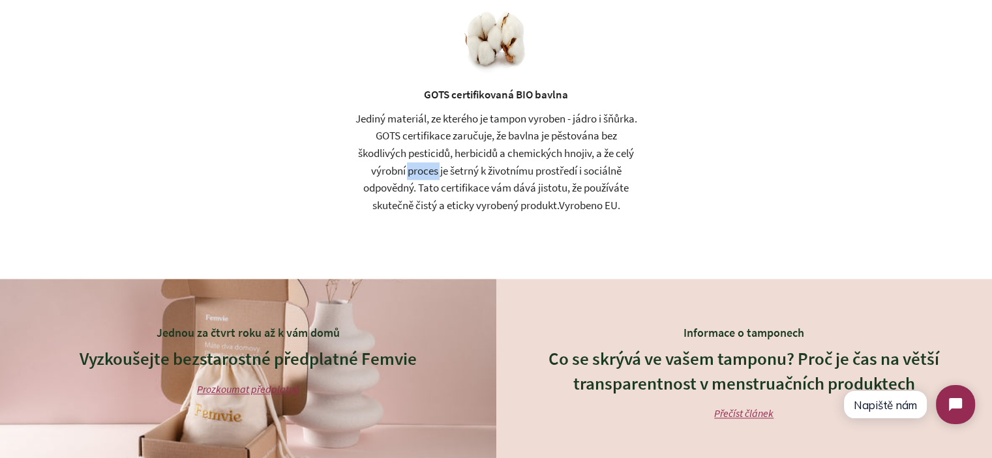
click at [424, 163] on div "Jediný materiál, ze kterého je tampon vyroben - jádro i šňůrka. GOTS certifikac…" at bounding box center [495, 162] width 297 height 104
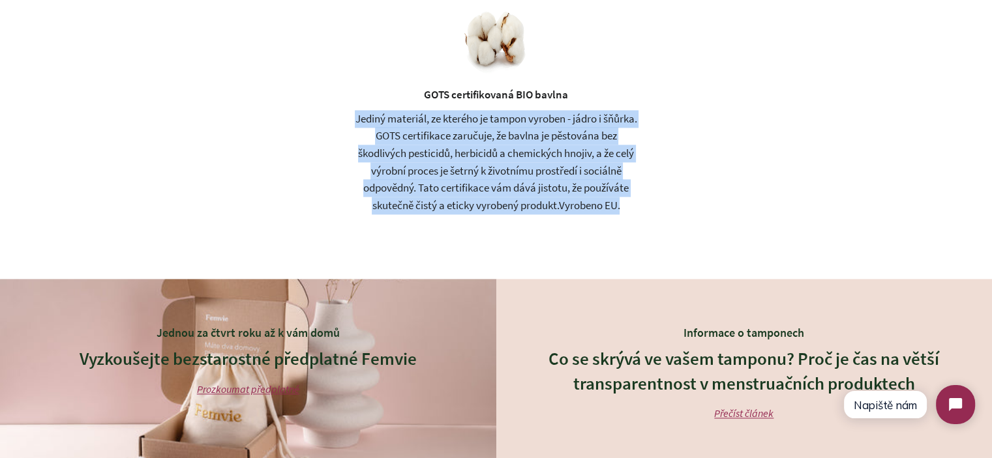
click at [424, 163] on div "Jediný materiál, ze kterého je tampon vyroben - jádro i šňůrka. GOTS certifikac…" at bounding box center [495, 162] width 297 height 104
click at [637, 208] on div "Jediný materiál, ze kterého je tampon vyroben - jádro i šňůrka. GOTS certifikac…" at bounding box center [495, 162] width 297 height 104
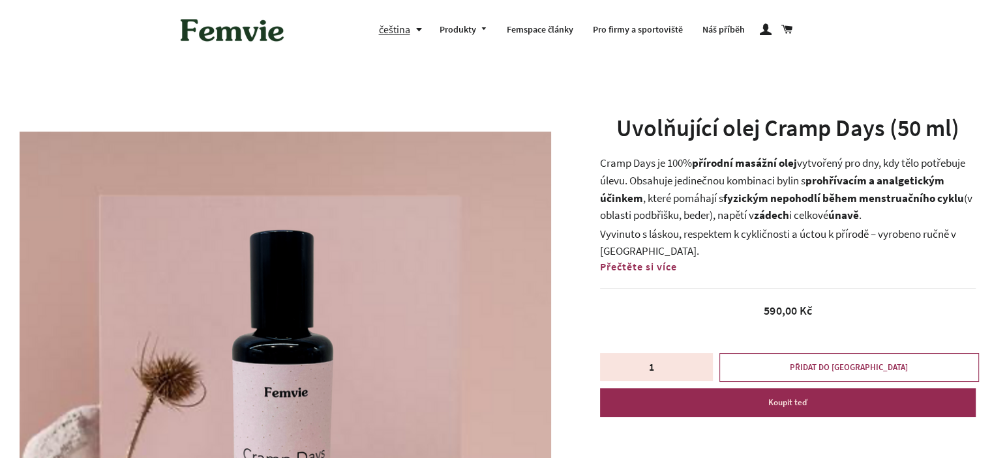
click at [734, 169] on div "Uvolňující olej Cramp Days (50 ml) Cramp Days je 100% přírodní masážní olej vyt…" at bounding box center [788, 264] width 376 height 305
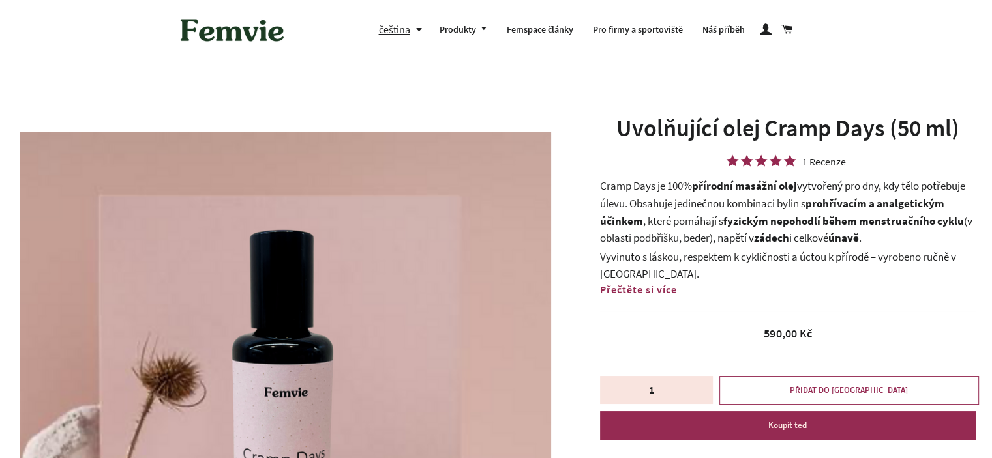
click at [662, 287] on span "Přečtěte si více" at bounding box center [638, 289] width 77 height 13
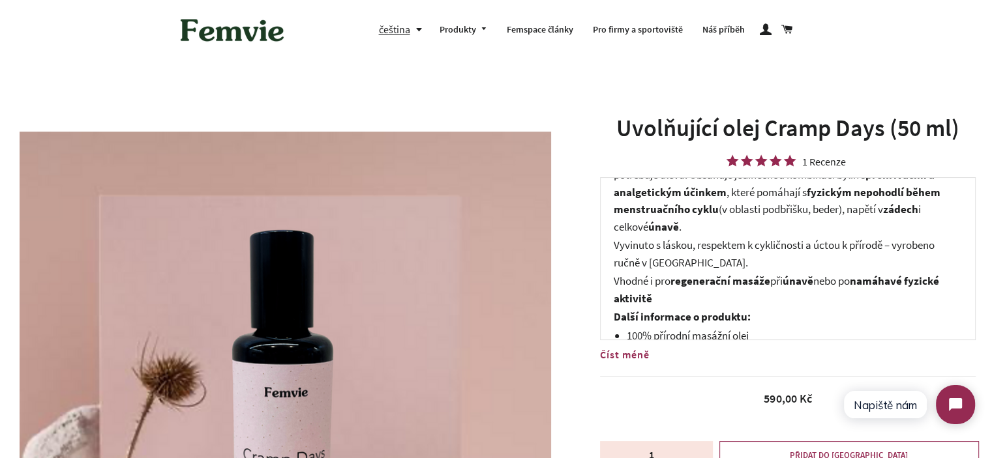
scroll to position [65, 0]
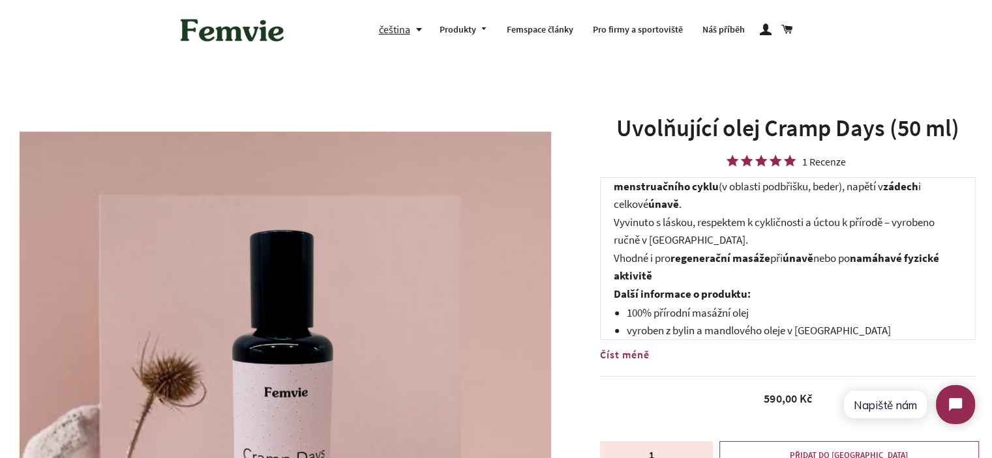
click at [788, 161] on icon at bounding box center [790, 161] width 12 height 12
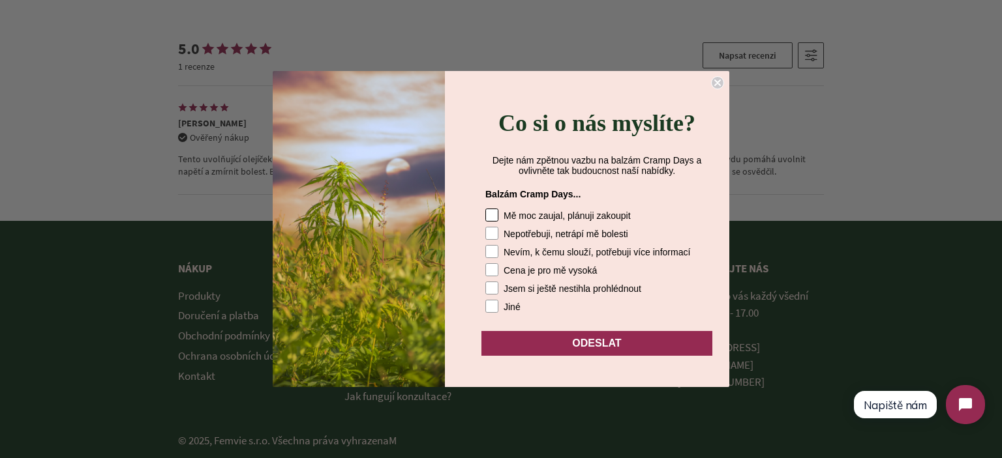
scroll to position [2911, 0]
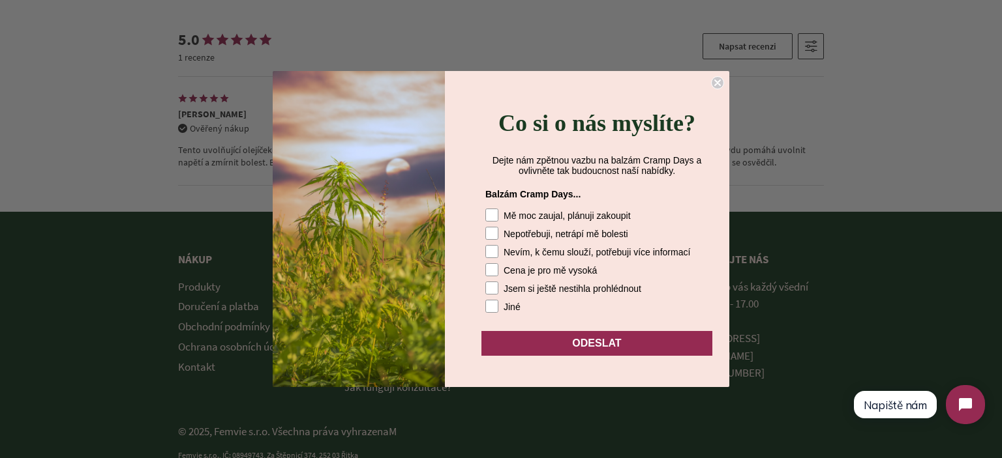
click at [717, 87] on circle "Close dialog" at bounding box center [717, 83] width 12 height 12
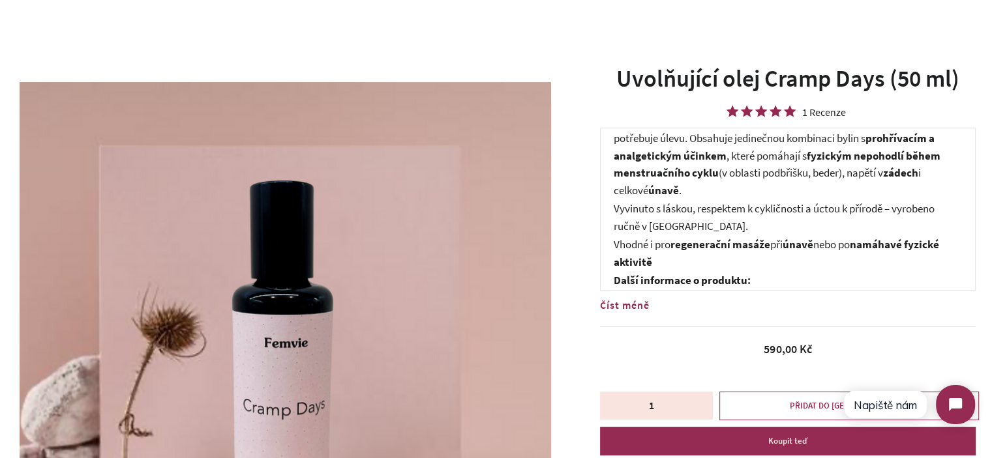
scroll to position [0, 0]
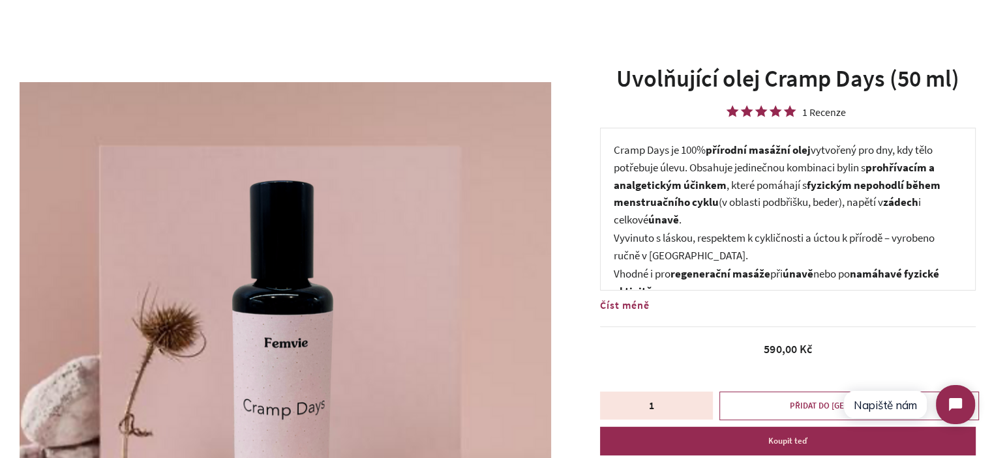
click at [644, 209] on p "Cramp Days je 100% přírodní masážní olej vytvořený pro dny, kdy tělo potřebuje …" at bounding box center [788, 184] width 348 height 87
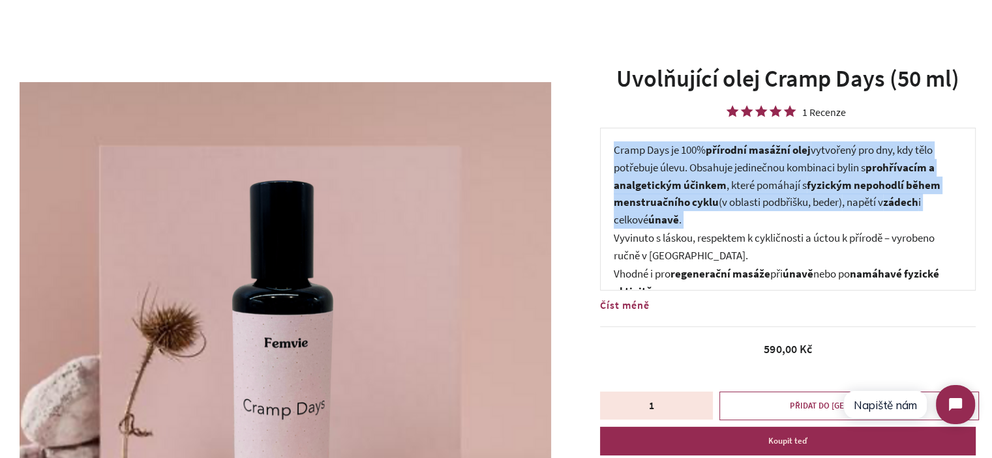
click at [644, 209] on p "Cramp Days je 100% přírodní masážní olej vytvořený pro dny, kdy tělo potřebuje …" at bounding box center [788, 184] width 348 height 87
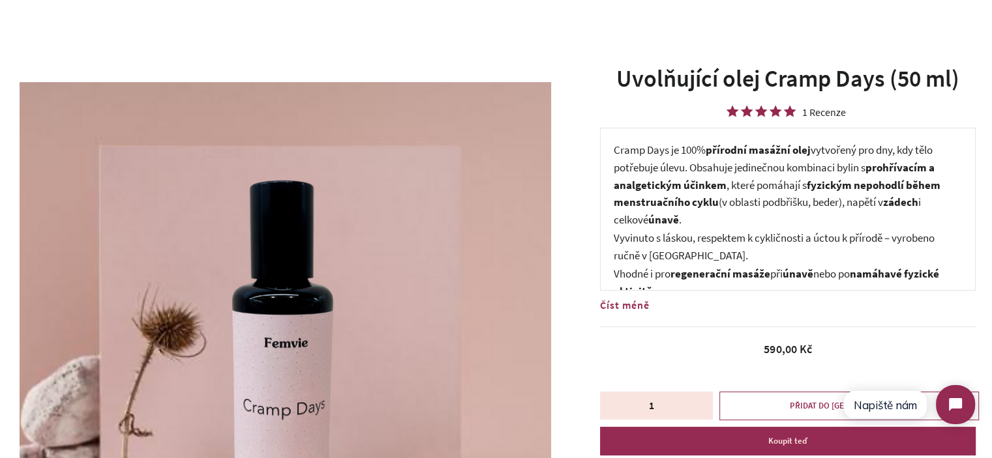
click at [675, 249] on p "Vyvinuto s láskou, respektem k cykličnosti a úctou k přírodě – vyrobeno ručně v…" at bounding box center [788, 247] width 348 height 35
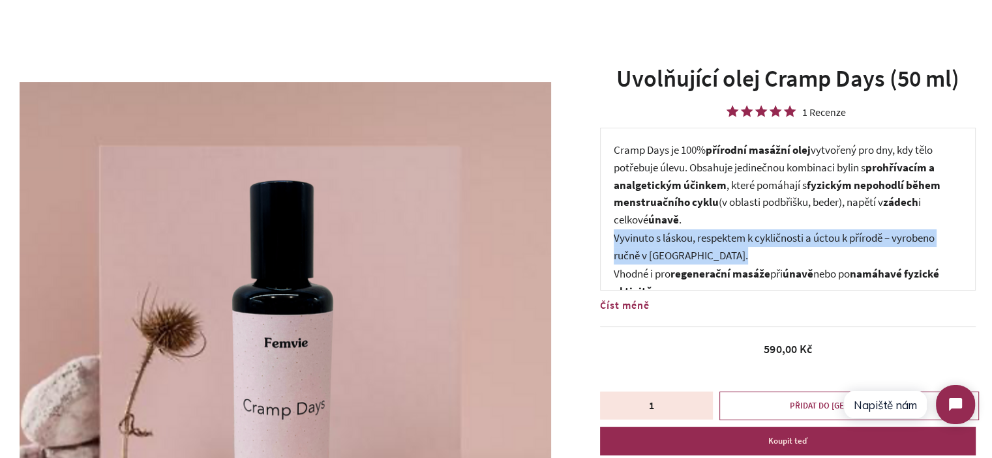
click at [675, 249] on p "Vyvinuto s láskou, respektem k cykličnosti a úctou k přírodě – vyrobeno ručně v…" at bounding box center [788, 247] width 348 height 35
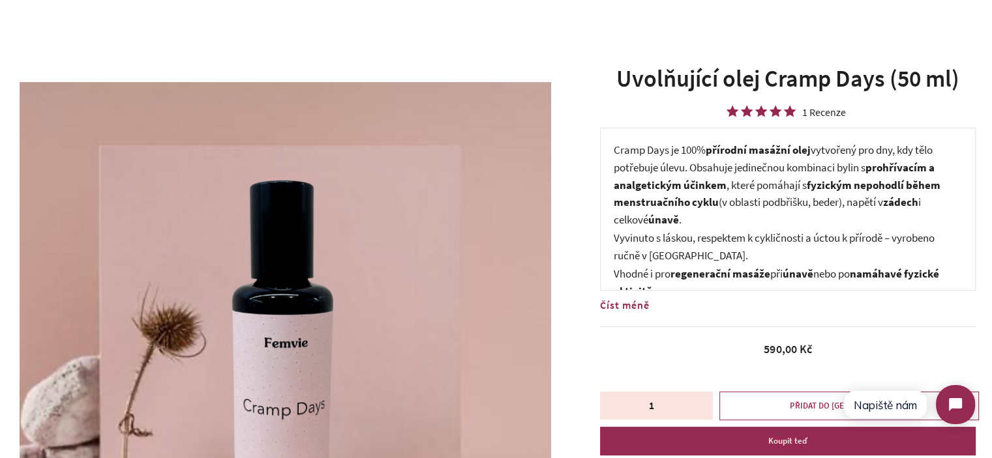
click at [679, 265] on p "Vhodné i pro regenerační masáže při únavě nebo po namáhavé fyzické aktivitě" at bounding box center [788, 282] width 348 height 35
click at [681, 273] on strong "regenerační masáže" at bounding box center [720, 274] width 100 height 14
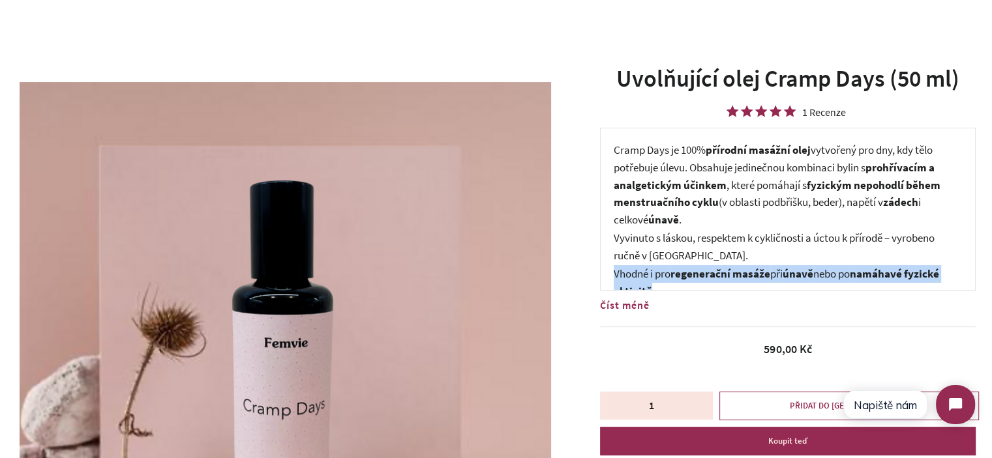
click at [681, 273] on strong "regenerační masáže" at bounding box center [720, 274] width 100 height 14
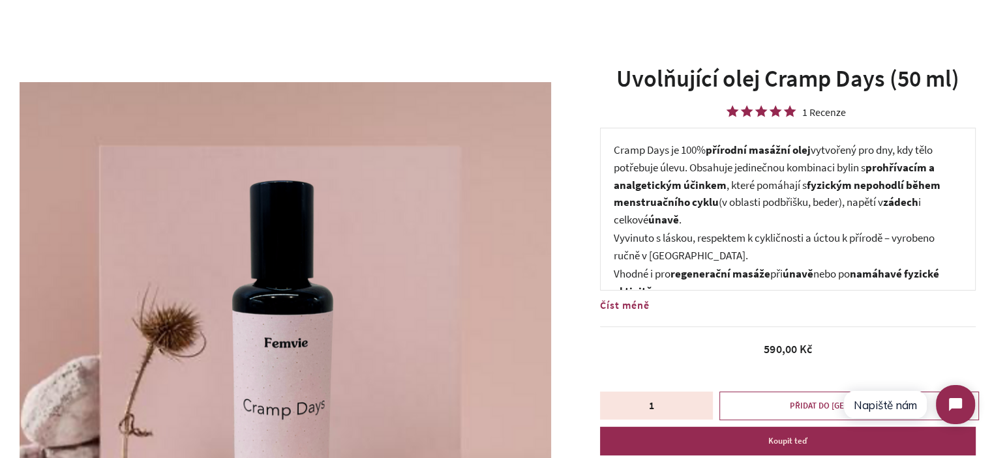
click at [716, 234] on p "Vyvinuto s láskou, respektem k cykličnosti a úctou k přírodě – vyrobeno ručně v…" at bounding box center [788, 247] width 348 height 35
click at [798, 162] on p "Cramp Days je 100% přírodní masážní olej vytvořený pro dny, kdy tělo potřebuje …" at bounding box center [788, 184] width 348 height 87
click at [799, 162] on p "Cramp Days je 100% přírodní masážní olej vytvořený pro dny, kdy tělo potřebuje …" at bounding box center [788, 184] width 348 height 87
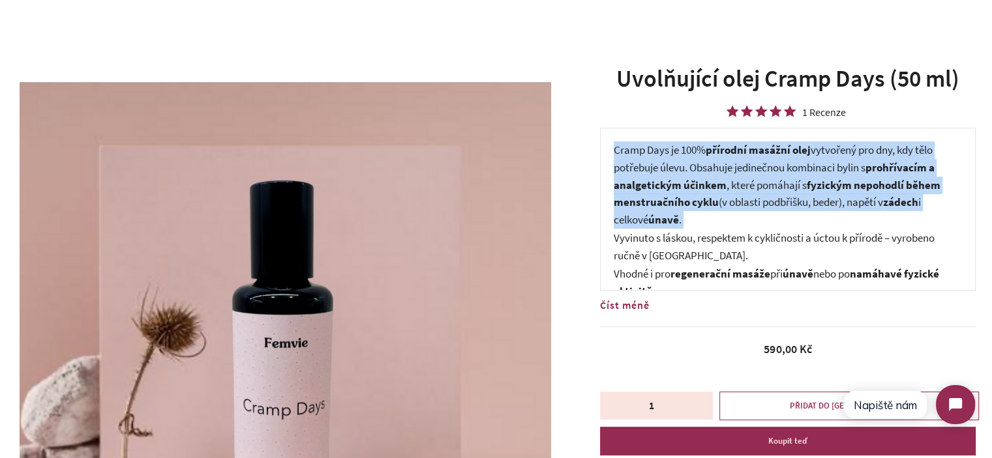
click at [799, 162] on p "Cramp Days je 100% přírodní masážní olej vytvořený pro dny, kdy tělo potřebuje …" at bounding box center [788, 184] width 348 height 87
click at [789, 177] on p "Cramp Days je 100% přírodní masážní olej vytvořený pro dny, kdy tělo potřebuje …" at bounding box center [788, 184] width 348 height 87
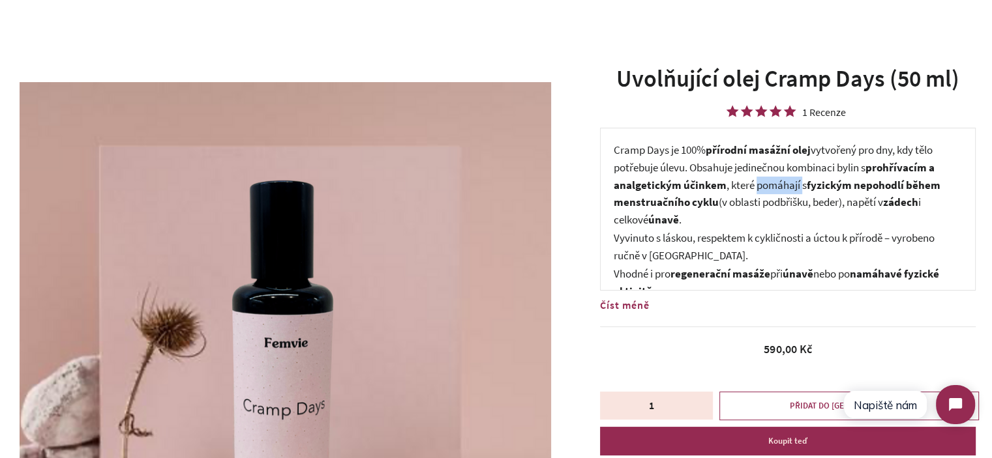
click at [789, 177] on p "Cramp Days je 100% přírodní masážní olej vytvořený pro dny, kdy tělo potřebuje …" at bounding box center [788, 184] width 348 height 87
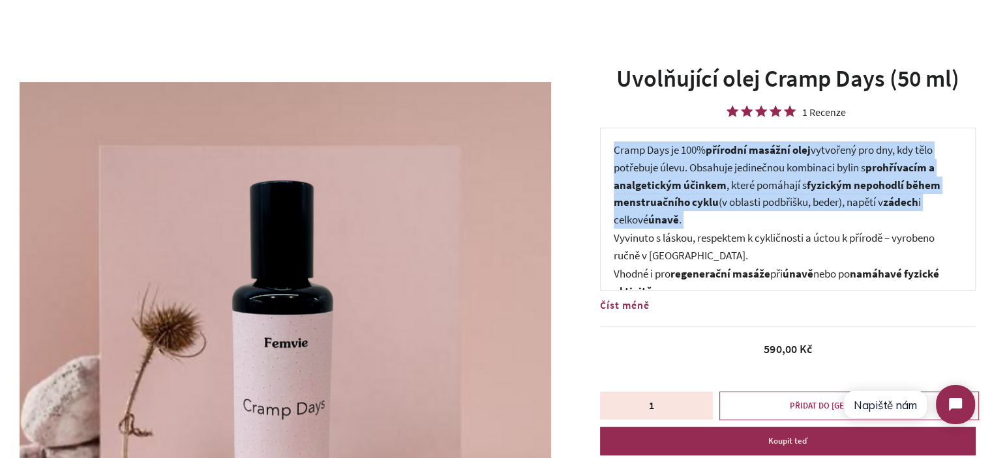
click at [789, 177] on p "Cramp Days je 100% přírodní masážní olej vytvořený pro dny, kdy tělo potřebuje …" at bounding box center [788, 184] width 348 height 87
click at [767, 205] on span "fyzickým nepohodlí během menstruačního cyklu (v oblasti [GEOGRAPHIC_DATA], bede…" at bounding box center [777, 194] width 327 height 32
click at [751, 221] on p "Cramp Days je 100% přírodní masážní olej vytvořený pro dny, kdy tělo potřebuje …" at bounding box center [788, 184] width 348 height 87
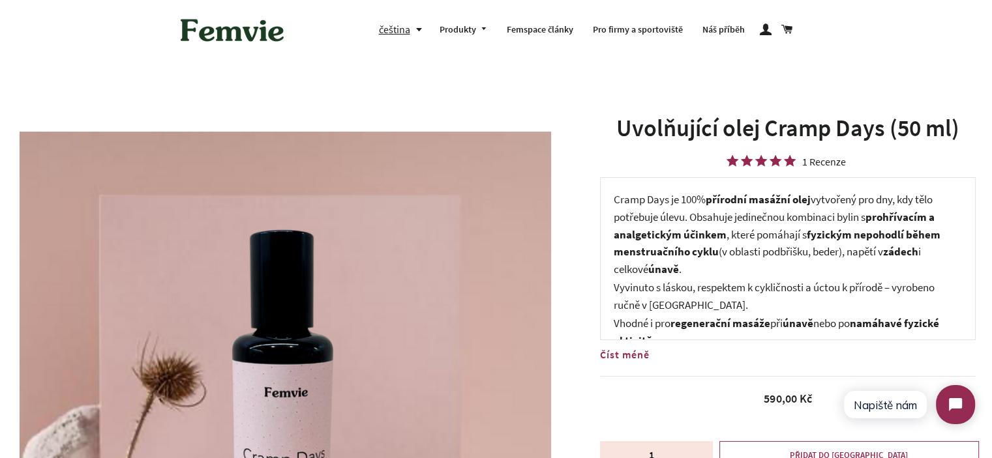
scroll to position [65, 0]
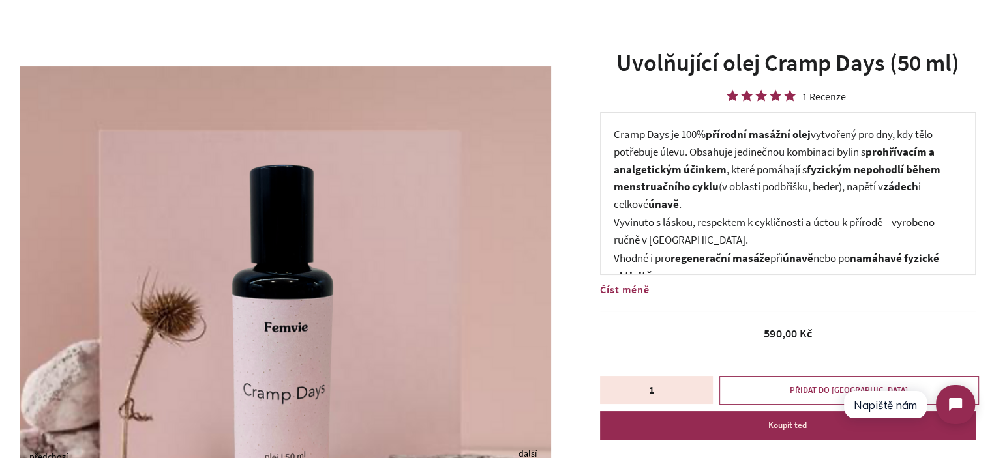
click at [697, 154] on p "Cramp Days je 100% přírodní masážní olej vytvořený pro dny, kdy tělo potřebuje …" at bounding box center [788, 169] width 348 height 87
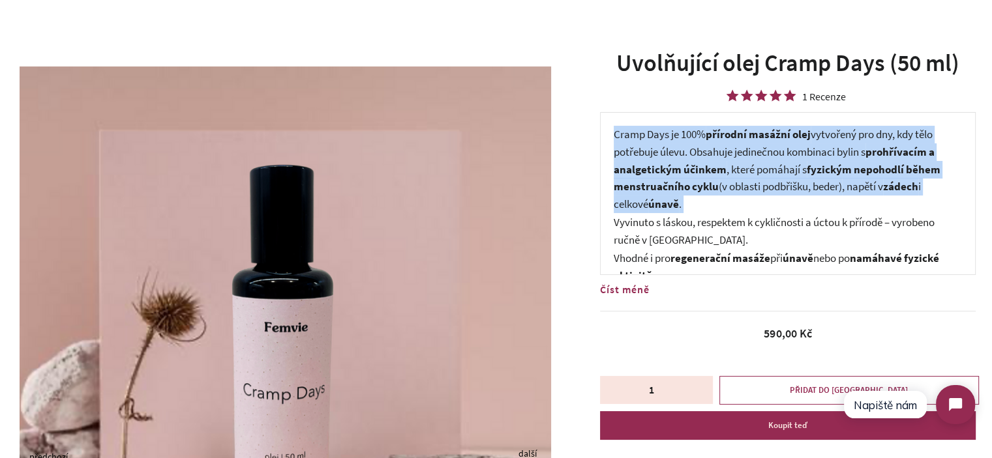
click at [697, 154] on p "Cramp Days je 100% přírodní masážní olej vytvořený pro dny, kdy tělo potřebuje …" at bounding box center [788, 169] width 348 height 87
click at [751, 191] on span "fyzickým nepohodlí během menstruačního cyklu (v oblasti [GEOGRAPHIC_DATA], bede…" at bounding box center [777, 178] width 327 height 32
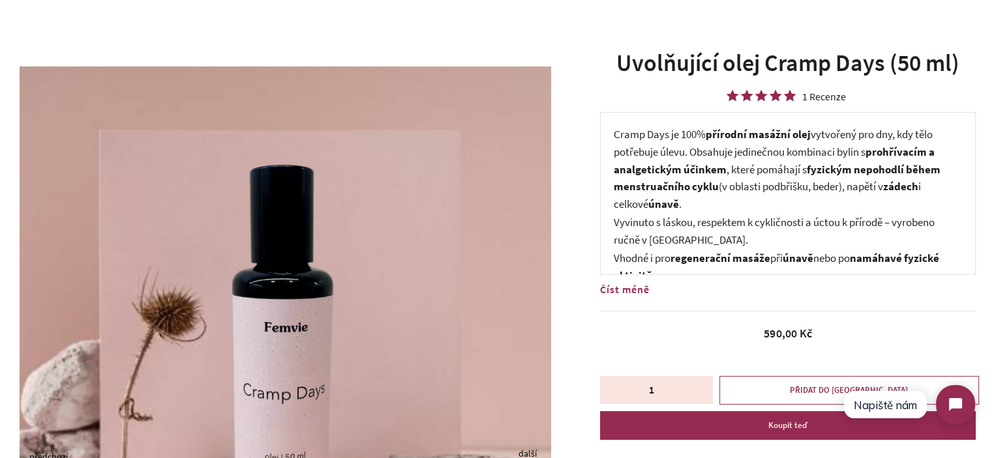
click at [708, 235] on p "Vyvinuto s láskou, respektem k cykličnosti a úctou k přírodě – vyrobeno ručně v…" at bounding box center [788, 231] width 348 height 35
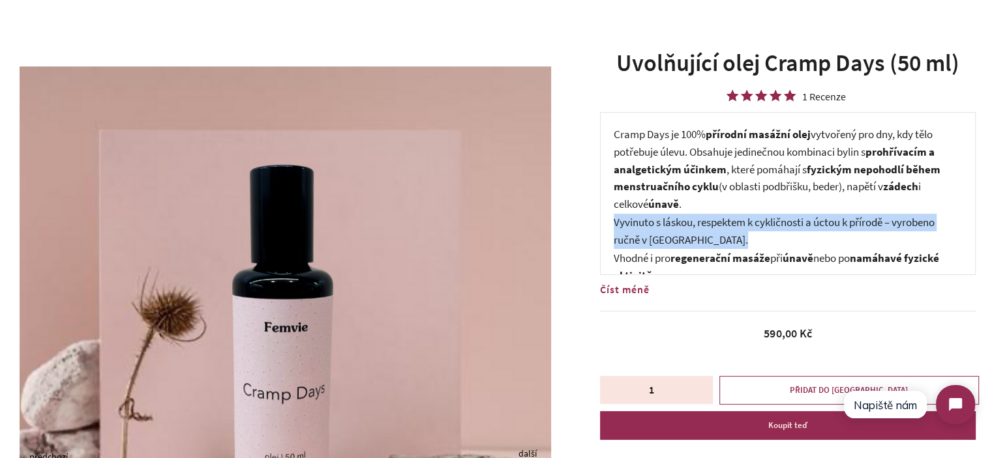
click at [708, 235] on p "Vyvinuto s láskou, respektem k cykličnosti a úctou k přírodě – vyrobeno ručně v…" at bounding box center [788, 231] width 348 height 35
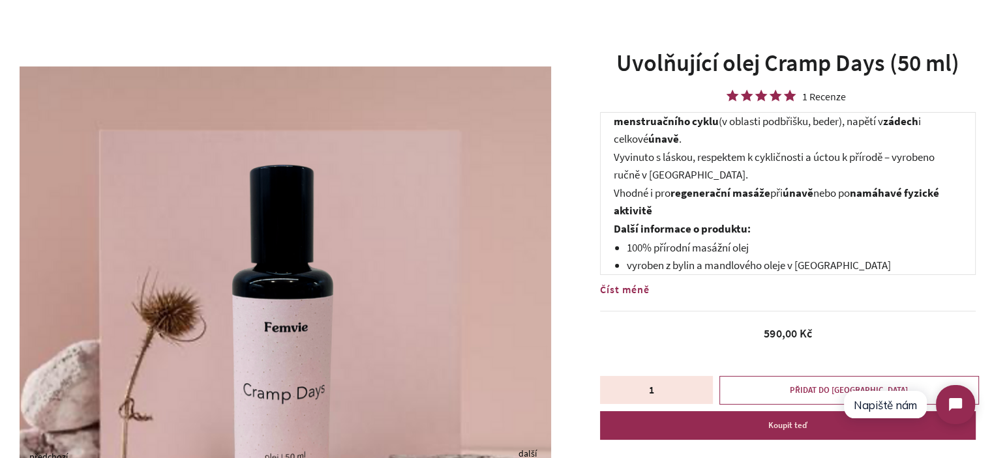
click at [749, 198] on strong "regenerační masáže" at bounding box center [720, 193] width 100 height 14
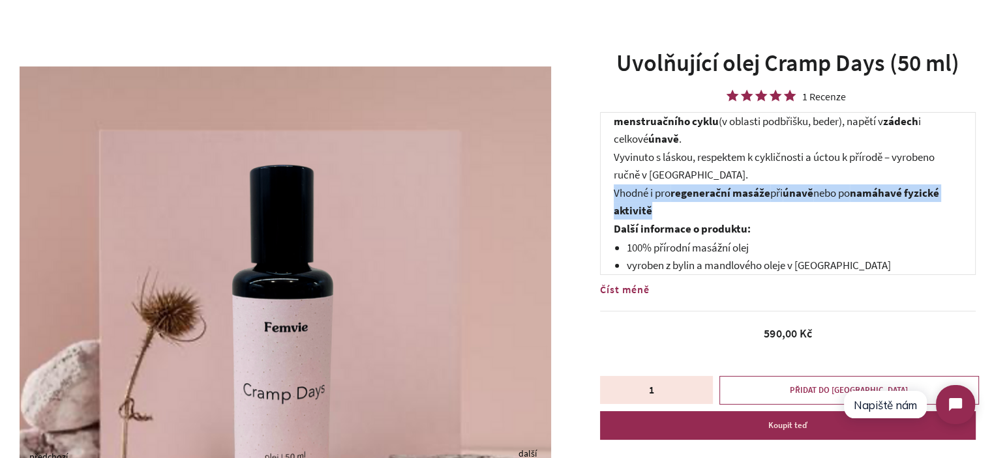
click at [749, 198] on strong "regenerační masáže" at bounding box center [720, 193] width 100 height 14
click at [776, 207] on p "Vhodné i pro regenerační masáže při únavě nebo po namáhavé fyzické aktivitě" at bounding box center [788, 202] width 348 height 35
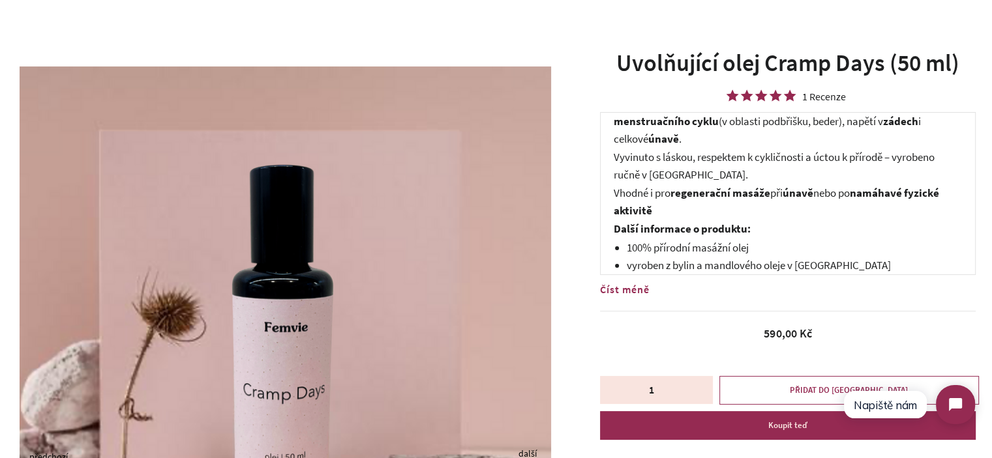
scroll to position [196, 0]
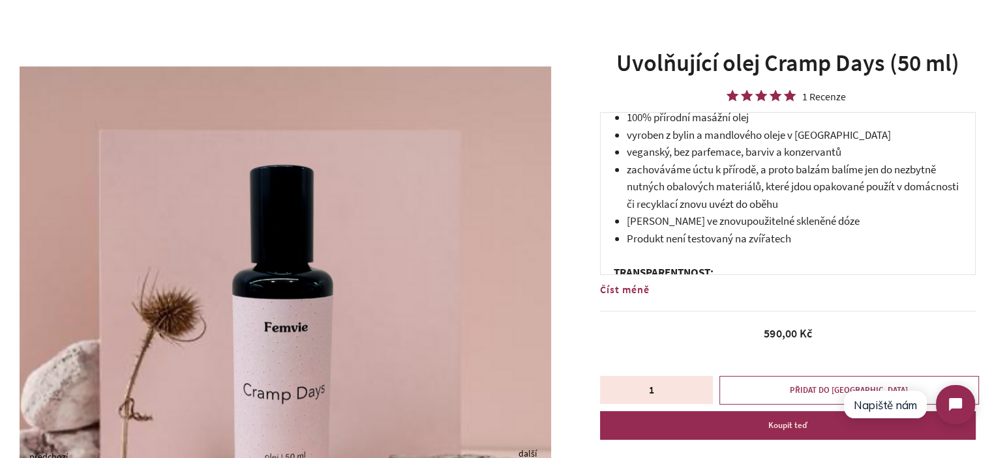
click at [638, 127] on li "vyroben z bylin a mandlového oleje v [GEOGRAPHIC_DATA]" at bounding box center [794, 135] width 335 height 18
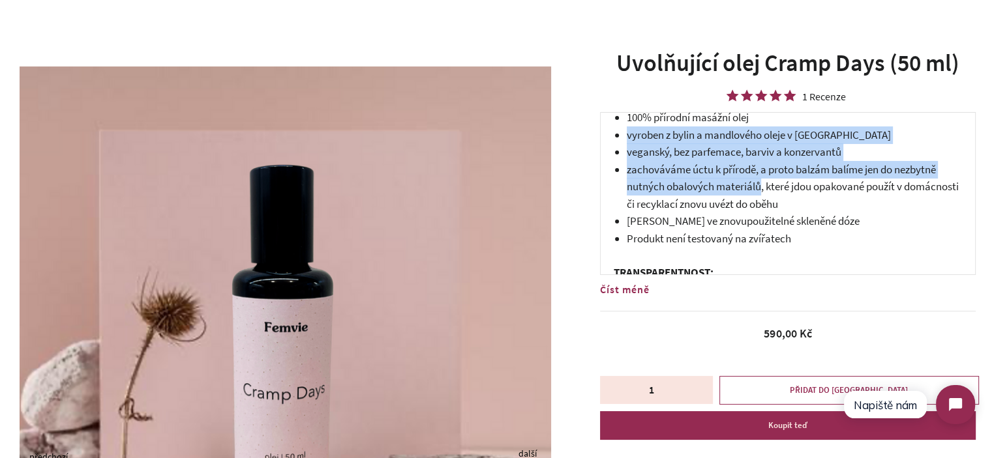
drag, startPoint x: 638, startPoint y: 127, endPoint x: 739, endPoint y: 186, distance: 116.3
click at [739, 186] on ul "100% přírodní masážní olej vyroben z bylin a mandlového oleje v [GEOGRAPHIC_DAT…" at bounding box center [794, 178] width 335 height 139
click at [739, 186] on li "zachováváme úctu k přírodě, a proto balzám balíme jen do nezbytně nutných obalo…" at bounding box center [794, 187] width 335 height 52
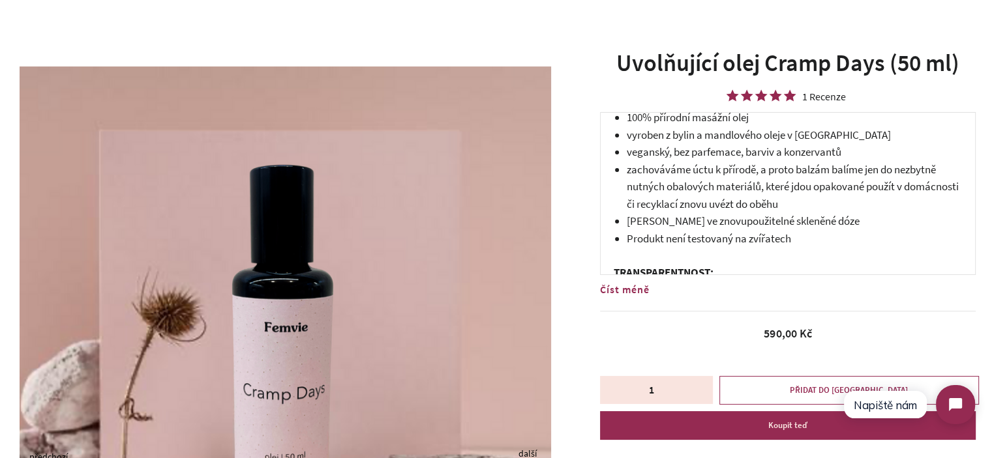
click at [735, 185] on li "zachováváme úctu k přírodě, a proto balzám balíme jen do nezbytně nutných obalo…" at bounding box center [794, 187] width 335 height 52
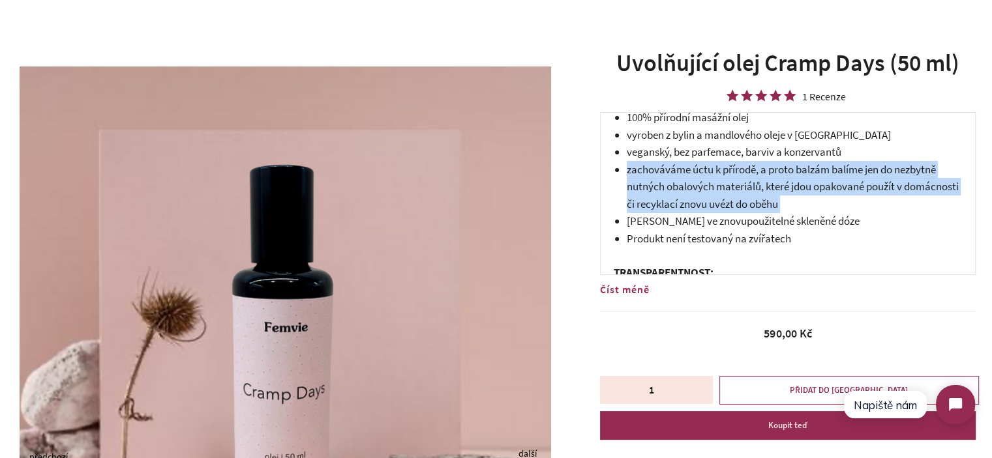
click at [735, 185] on li "zachováváme úctu k přírodě, a proto balzám balíme jen do nezbytně nutných obalo…" at bounding box center [794, 187] width 335 height 52
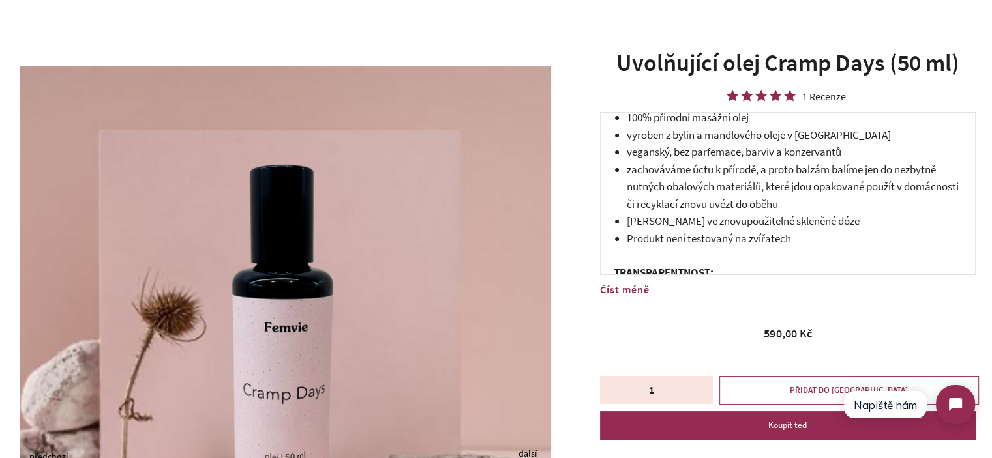
click at [794, 239] on li "Produkt není testovaný na zvířatech" at bounding box center [794, 239] width 335 height 18
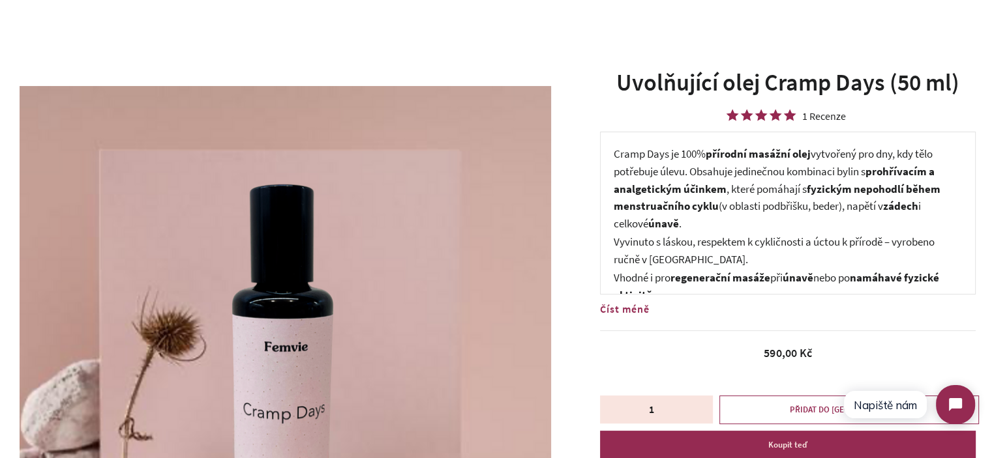
scroll to position [65, 0]
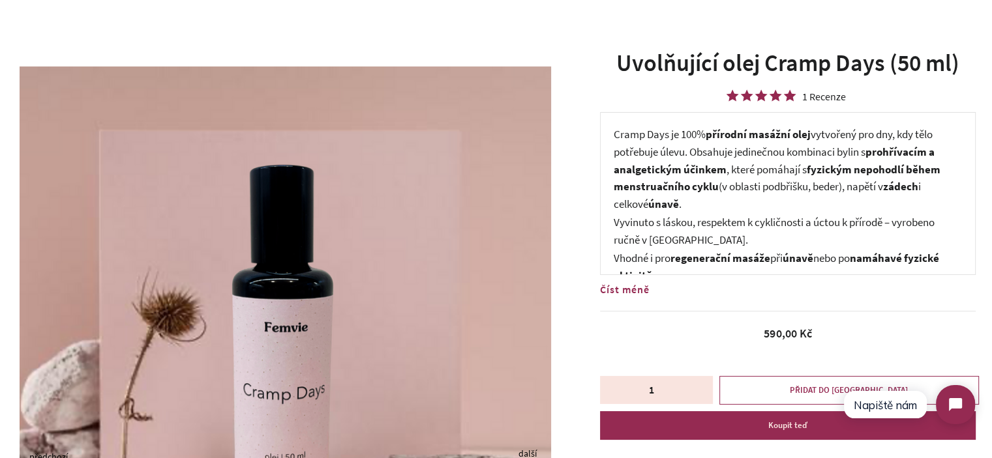
click at [666, 201] on strong "únavě" at bounding box center [663, 204] width 31 height 14
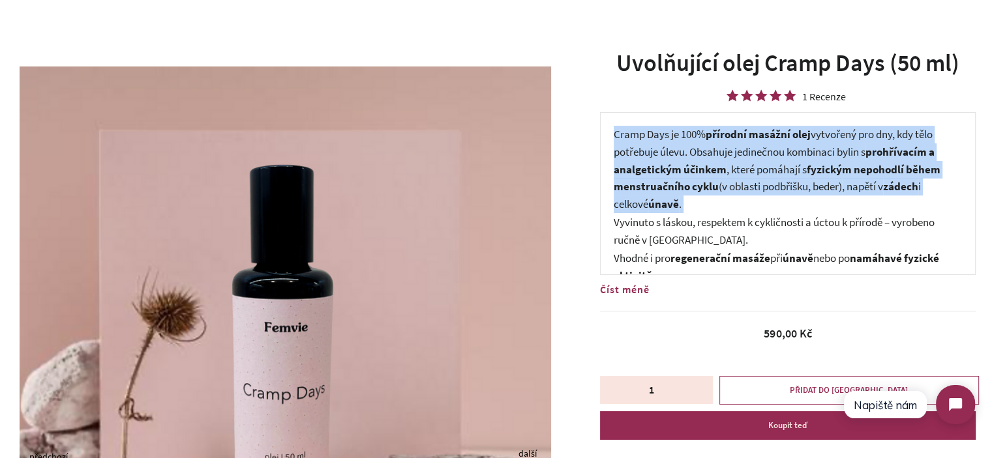
drag, startPoint x: 666, startPoint y: 201, endPoint x: 631, endPoint y: 143, distance: 67.5
click at [631, 143] on p "Cramp Days je 100% přírodní masážní olej vytvořený pro dny, kdy tělo potřebuje …" at bounding box center [788, 169] width 348 height 87
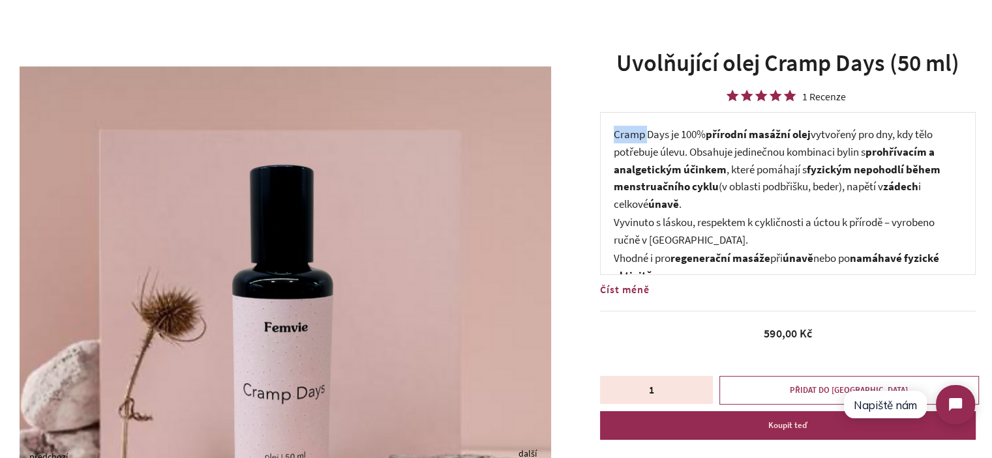
click at [631, 143] on p "Cramp Days je 100% přírodní masážní olej vytvořený pro dny, kdy tělo potřebuje …" at bounding box center [788, 169] width 348 height 87
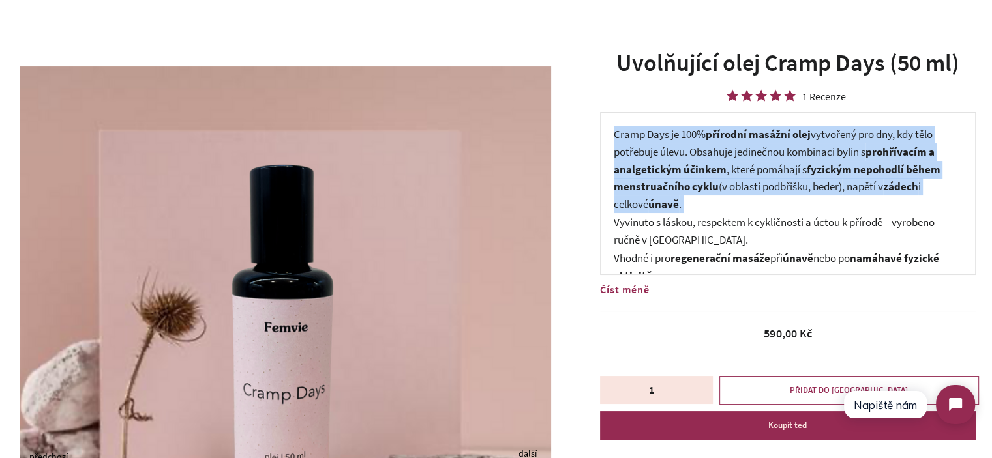
drag, startPoint x: 631, startPoint y: 143, endPoint x: 689, endPoint y: 199, distance: 80.2
click at [689, 199] on p "Cramp Days je 100% přírodní masážní olej vytvořený pro dny, kdy tělo potřebuje …" at bounding box center [788, 169] width 348 height 87
click at [749, 182] on span "fyzickým nepohodlí během menstruačního cyklu (v oblasti [GEOGRAPHIC_DATA], bede…" at bounding box center [777, 178] width 327 height 32
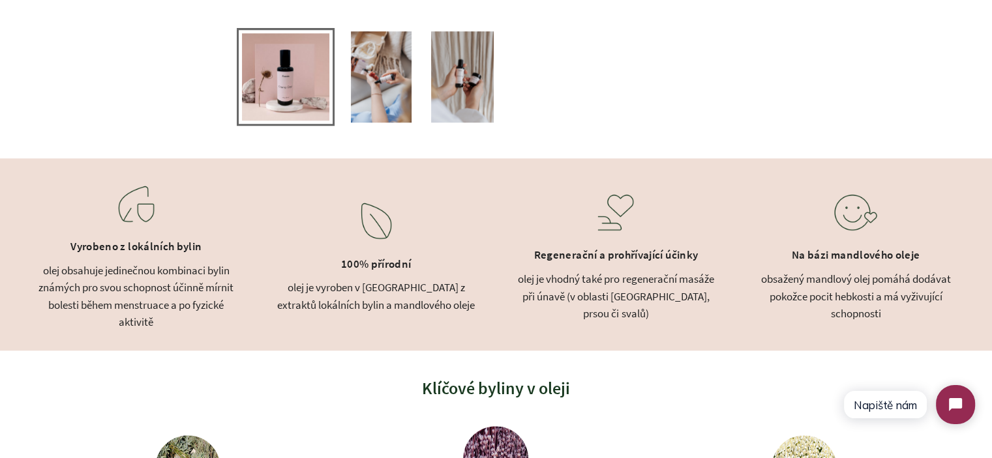
scroll to position [913, 0]
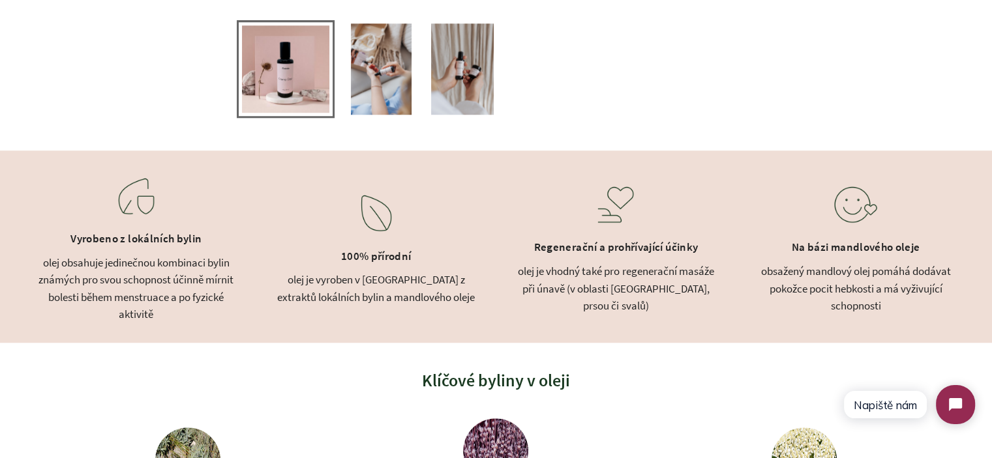
click at [623, 303] on div "olej je vhodný také pro regenerační masáže při únavě (v oblasti [GEOGRAPHIC_DAT…" at bounding box center [616, 289] width 207 height 52
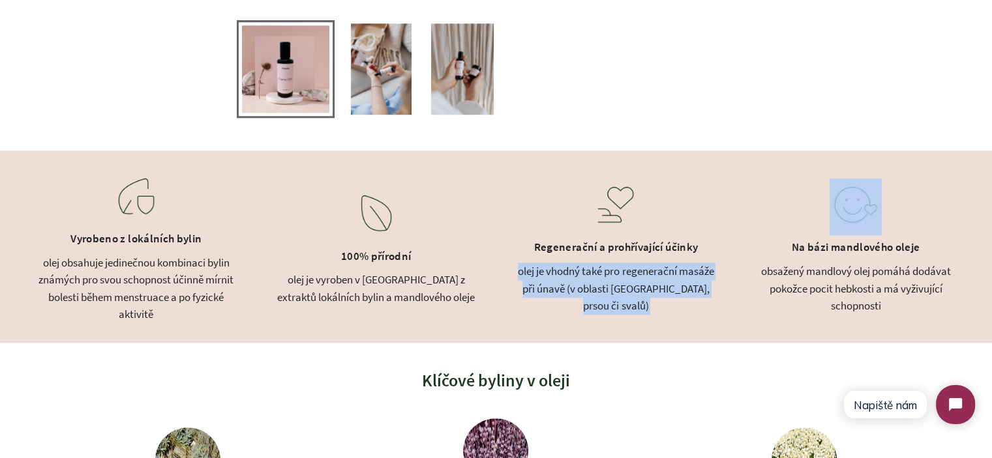
click at [623, 303] on div "olej je vhodný také pro regenerační masáže při únavě (v oblasti [GEOGRAPHIC_DAT…" at bounding box center [616, 289] width 207 height 52
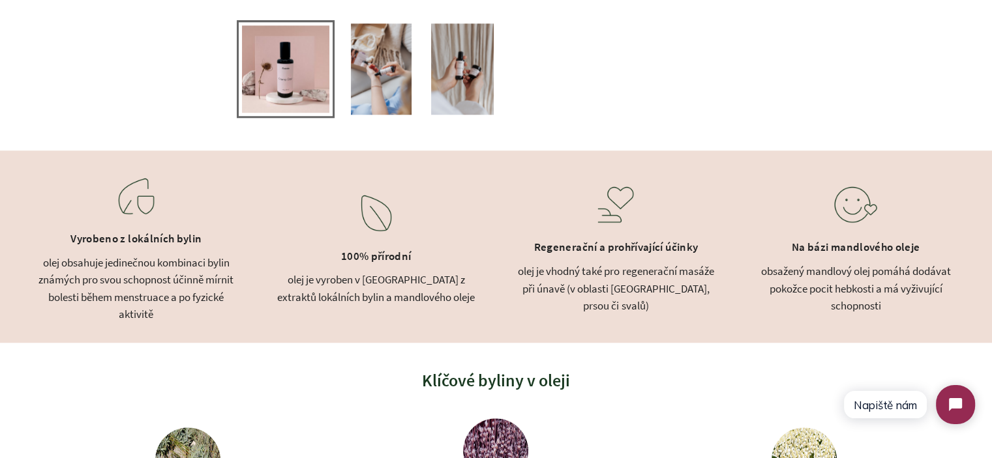
click at [809, 291] on div "obsažený mandlový olej pomáhá dodávat pokožce pocit hebkosti a má vyživující sc…" at bounding box center [855, 289] width 207 height 52
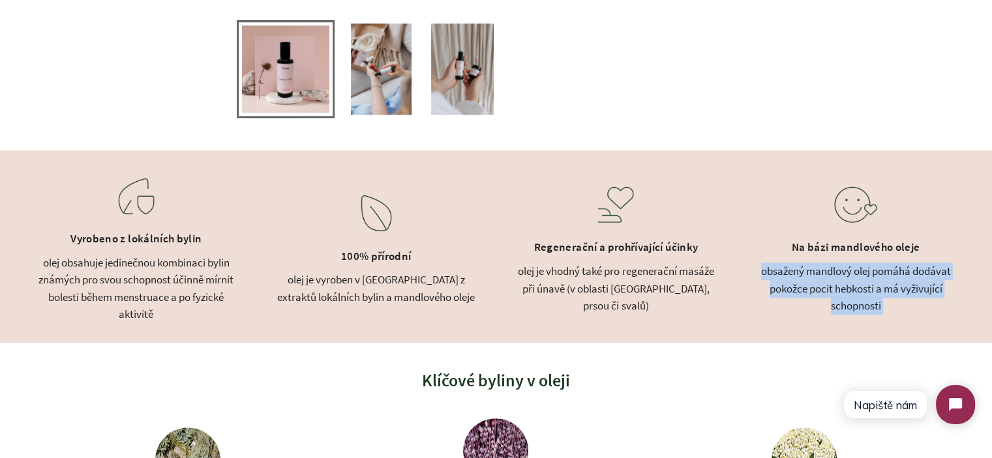
click at [809, 291] on div "obsažený mandlový olej pomáhá dodávat pokožce pocit hebkosti a má vyživující sc…" at bounding box center [855, 289] width 207 height 52
click at [788, 284] on div "obsažený mandlový olej pomáhá dodávat pokožce pocit hebkosti a má vyživující sc…" at bounding box center [855, 289] width 207 height 52
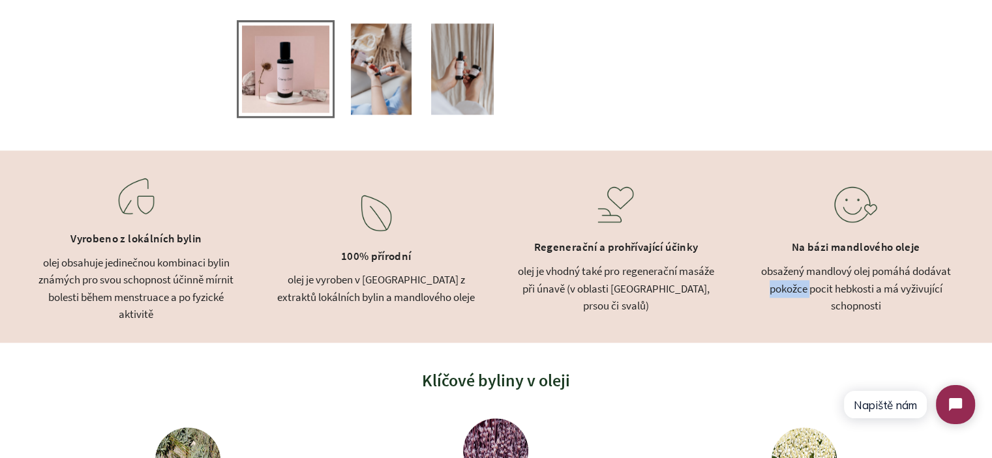
click at [788, 284] on div "obsažený mandlový olej pomáhá dodávat pokožce pocit hebkosti a má vyživující sc…" at bounding box center [855, 289] width 207 height 52
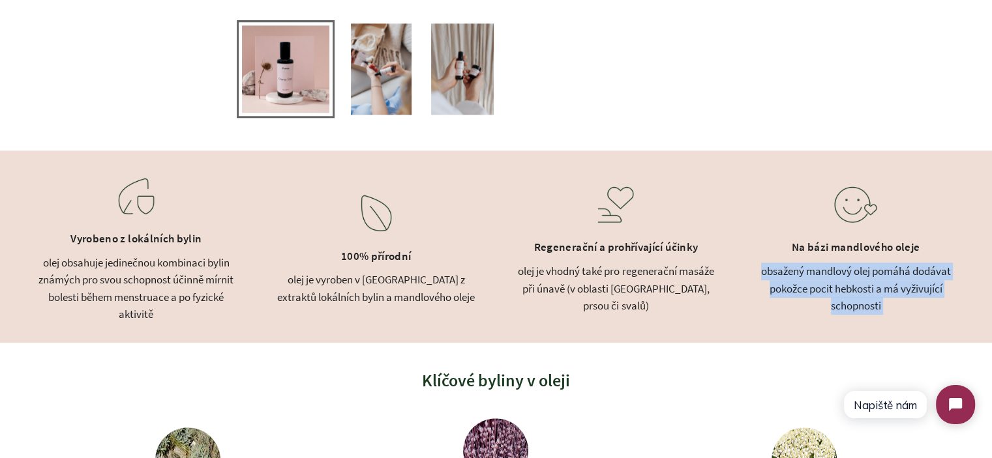
click at [788, 284] on div "obsažený mandlový olej pomáhá dodávat pokožce pocit hebkosti a má vyživující sc…" at bounding box center [855, 289] width 207 height 52
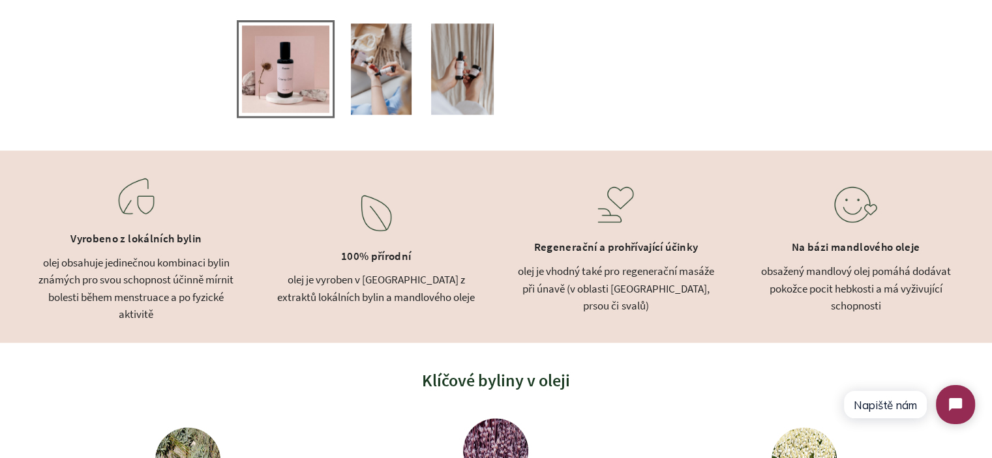
click at [694, 289] on div "olej je vhodný také pro regenerační masáže při únavě (v oblasti [GEOGRAPHIC_DAT…" at bounding box center [616, 289] width 207 height 52
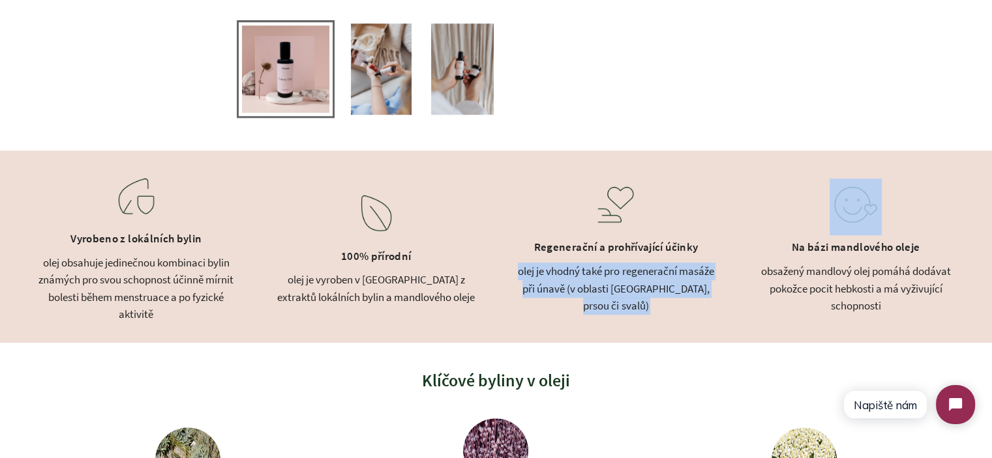
click at [694, 289] on div "olej je vhodný také pro regenerační masáže při únavě (v oblasti [GEOGRAPHIC_DAT…" at bounding box center [616, 289] width 207 height 52
click at [720, 295] on div "Vyrobeno z lokálních bylin olej obsahuje jedinečnou kombinaci bylin známých pro…" at bounding box center [496, 247] width 992 height 192
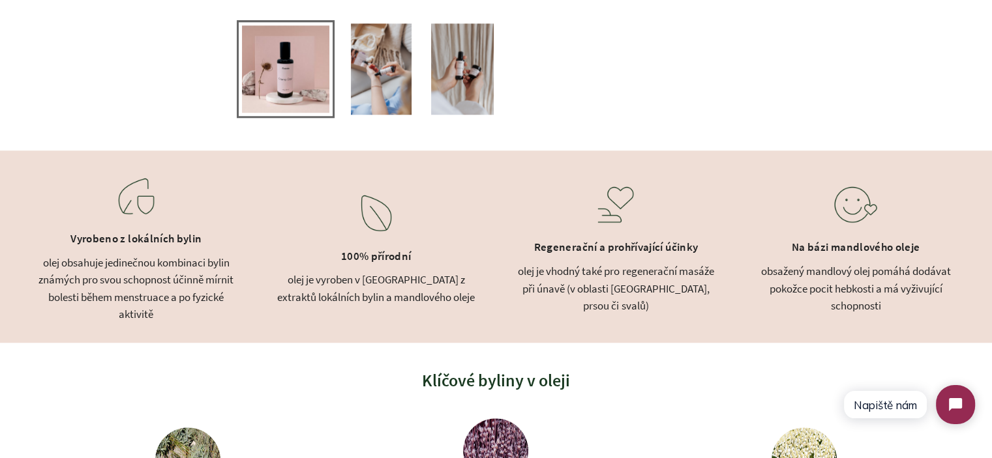
click at [389, 281] on div "olej je vyroben v [GEOGRAPHIC_DATA] z extraktů lokálních bylin a mandlového ole…" at bounding box center [376, 288] width 207 height 35
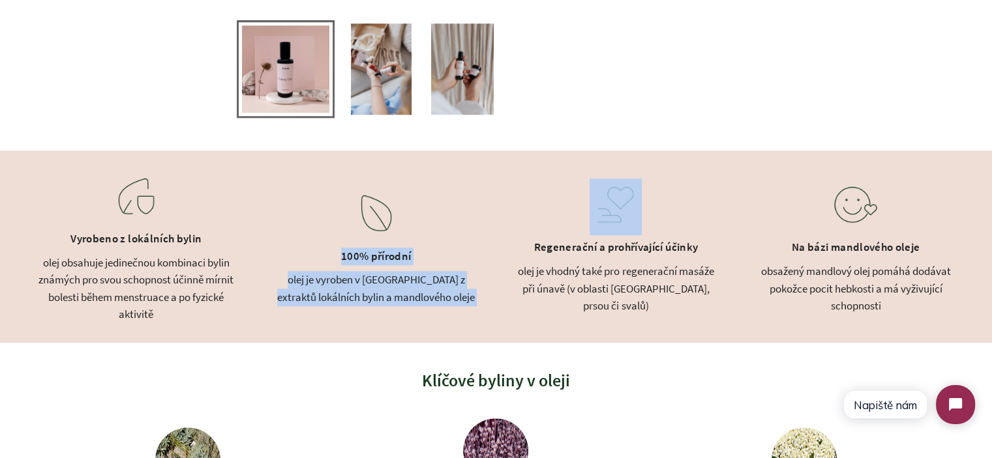
drag, startPoint x: 389, startPoint y: 281, endPoint x: 349, endPoint y: 256, distance: 46.9
click at [349, 257] on div "100% přírodní olej je vyroben v [GEOGRAPHIC_DATA] z extraktů lokálních bylin a …" at bounding box center [376, 246] width 207 height 119
click at [349, 256] on div "100% přírodní" at bounding box center [376, 258] width 207 height 27
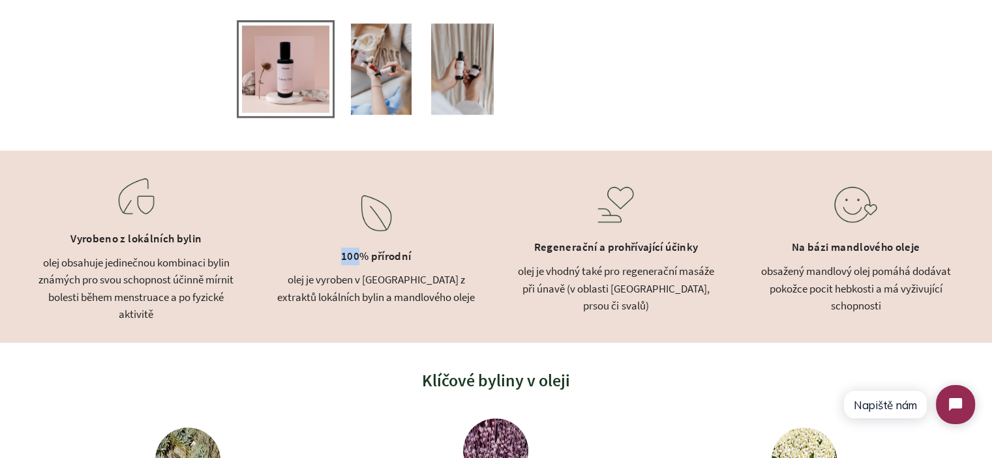
click at [349, 256] on div "100% přírodní" at bounding box center [376, 258] width 207 height 27
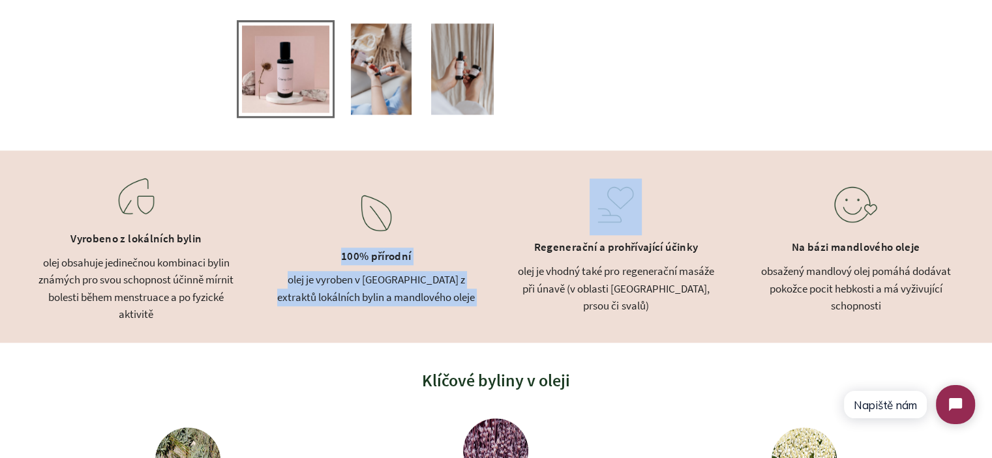
drag, startPoint x: 349, startPoint y: 256, endPoint x: 481, endPoint y: 295, distance: 137.8
click at [481, 295] on div "Vyrobeno z lokálních bylin olej obsahuje jedinečnou kombinaci bylin známých pro…" at bounding box center [496, 247] width 992 height 192
drag, startPoint x: 481, startPoint y: 295, endPoint x: 561, endPoint y: 285, distance: 80.1
click at [483, 295] on div "Vyrobeno z lokálních bylin olej obsahuje jedinečnou kombinaci bylin známých pro…" at bounding box center [496, 247] width 992 height 192
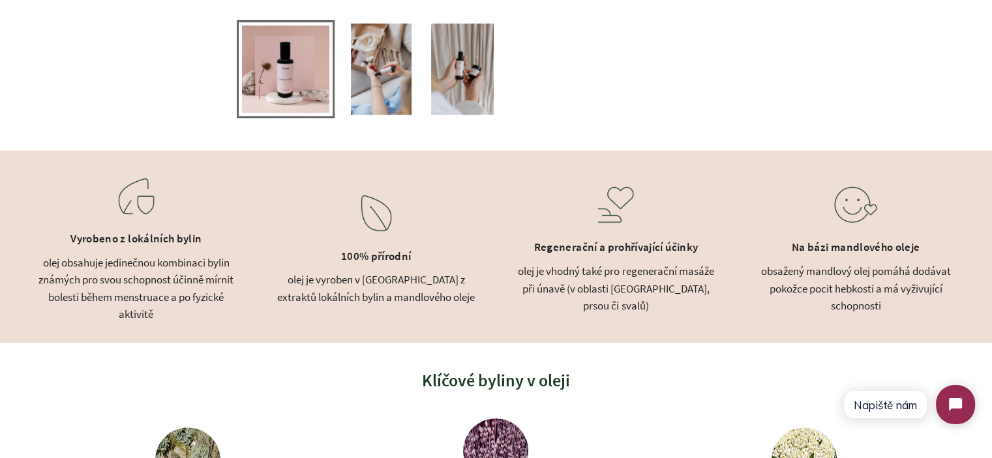
click at [561, 285] on div "olej je vhodný také pro regenerační masáže při únavě (v oblasti [GEOGRAPHIC_DAT…" at bounding box center [616, 289] width 207 height 52
click at [662, 297] on div "olej je vhodný také pro regenerační masáže při únavě (v oblasti [GEOGRAPHIC_DAT…" at bounding box center [616, 289] width 207 height 52
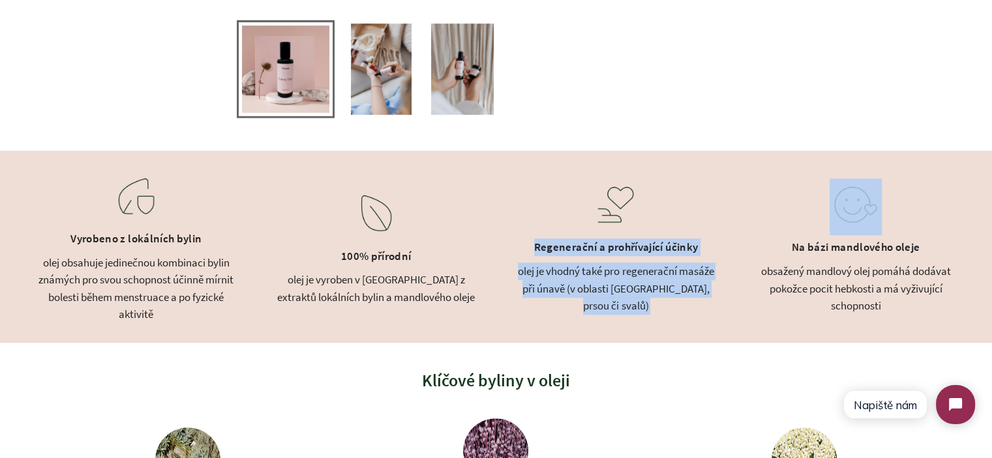
drag, startPoint x: 662, startPoint y: 297, endPoint x: 595, endPoint y: 264, distance: 75.5
click at [595, 264] on div "Regenerační a prohřívající účinky olej je vhodný také pro regenerační masáže př…" at bounding box center [616, 247] width 207 height 136
click at [595, 263] on div "Regenerační a prohřívající účinky" at bounding box center [616, 248] width 207 height 27
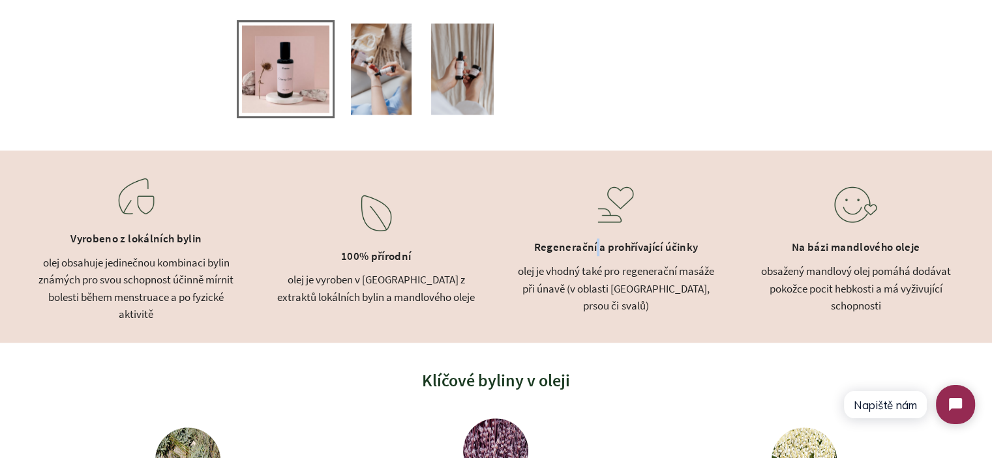
click at [595, 263] on div "Regenerační a prohřívající účinky" at bounding box center [616, 248] width 207 height 27
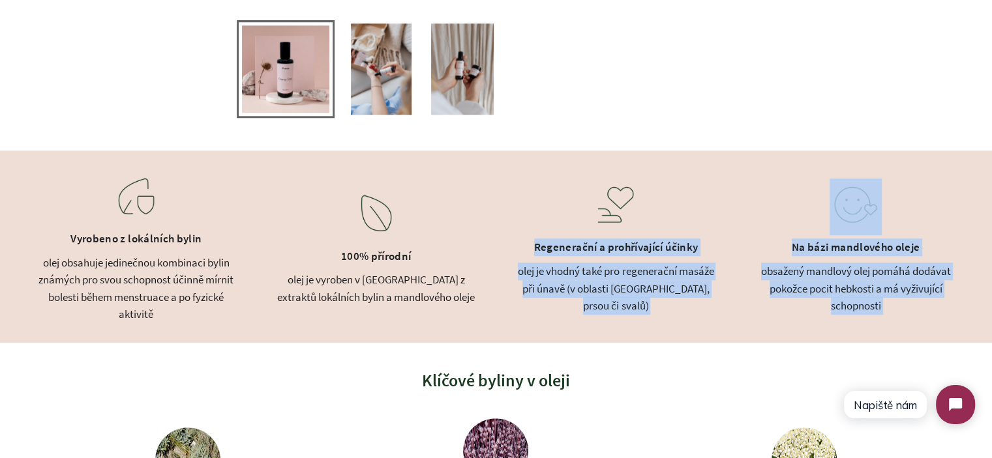
drag, startPoint x: 595, startPoint y: 264, endPoint x: 736, endPoint y: 307, distance: 147.3
click at [736, 307] on div "Vyrobeno z lokálních bylin olej obsahuje jedinečnou kombinaci bylin známých pro…" at bounding box center [496, 247] width 992 height 192
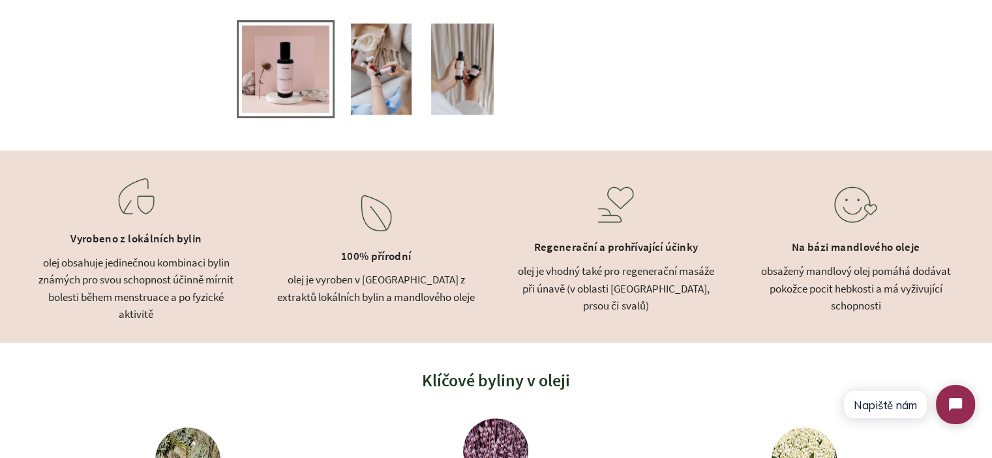
click at [820, 294] on div "obsažený mandlový olej pomáhá dodávat pokožce pocit hebkosti a má vyživující sc…" at bounding box center [855, 289] width 207 height 52
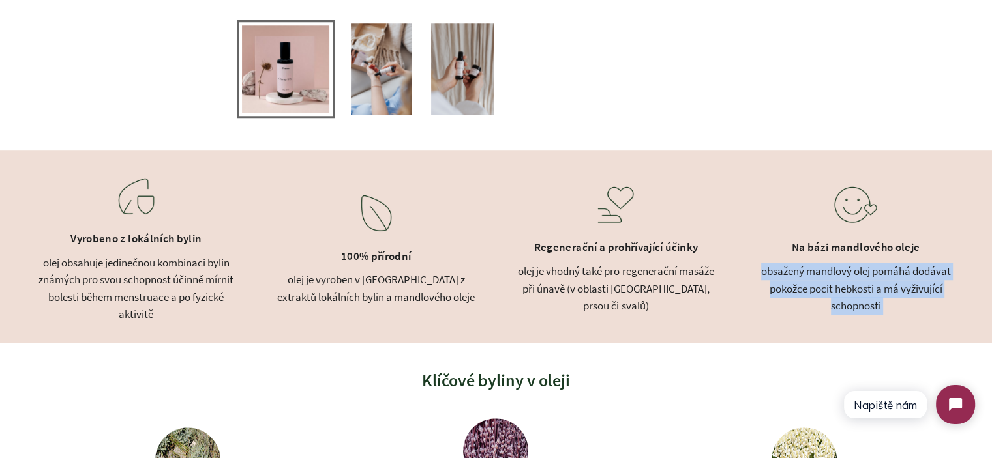
drag, startPoint x: 820, startPoint y: 294, endPoint x: 811, endPoint y: 263, distance: 32.0
click at [811, 263] on div "obsažený mandlový olej pomáhá dodávat pokožce pocit hebkosti a má vyživující sc…" at bounding box center [855, 289] width 207 height 52
click at [824, 272] on div "obsažený mandlový olej pomáhá dodávat pokožce pocit hebkosti a má vyživující sc…" at bounding box center [855, 289] width 207 height 52
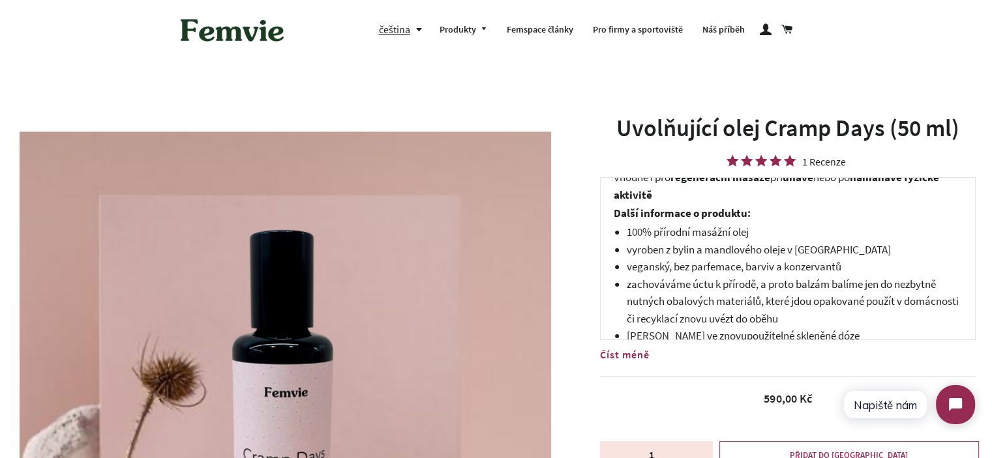
scroll to position [0, 0]
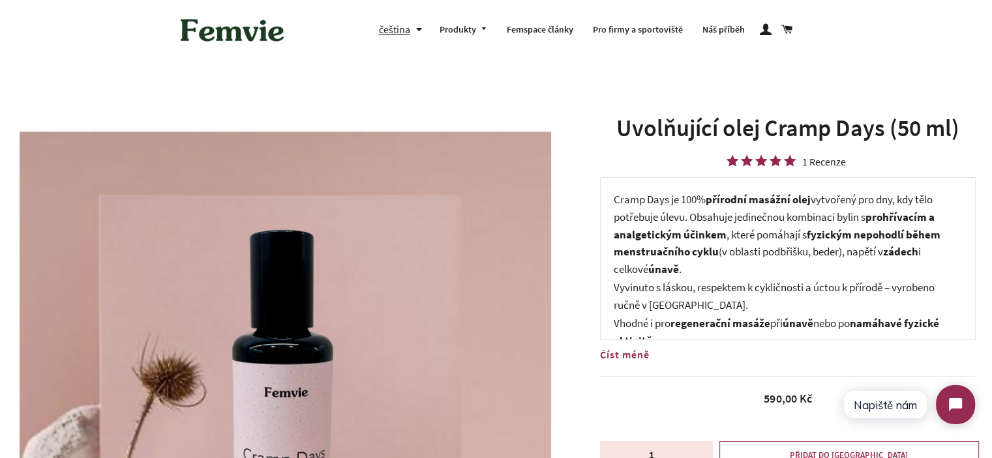
click at [707, 205] on p "Cramp Days je 100% přírodní masážní olej vytvořený pro dny, kdy tělo potřebuje …" at bounding box center [788, 234] width 348 height 87
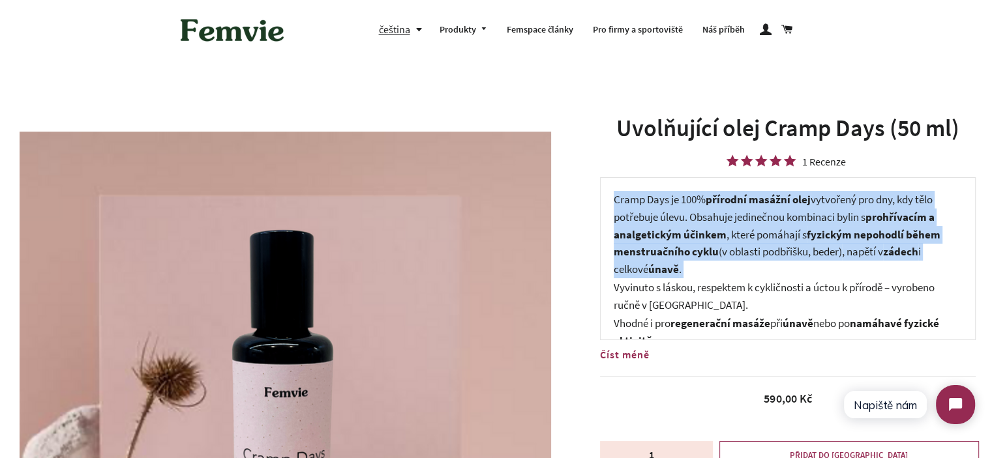
click at [707, 205] on p "Cramp Days je 100% přírodní masážní olej vytvořený pro dny, kdy tělo potřebuje …" at bounding box center [788, 234] width 348 height 87
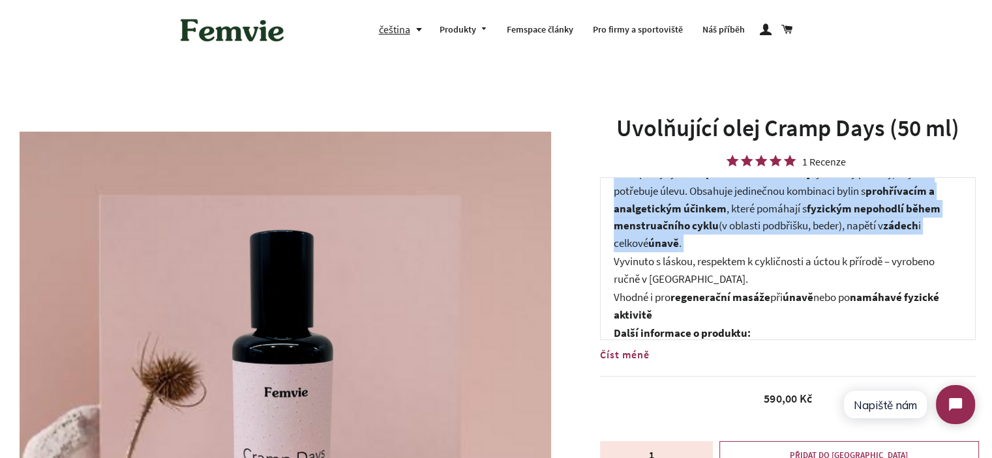
scroll to position [26, 0]
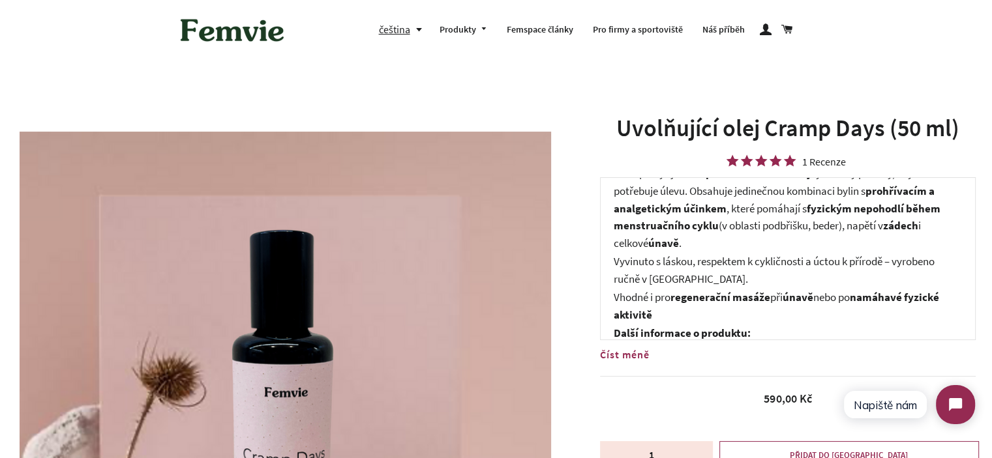
click at [634, 311] on strong "namáhavé fyzické aktivitě" at bounding box center [776, 306] width 325 height 32
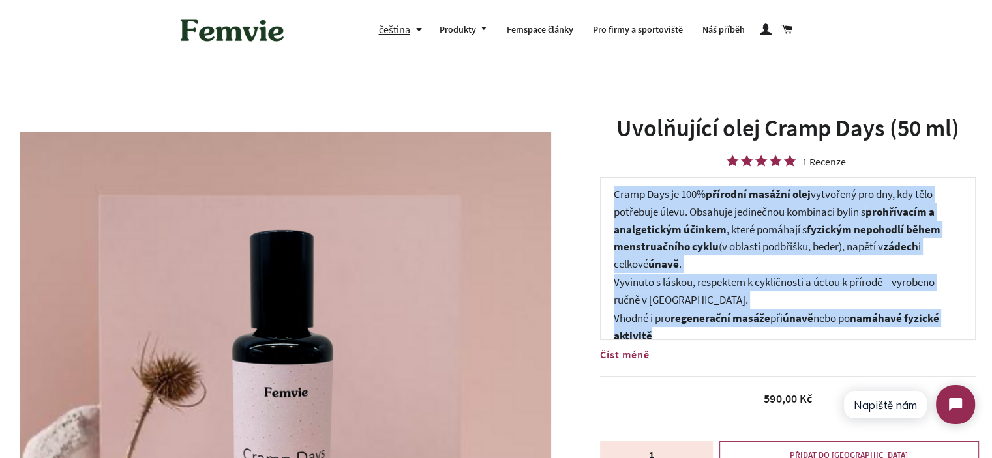
scroll to position [0, 0]
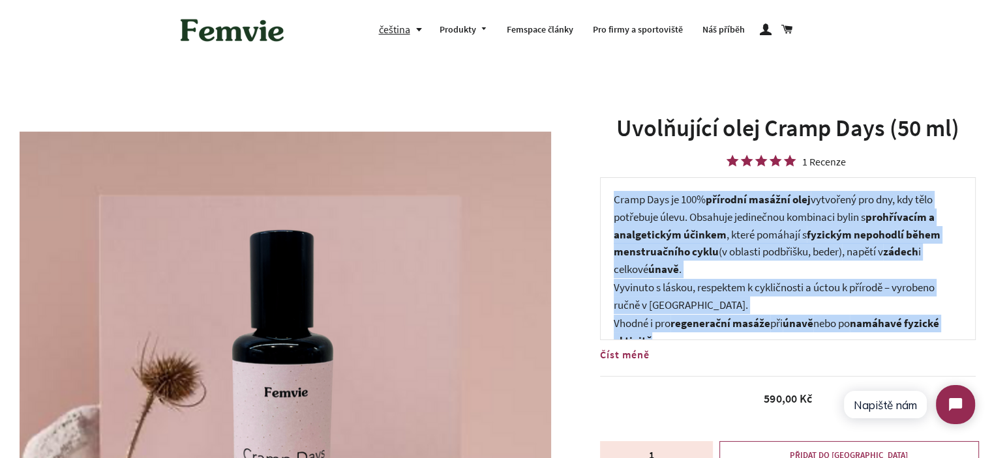
drag, startPoint x: 634, startPoint y: 311, endPoint x: 626, endPoint y: 184, distance: 127.4
click at [626, 184] on div "Cramp Days je 100% přírodní masážní olej vytvořený pro dny, kdy tělo potřebuje …" at bounding box center [788, 258] width 376 height 163
copy div "Cramp Days je 100% přírodní masážní olej vytvořený pro dny, kdy tělo potřebuje …"
click at [697, 205] on p "Cramp Days je 100% přírodní masážní olej vytvořený pro dny, kdy tělo potřebuje …" at bounding box center [788, 234] width 348 height 87
click at [713, 251] on strong "fyzickým nepohodlí během menstruačního cyklu" at bounding box center [777, 244] width 327 height 32
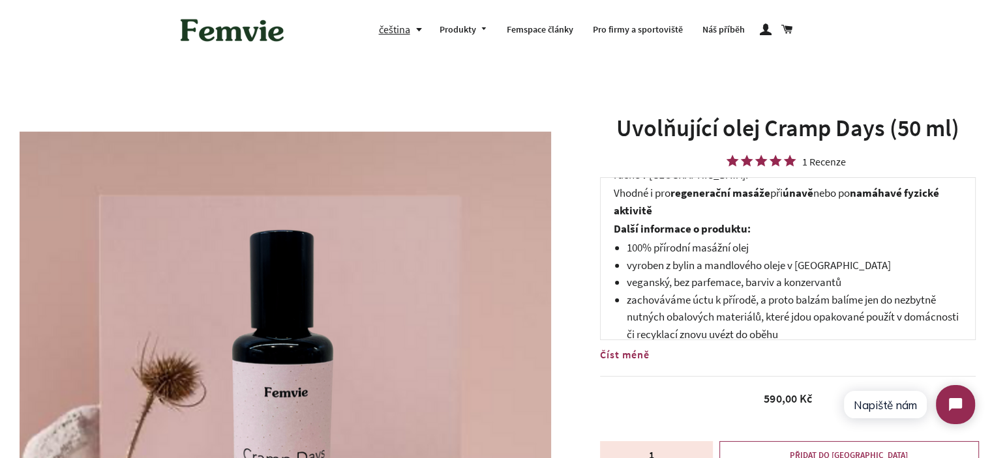
scroll to position [196, 0]
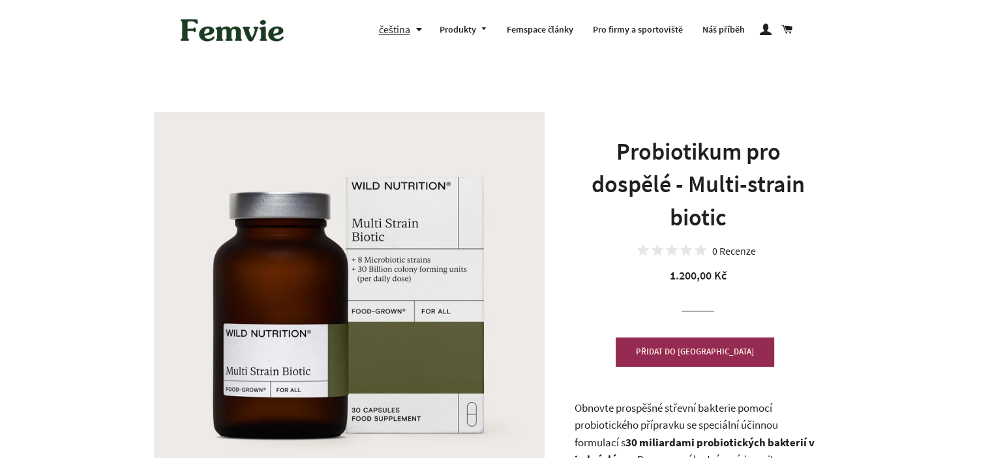
drag, startPoint x: 0, startPoint y: 0, endPoint x: 55, endPoint y: 235, distance: 241.8
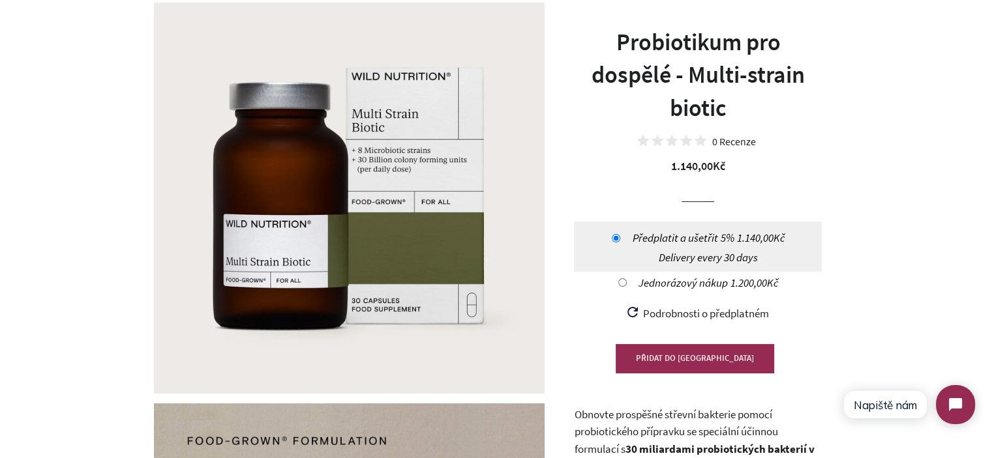
scroll to position [117, 0]
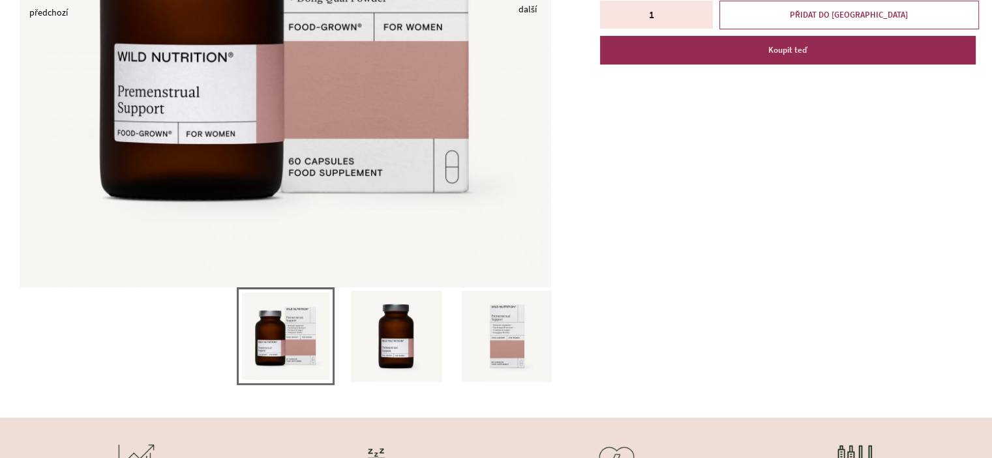
scroll to position [391, 0]
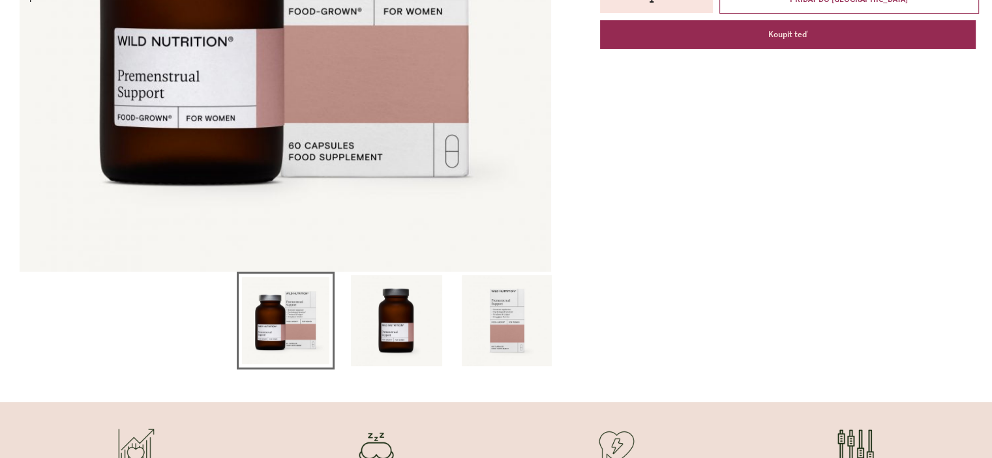
click at [377, 306] on img at bounding box center [396, 320] width 91 height 91
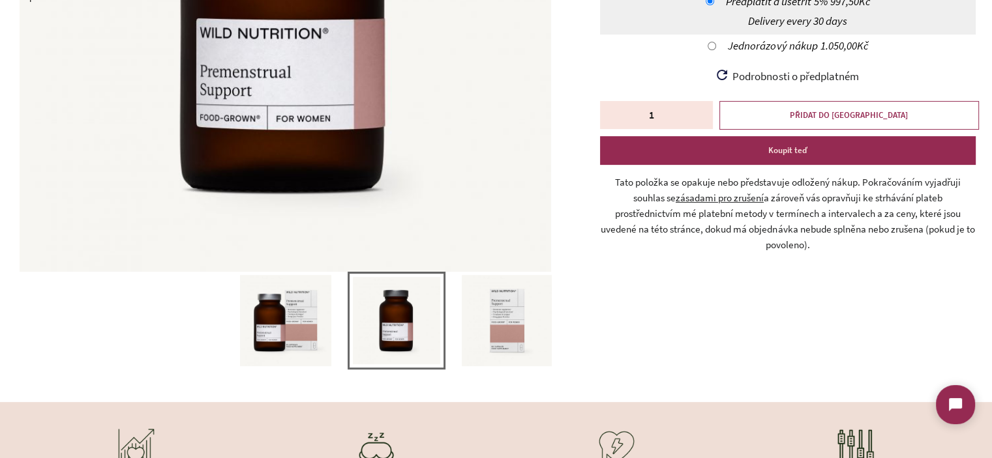
scroll to position [0, 0]
